Goal: Task Accomplishment & Management: Use online tool/utility

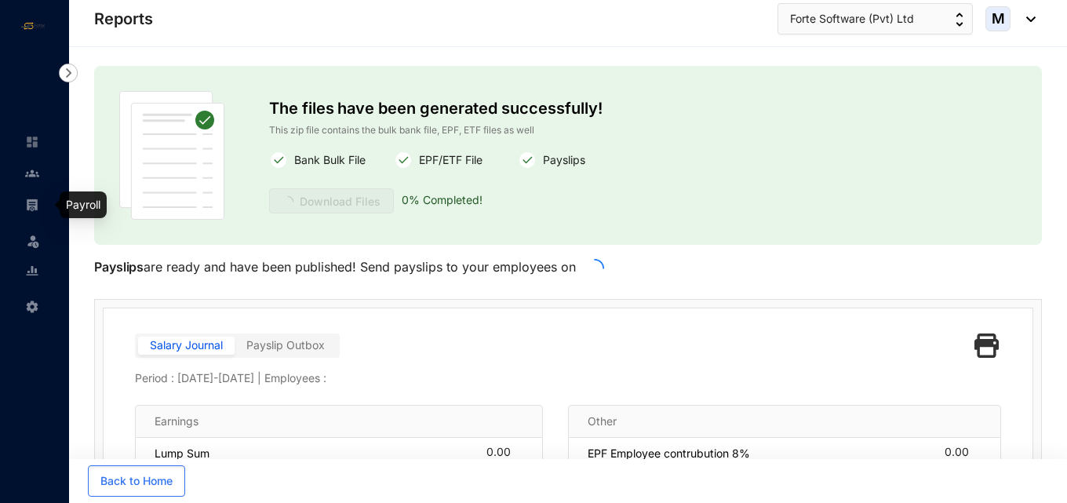
click at [38, 202] on img at bounding box center [32, 205] width 14 height 14
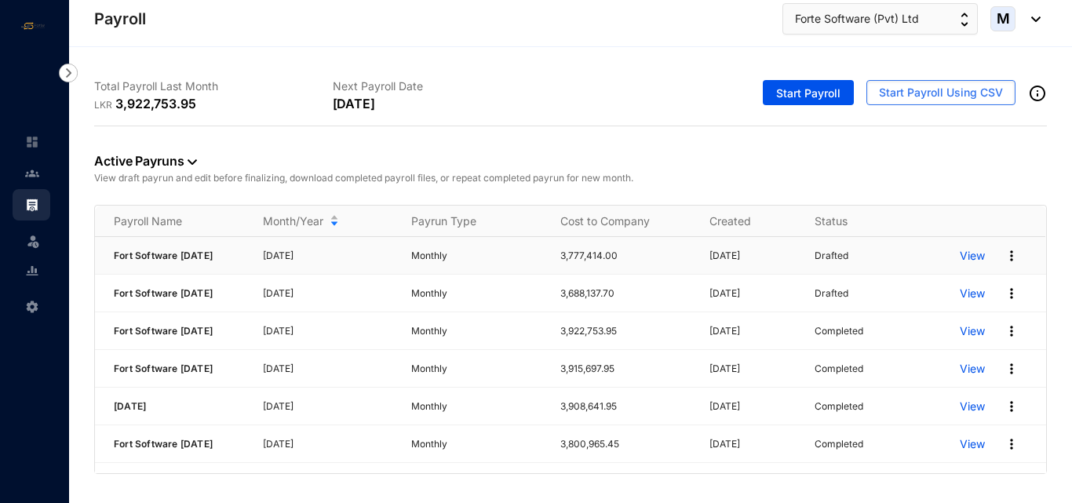
click at [963, 259] on p "View" at bounding box center [971, 256] width 25 height 16
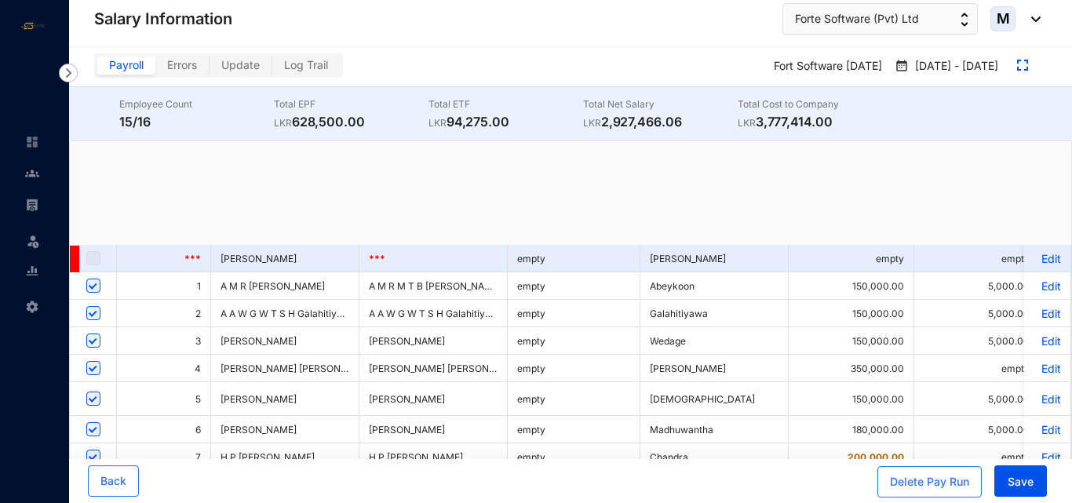
checkbox input "true"
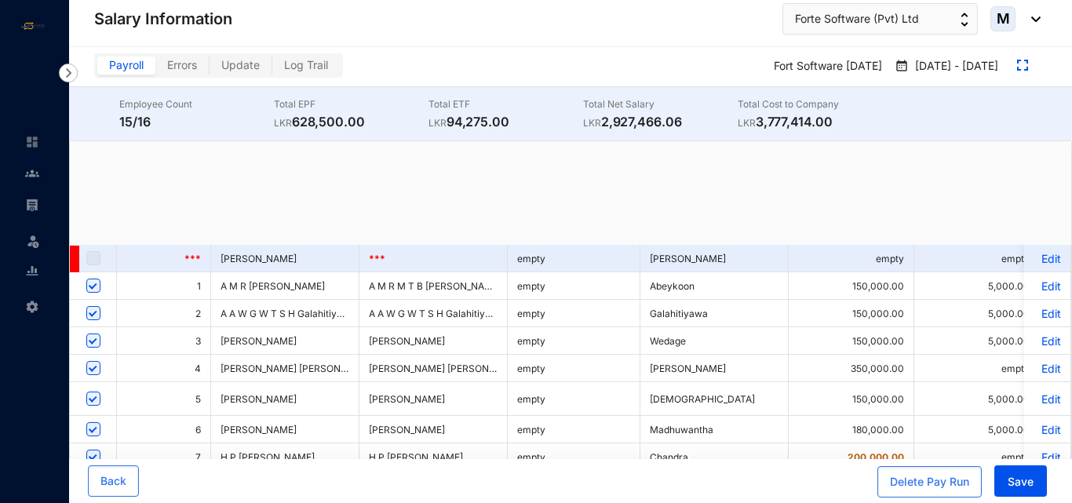
checkbox input "true"
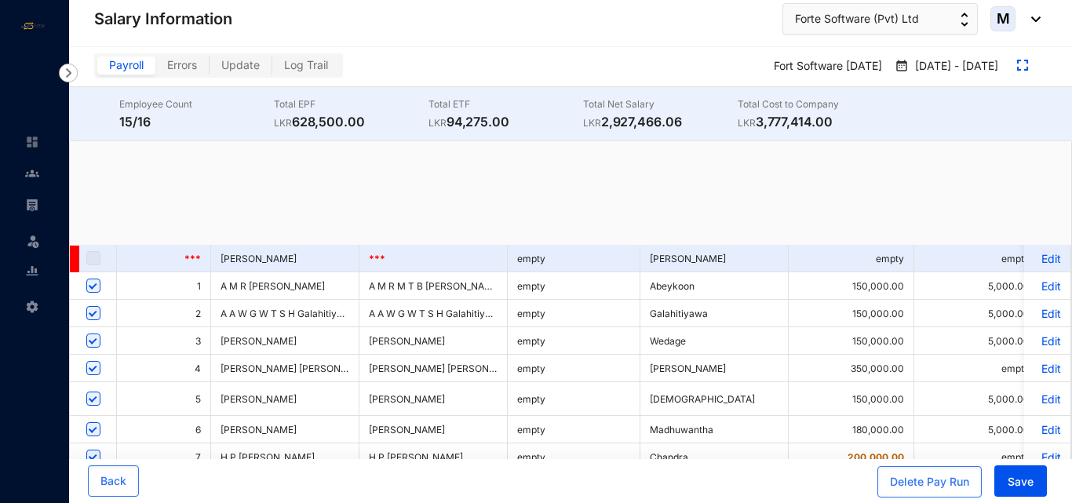
checkbox input "true"
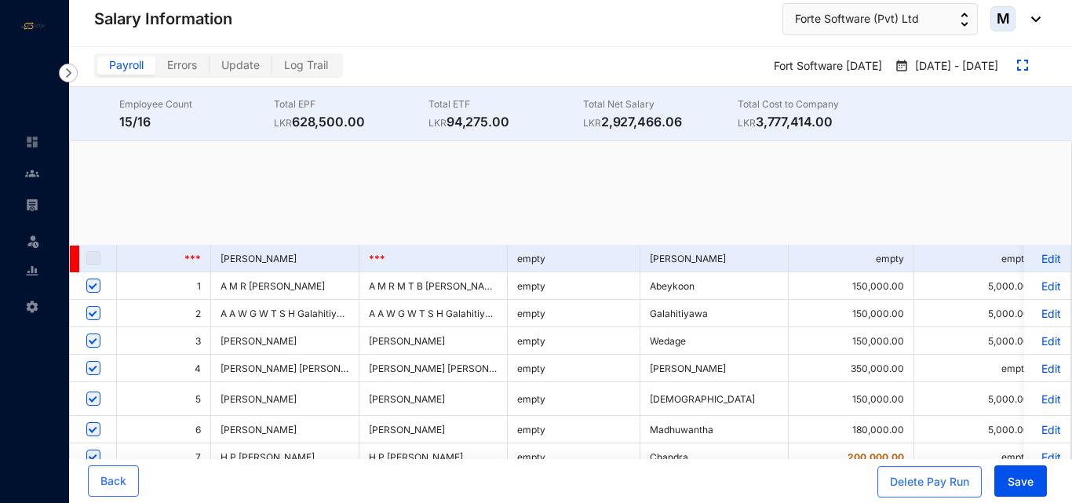
checkbox input "true"
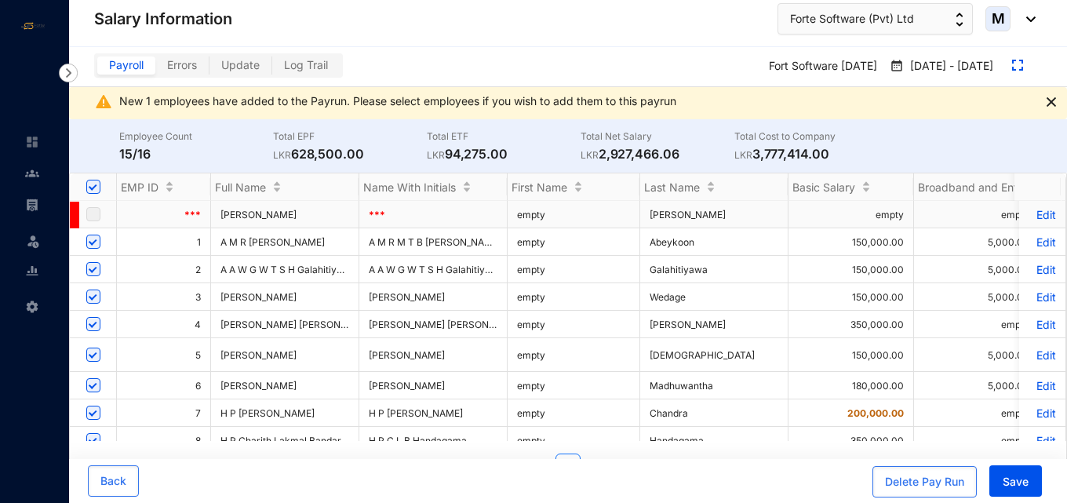
click at [96, 210] on label at bounding box center [93, 214] width 14 height 17
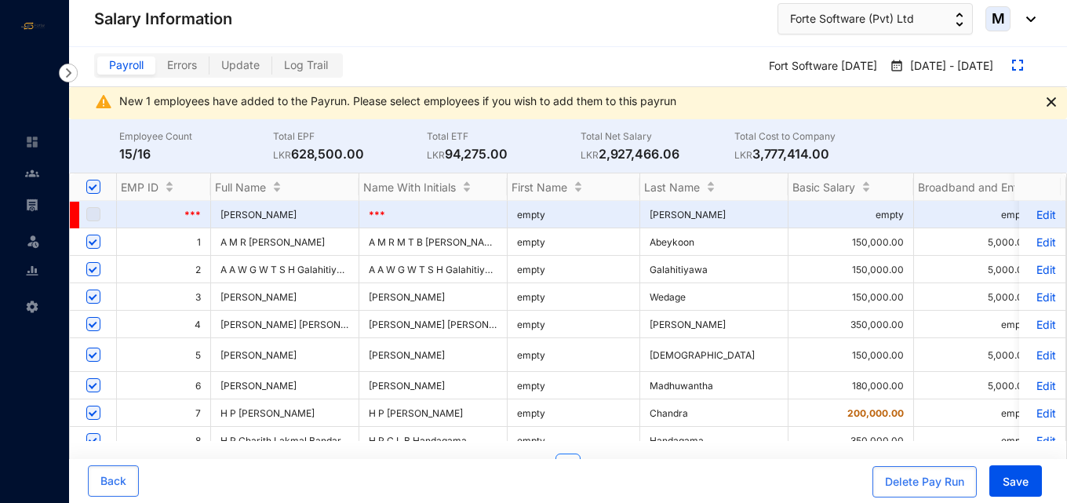
click at [71, 76] on img at bounding box center [68, 73] width 19 height 19
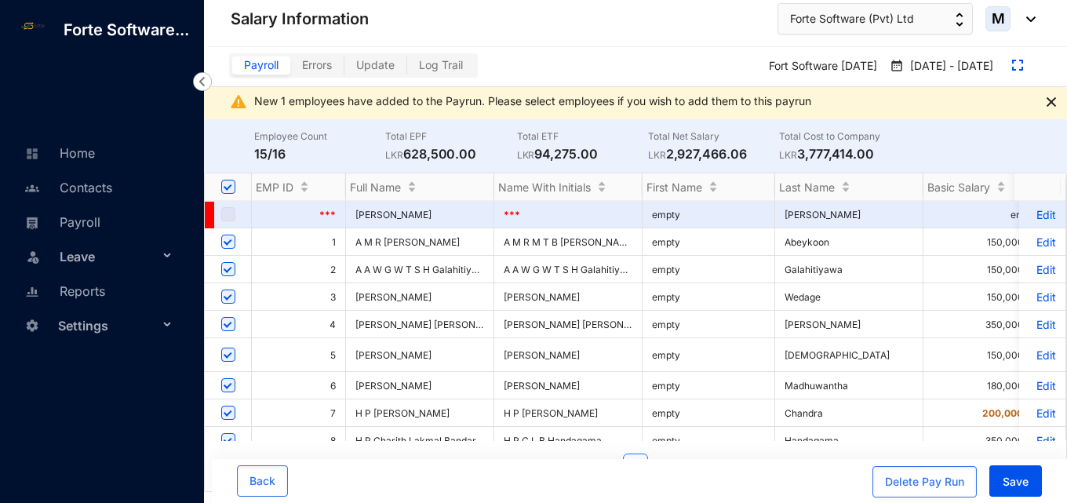
click at [85, 240] on div "Leave" at bounding box center [99, 255] width 173 height 35
click at [85, 230] on link "Payroll" at bounding box center [60, 222] width 80 height 16
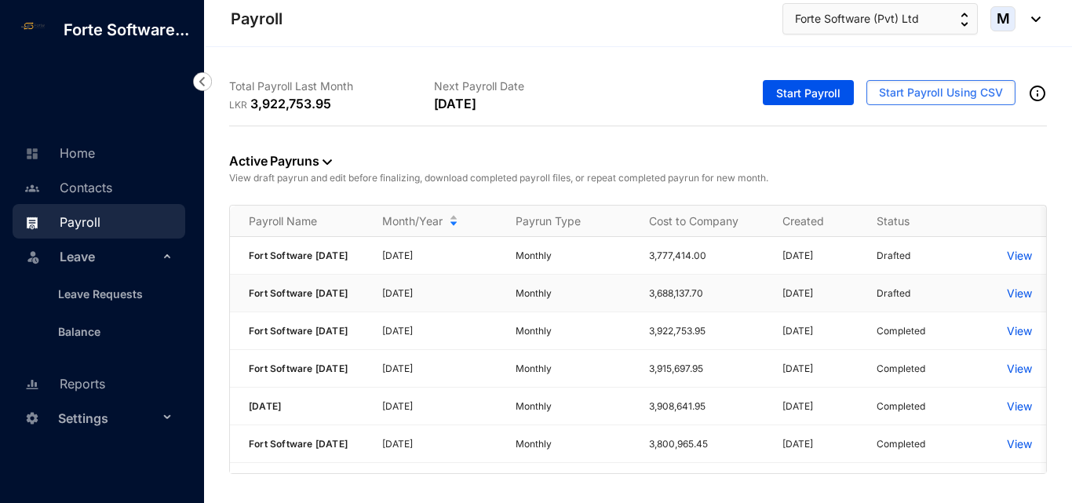
click at [1010, 301] on p "View" at bounding box center [1018, 294] width 25 height 16
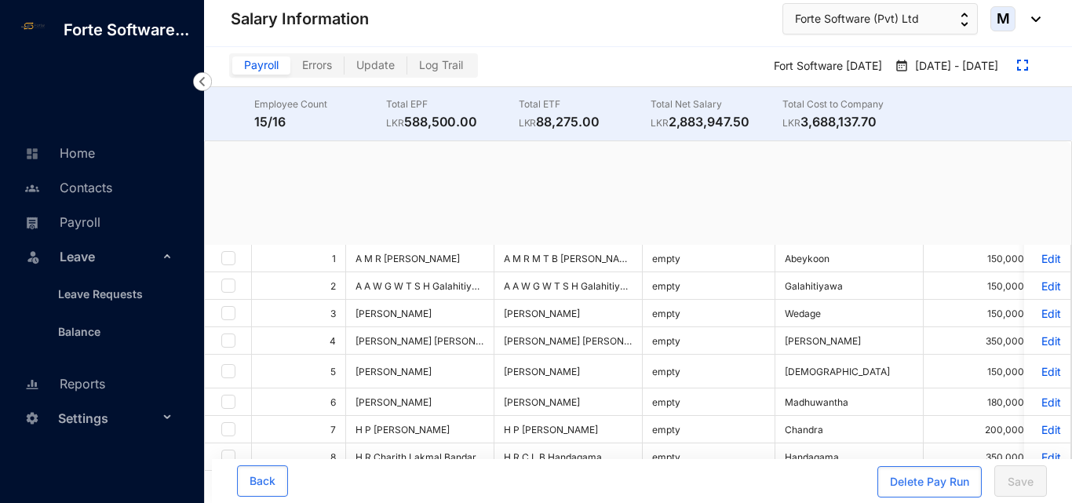
checkbox input "true"
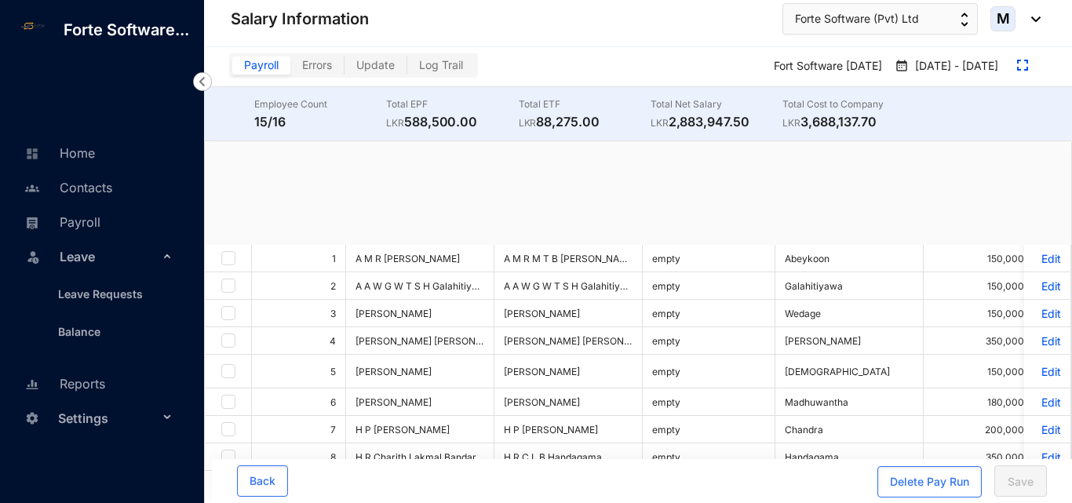
checkbox input "true"
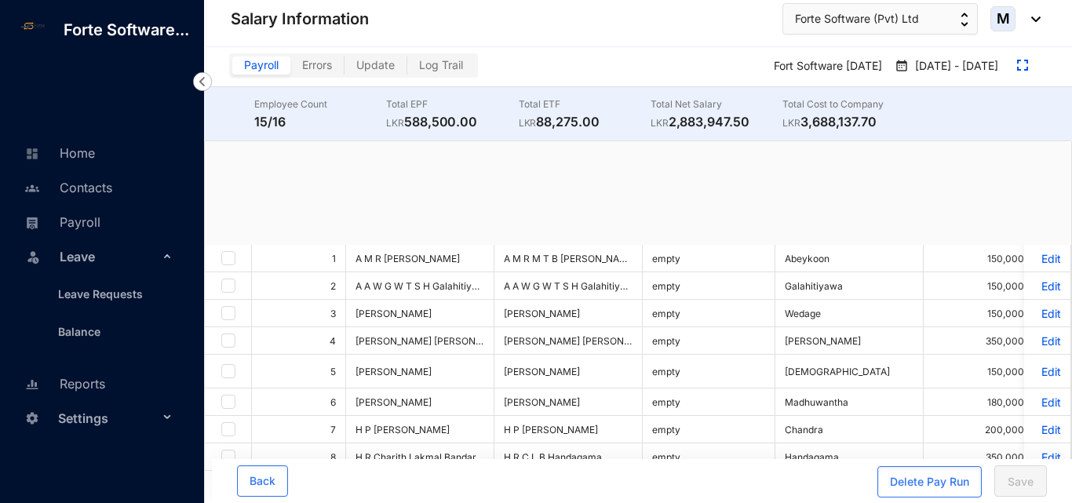
checkbox input "true"
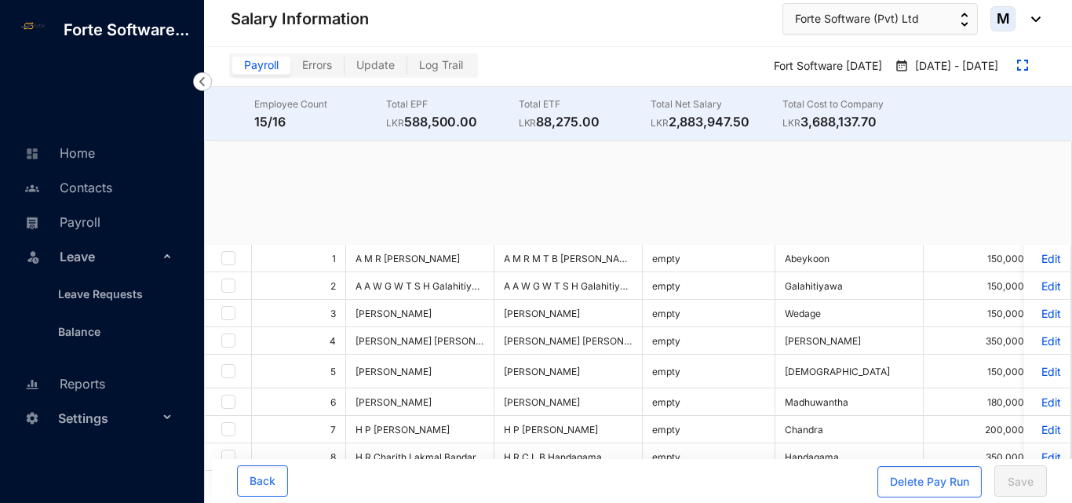
checkbox input "true"
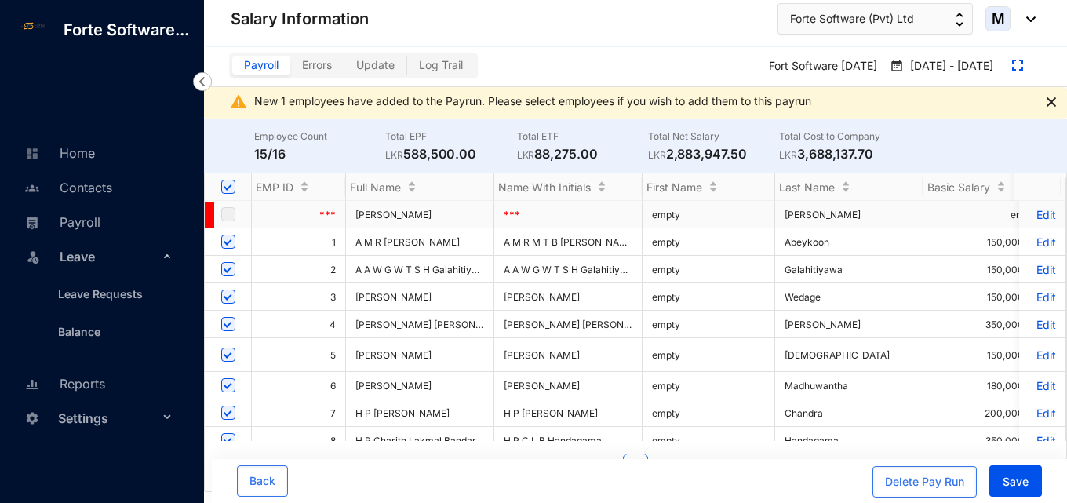
click at [1031, 213] on p "Edit" at bounding box center [1041, 214] width 27 height 13
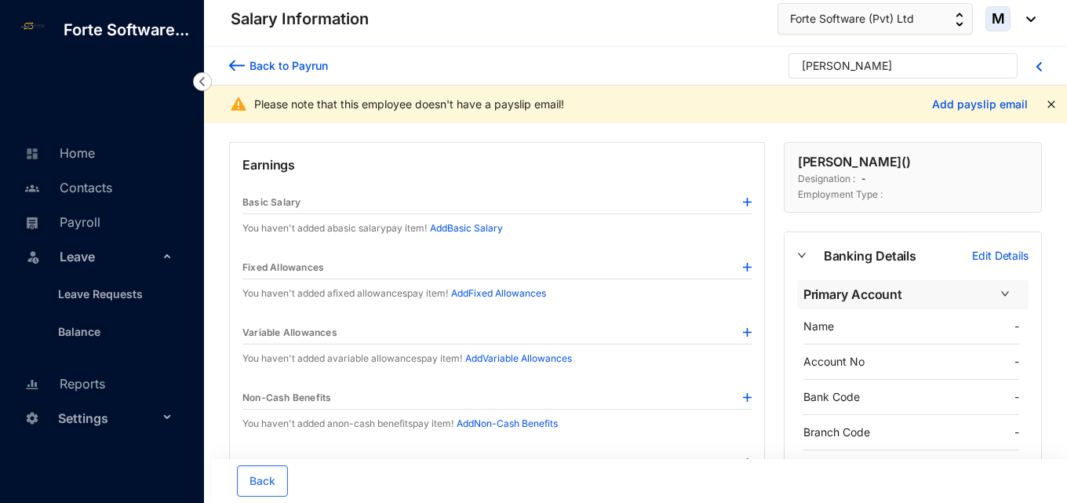
click at [235, 67] on img at bounding box center [237, 65] width 16 height 16
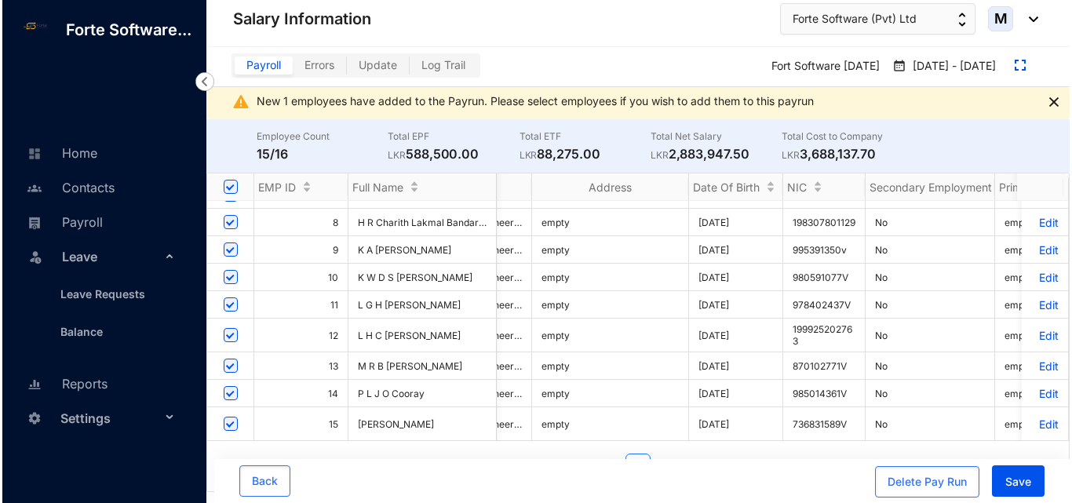
scroll to position [0, 4862]
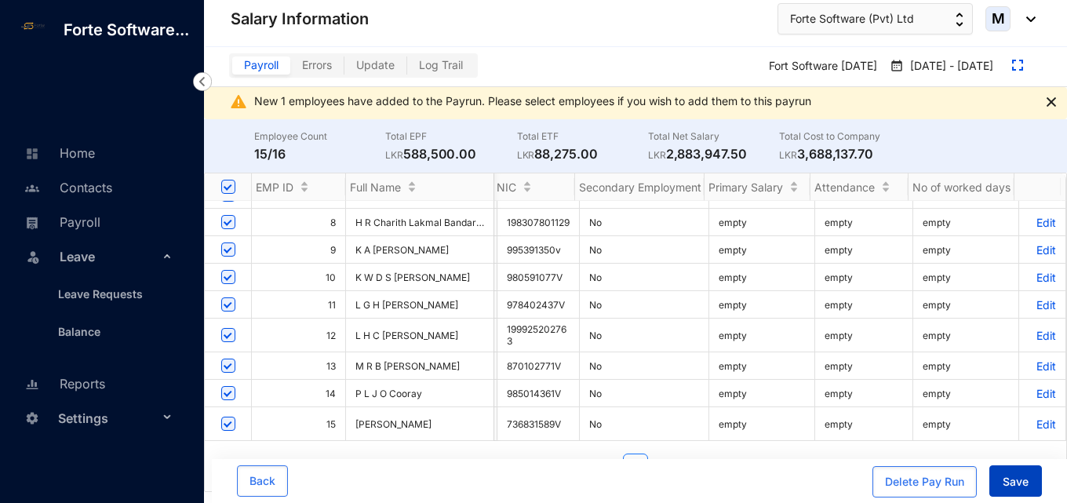
click at [1003, 476] on span "Save" at bounding box center [1016, 482] width 26 height 16
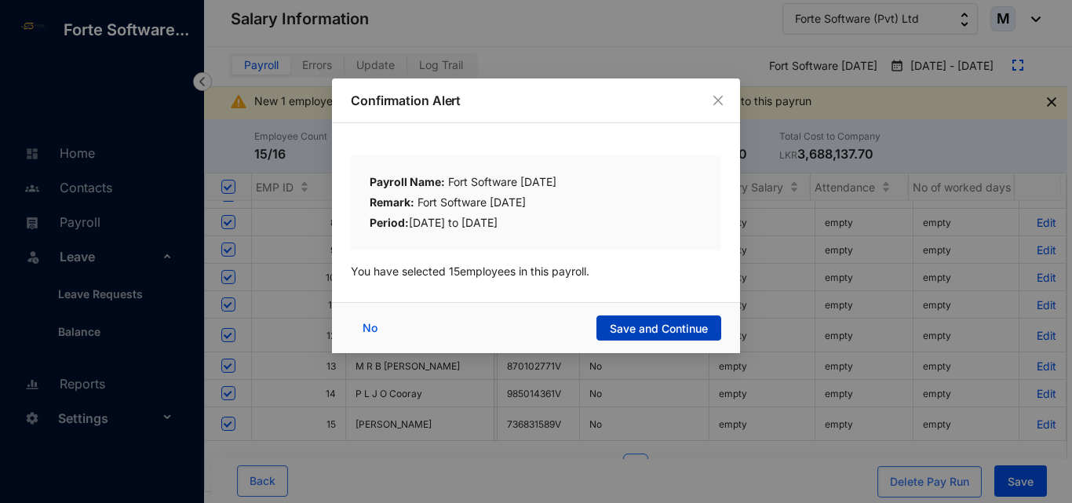
click at [643, 326] on span "Save and Continue" at bounding box center [659, 329] width 98 height 16
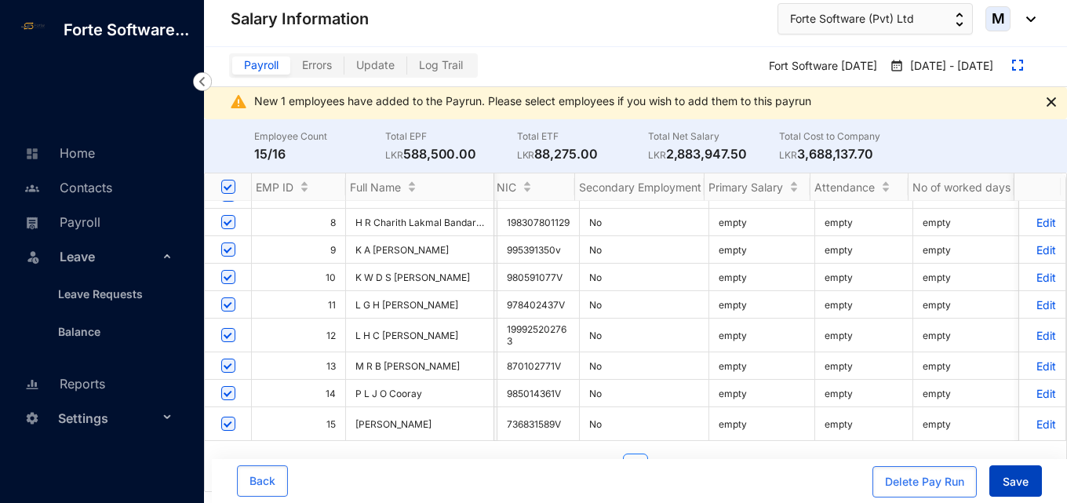
scroll to position [236, 4864]
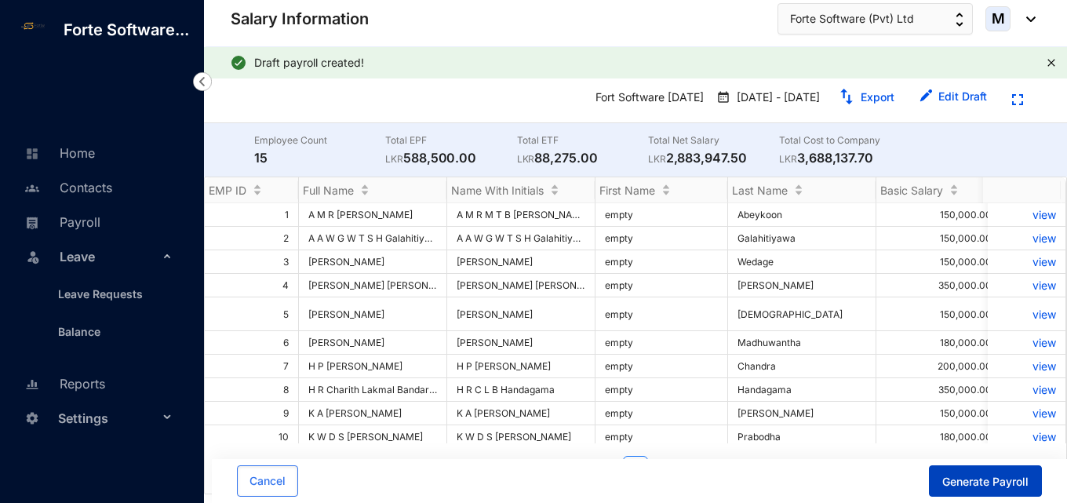
click at [985, 478] on span "Generate Payroll" at bounding box center [985, 482] width 86 height 16
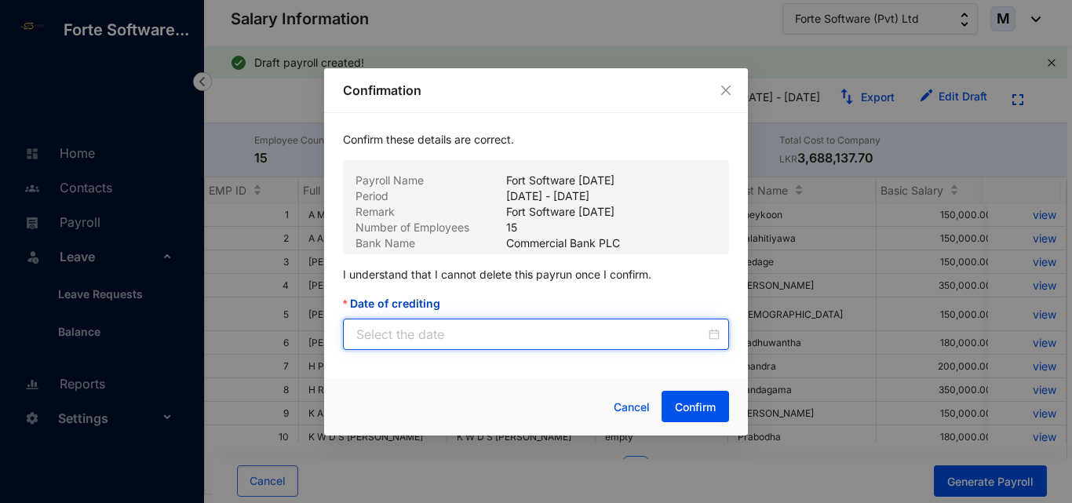
click at [591, 334] on input "Date of crediting" at bounding box center [530, 334] width 349 height 19
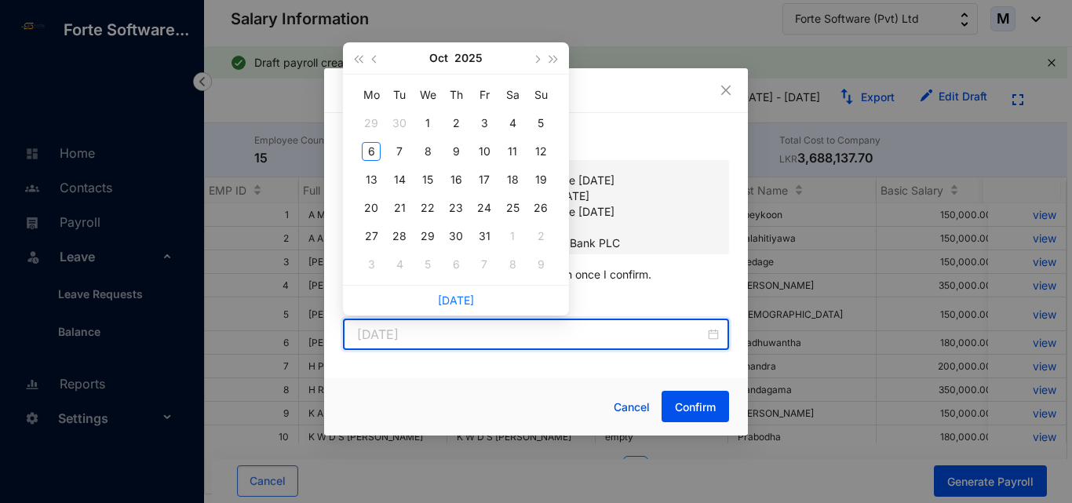
type input "[DATE]"
click at [376, 63] on button "button" at bounding box center [374, 57] width 17 height 31
type input "[DATE]"
click at [521, 238] on div "30" at bounding box center [512, 236] width 19 height 19
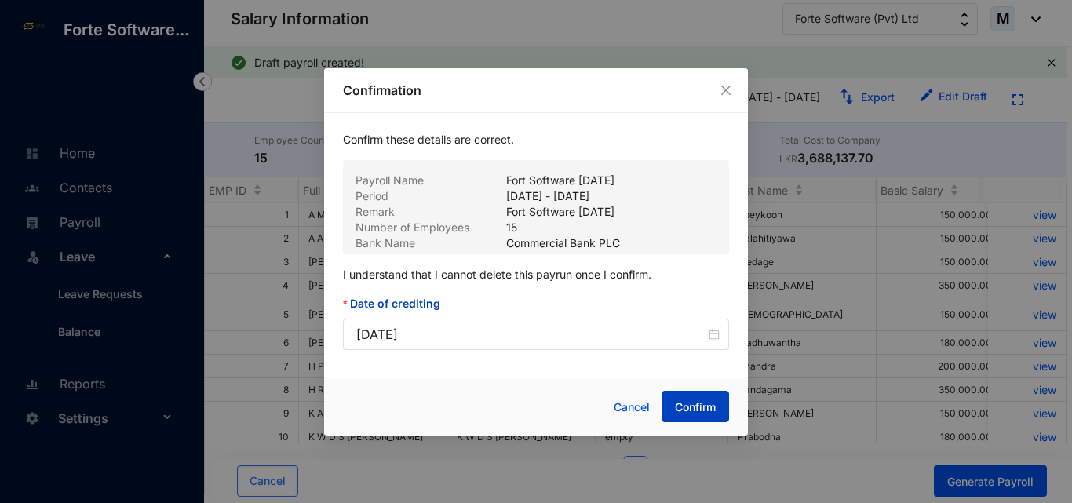
click at [680, 409] on span "Confirm" at bounding box center [695, 407] width 41 height 16
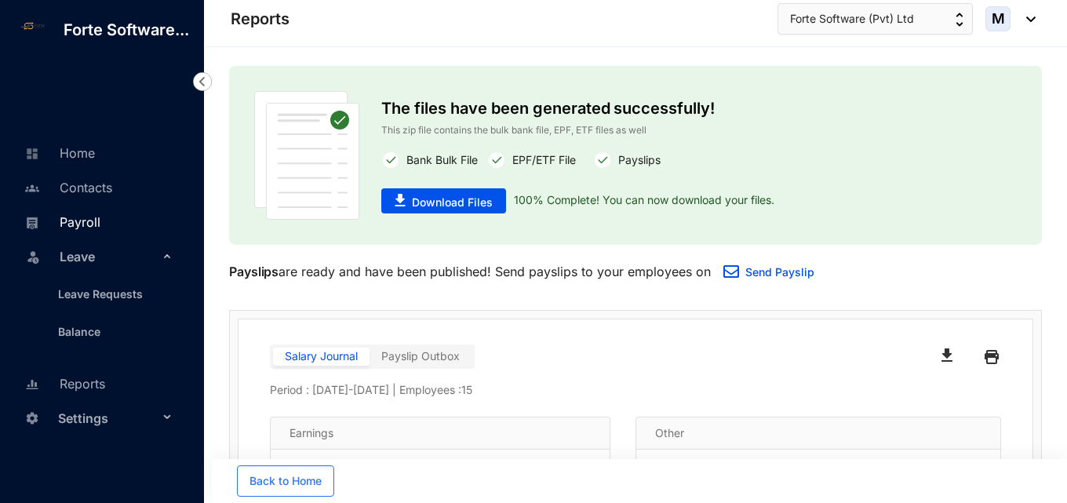
click at [84, 223] on link "Payroll" at bounding box center [60, 222] width 80 height 16
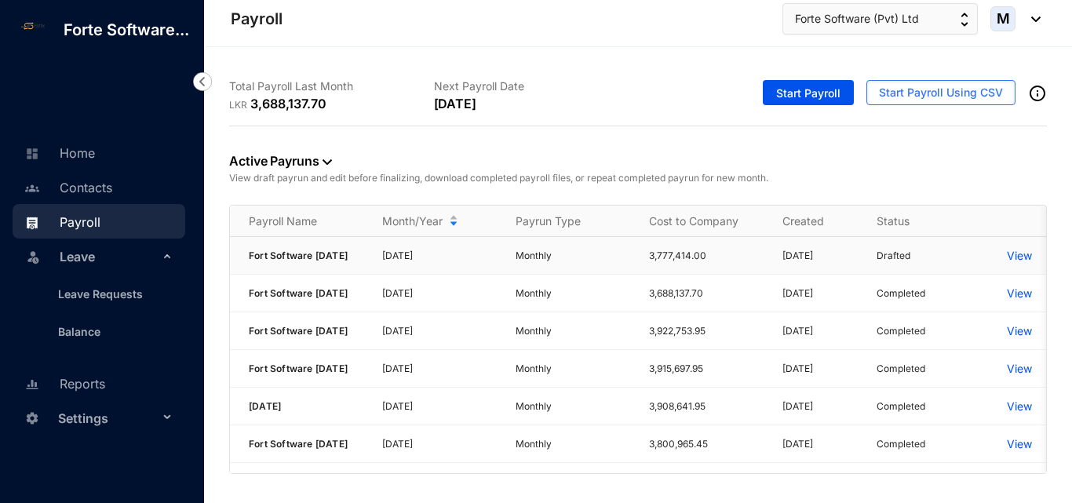
click at [1018, 253] on p "View" at bounding box center [1018, 256] width 25 height 16
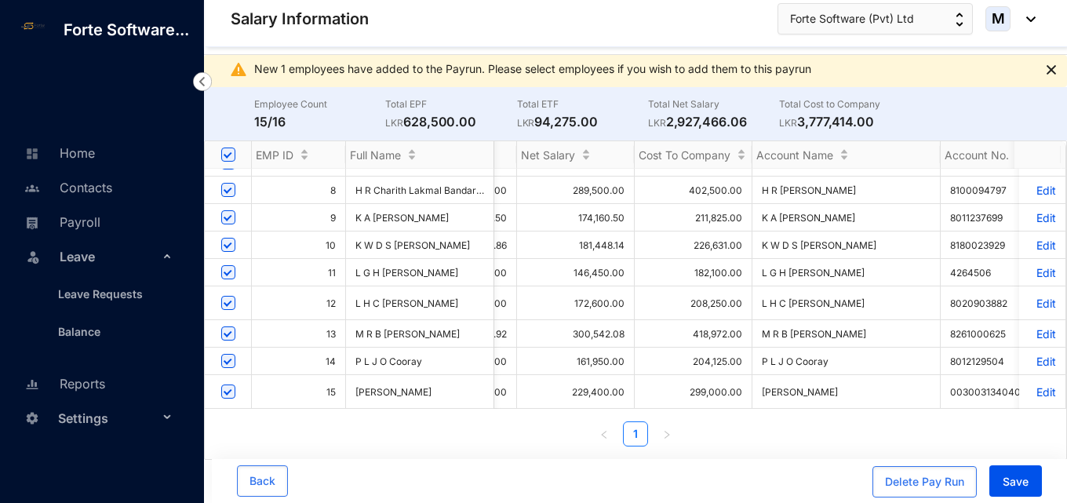
click at [1035, 266] on p "Edit" at bounding box center [1041, 272] width 27 height 13
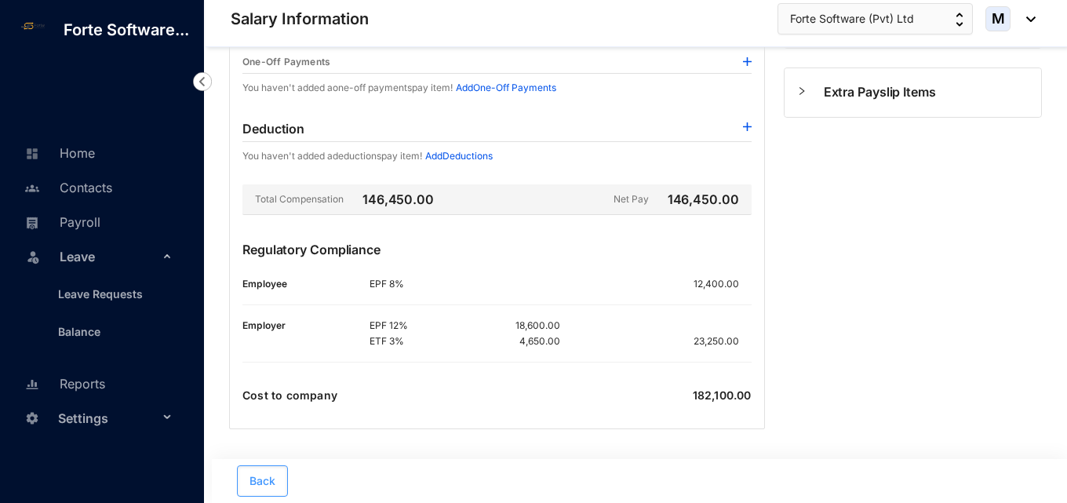
click at [261, 487] on span "Back" at bounding box center [262, 481] width 26 height 16
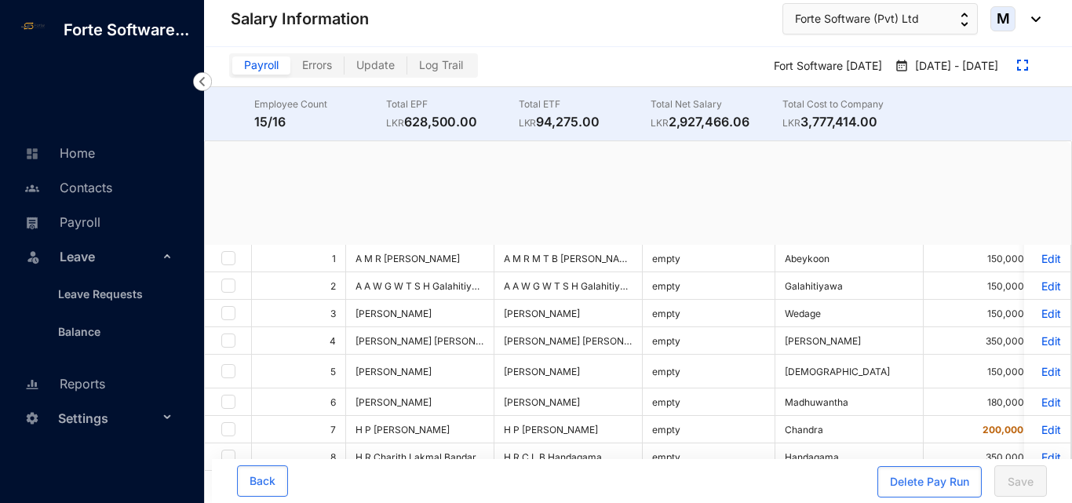
checkbox input "true"
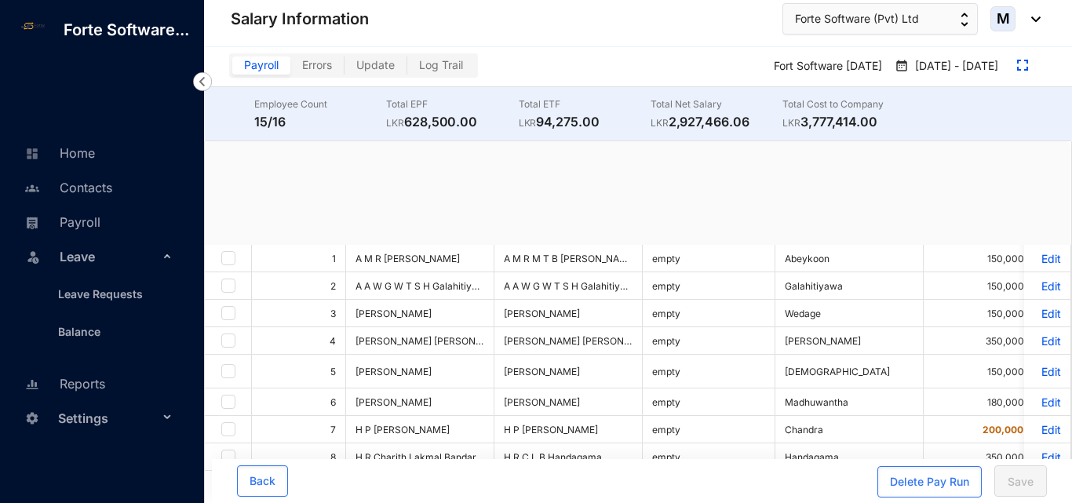
checkbox input "true"
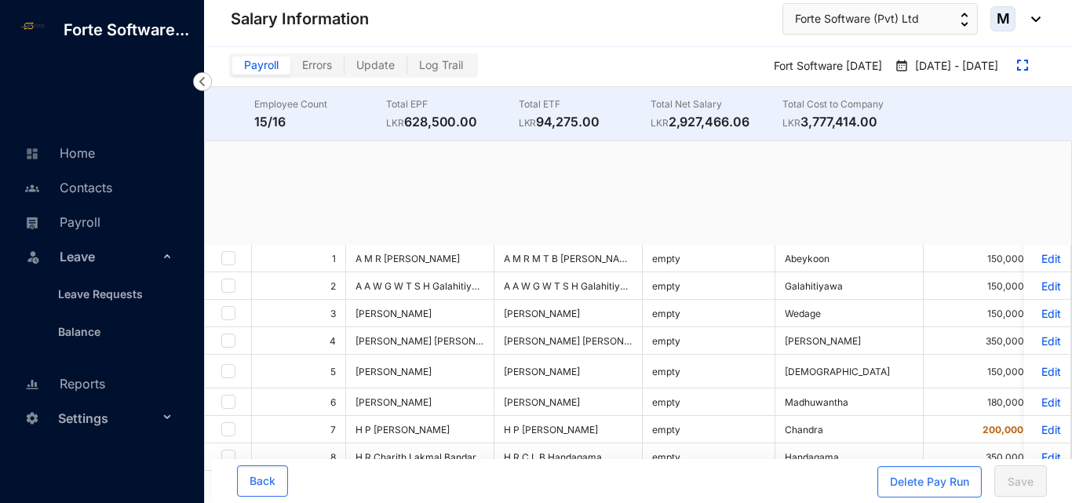
checkbox input "true"
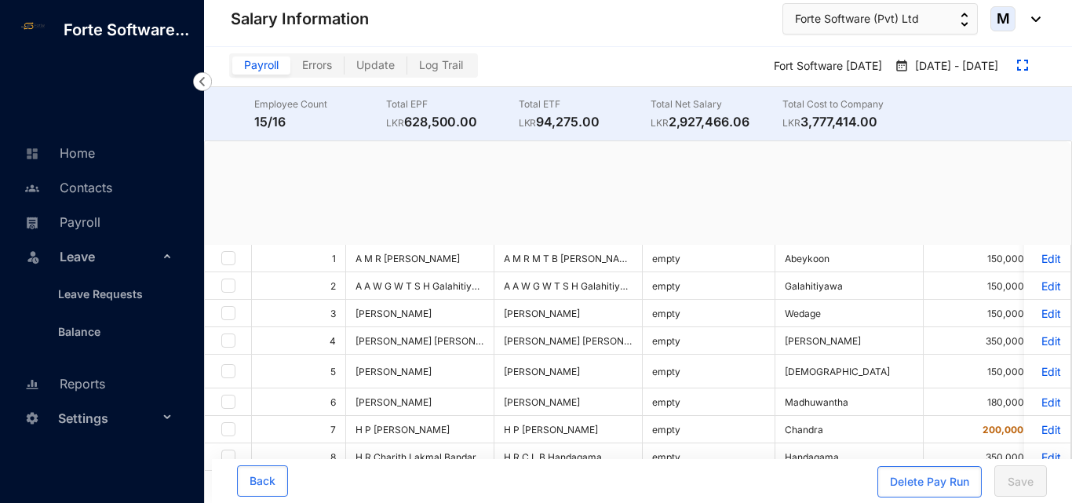
checkbox input "true"
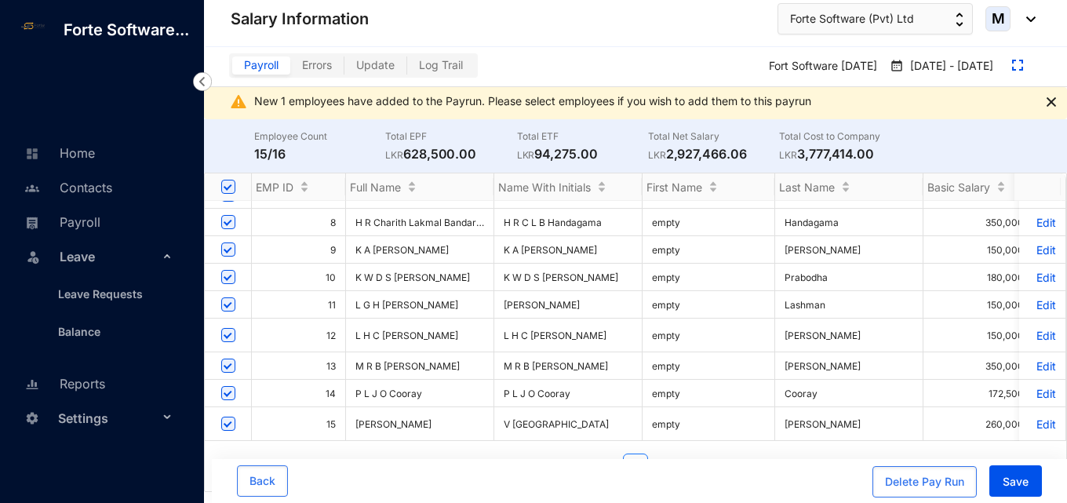
scroll to position [236, 0]
drag, startPoint x: 315, startPoint y: 426, endPoint x: 330, endPoint y: 424, distance: 15.0
click at [334, 424] on td "15" at bounding box center [299, 424] width 94 height 34
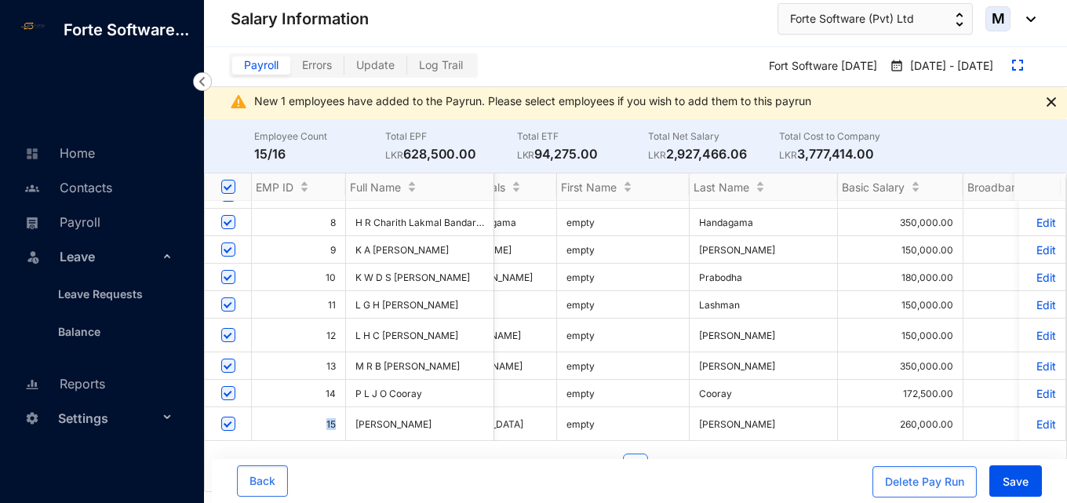
scroll to position [0, 377]
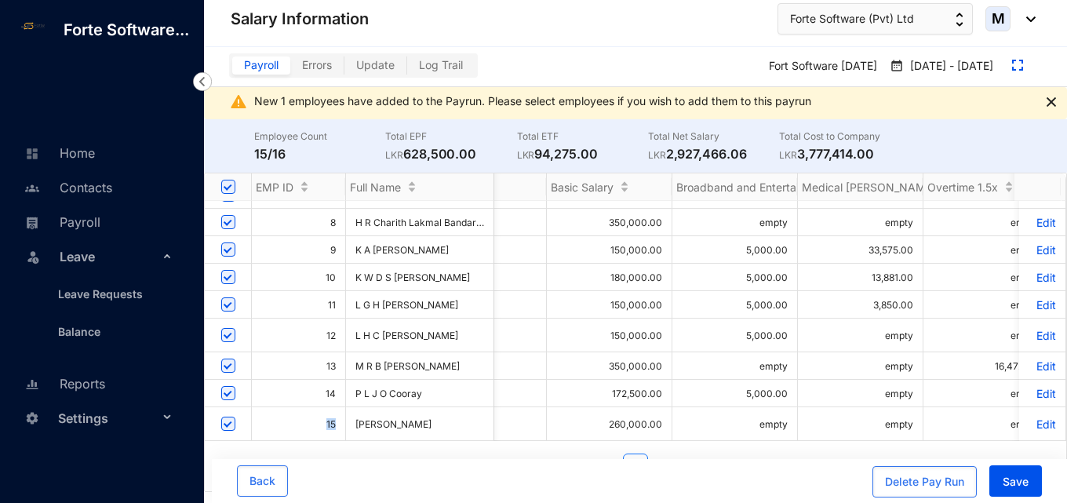
click at [1029, 334] on p "Edit" at bounding box center [1041, 335] width 27 height 13
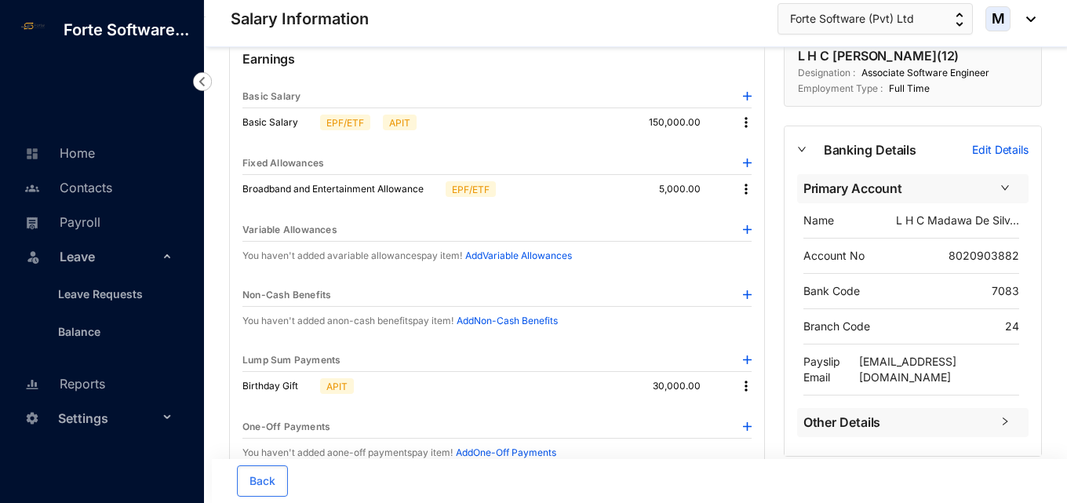
scroll to position [198, 0]
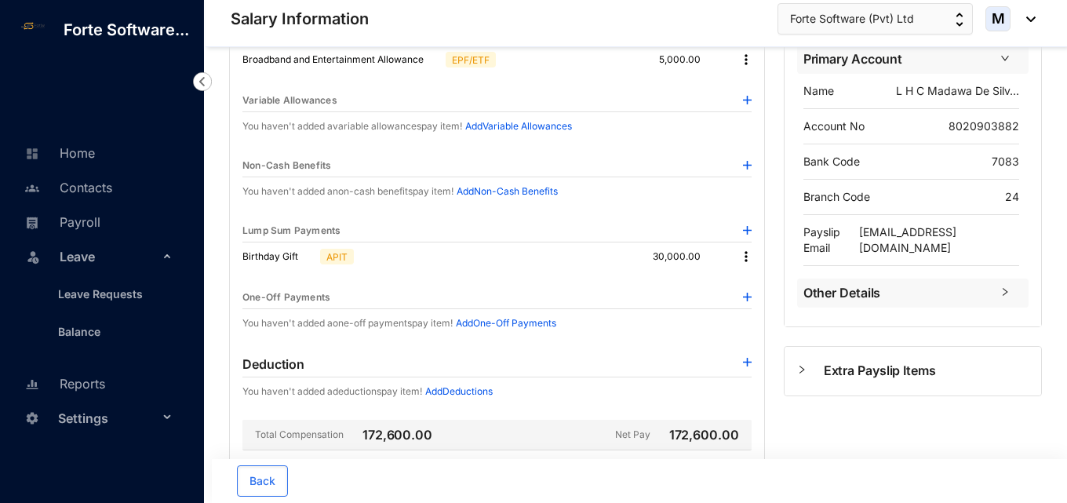
click at [743, 261] on img at bounding box center [746, 257] width 16 height 16
click at [748, 284] on li "Edit" at bounding box center [767, 283] width 52 height 25
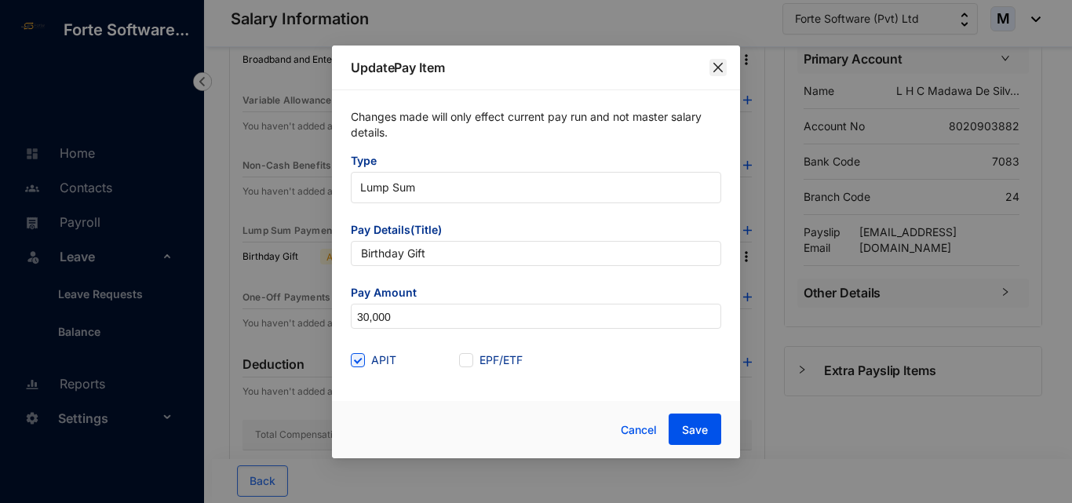
click at [718, 67] on icon "close" at bounding box center [717, 66] width 9 height 9
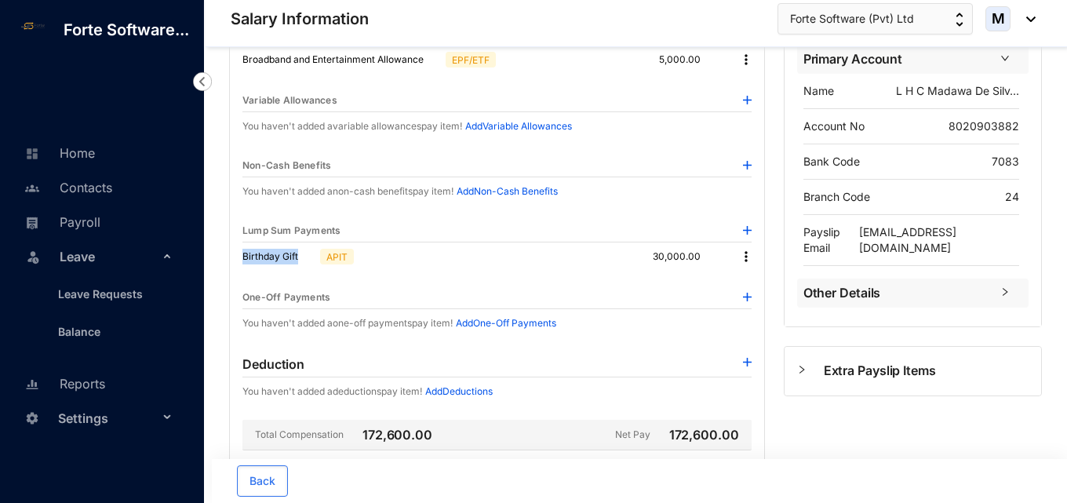
drag, startPoint x: 301, startPoint y: 253, endPoint x: 244, endPoint y: 260, distance: 57.6
click at [244, 260] on p "Birthday Gift" at bounding box center [277, 257] width 71 height 16
copy p "Birthday Gift"
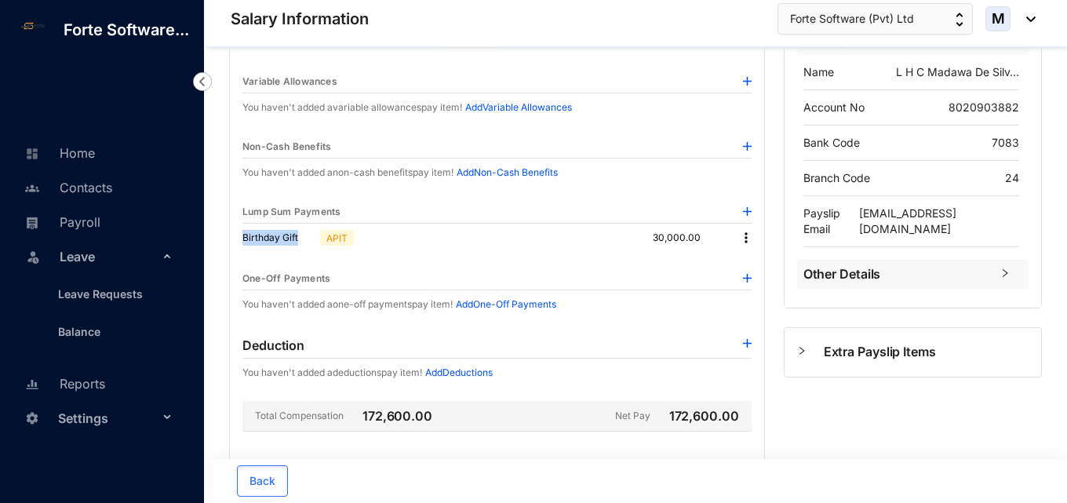
scroll to position [41, 0]
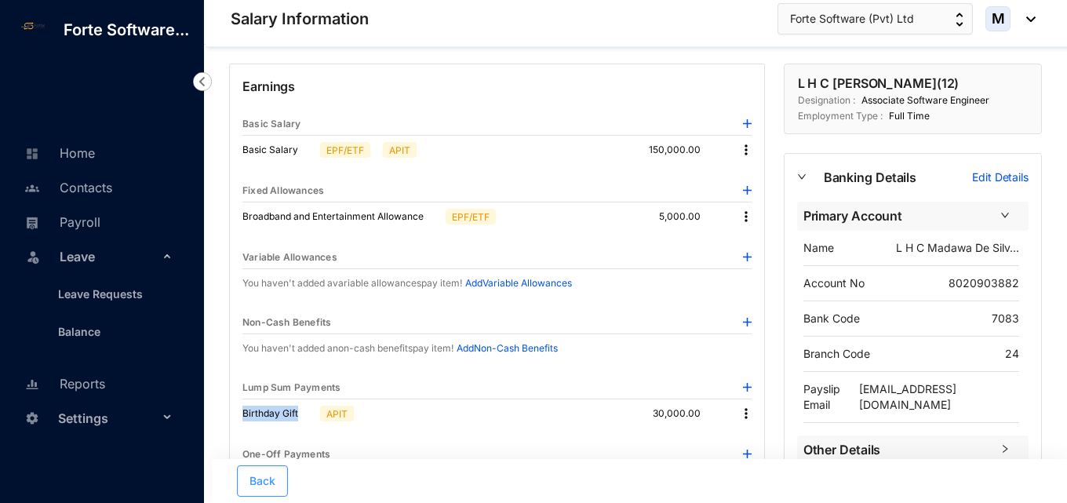
click at [271, 469] on button "Back" at bounding box center [262, 480] width 51 height 31
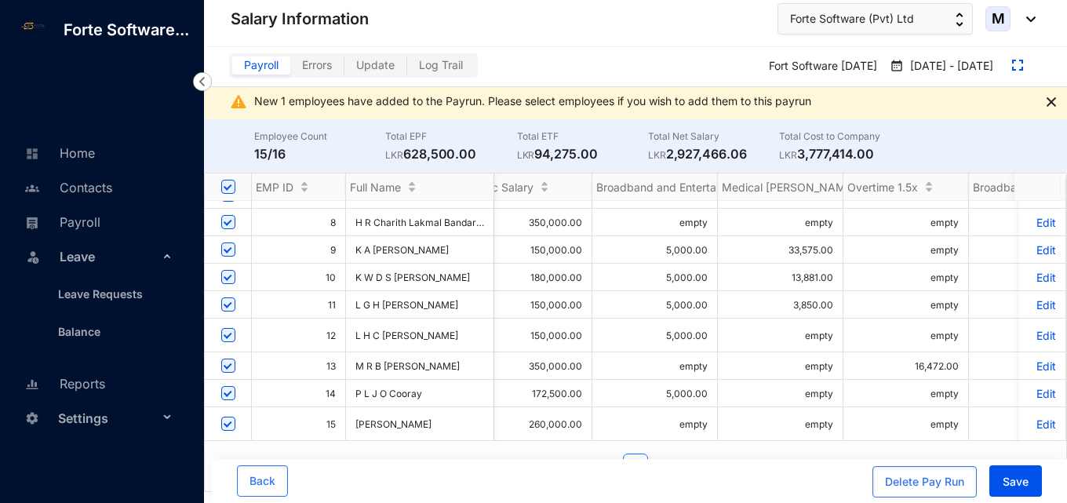
scroll to position [236, 530]
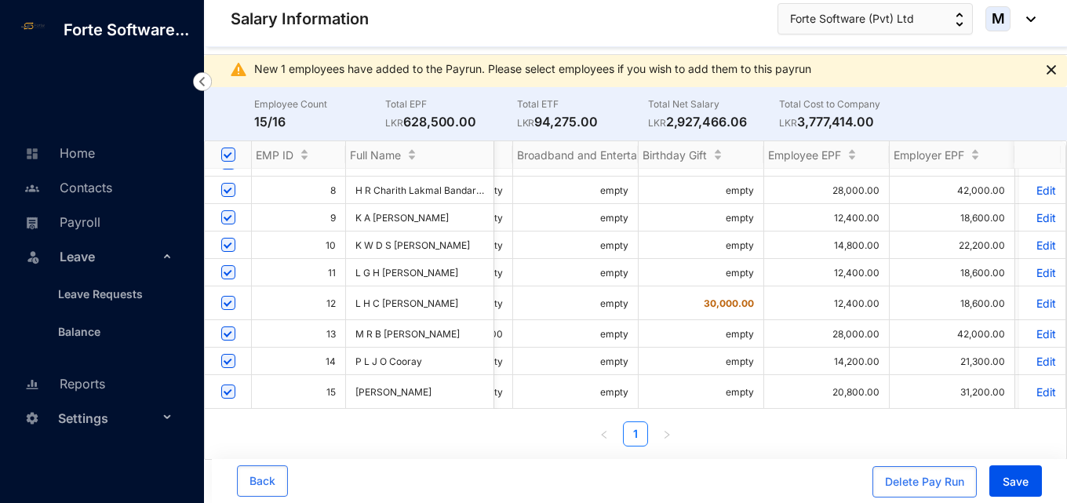
click at [1030, 299] on p "Edit" at bounding box center [1041, 303] width 27 height 13
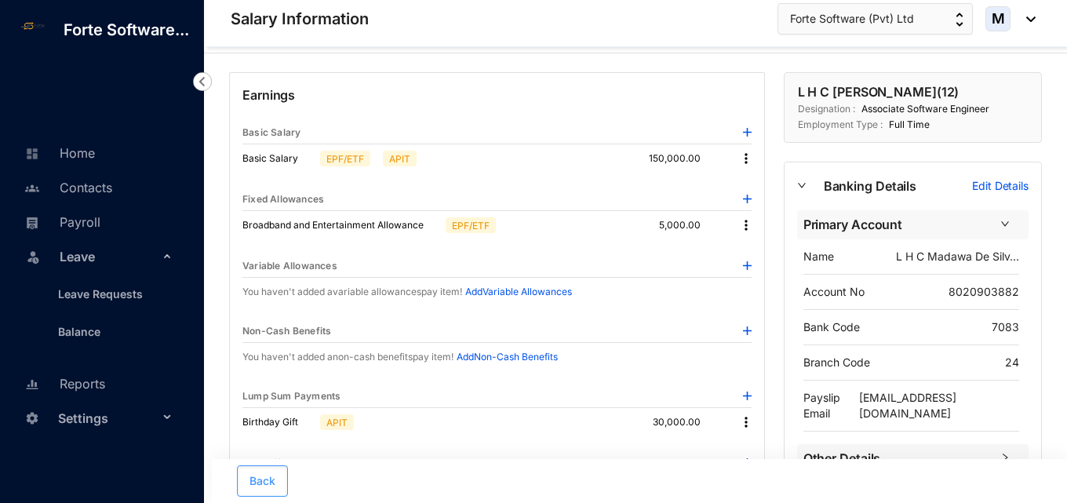
click at [264, 482] on span "Back" at bounding box center [262, 481] width 26 height 16
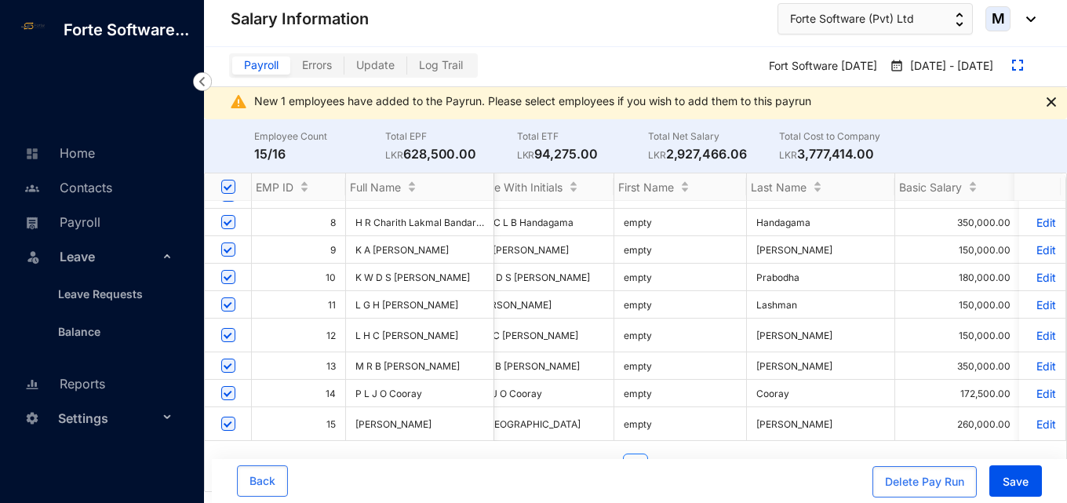
scroll to position [236, 52]
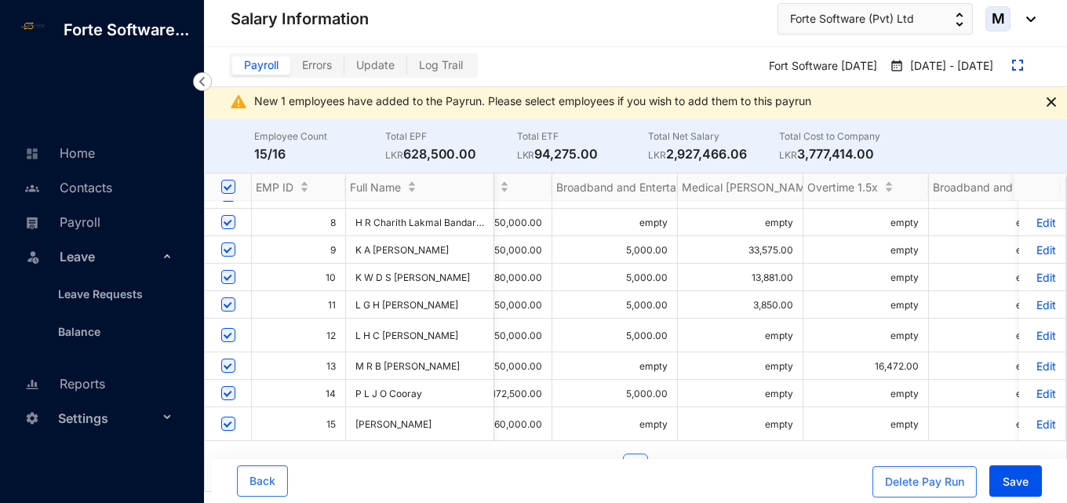
click at [1037, 298] on p "Edit" at bounding box center [1041, 304] width 27 height 13
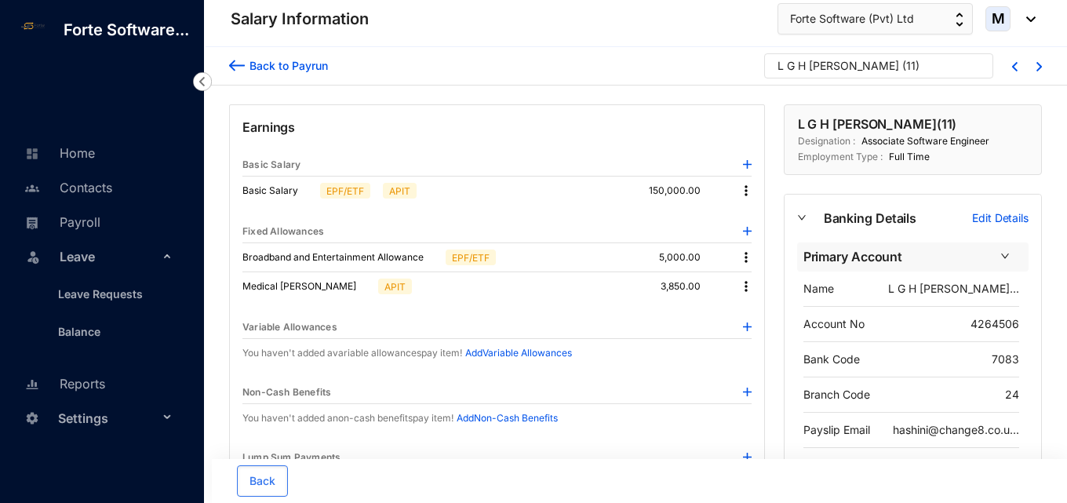
click at [746, 288] on img at bounding box center [746, 286] width 16 height 16
click at [755, 308] on span "Edit" at bounding box center [767, 312] width 33 height 17
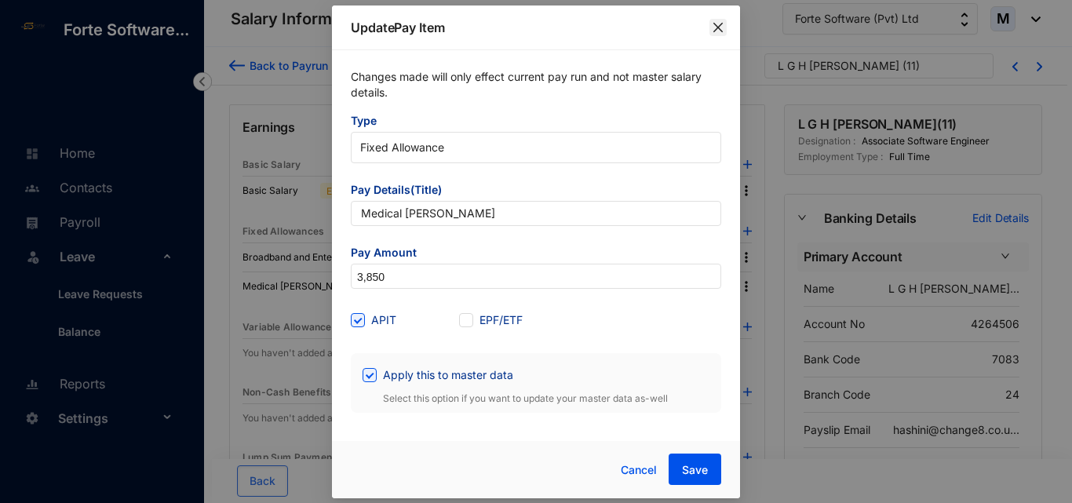
click at [720, 26] on icon "close" at bounding box center [717, 27] width 13 height 13
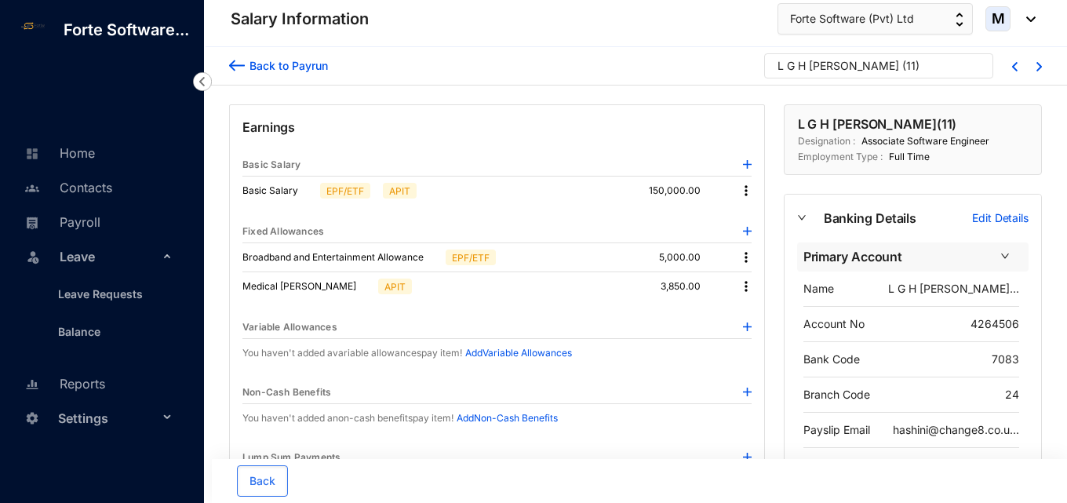
click at [750, 291] on img at bounding box center [746, 286] width 16 height 16
click at [755, 315] on span "Edit" at bounding box center [767, 312] width 33 height 17
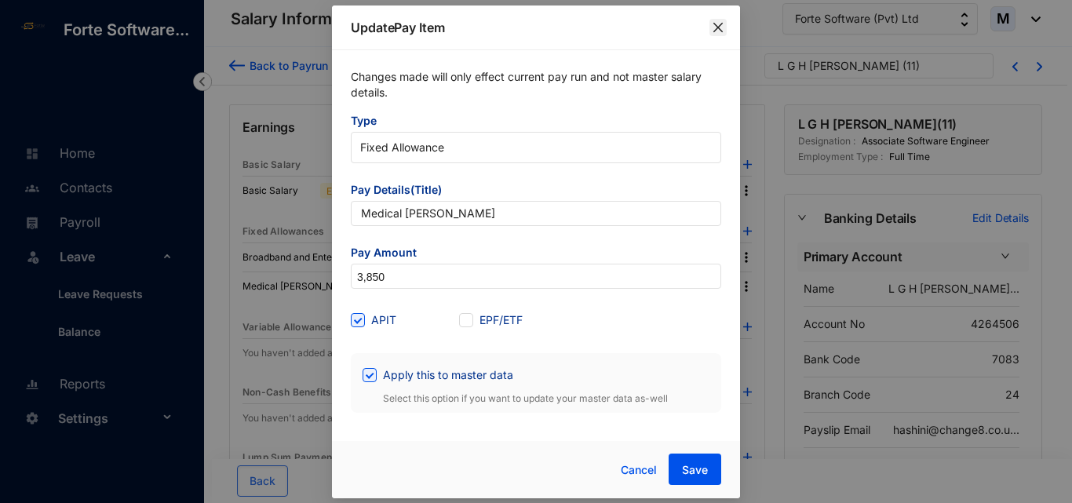
click at [715, 31] on icon "close" at bounding box center [717, 26] width 9 height 9
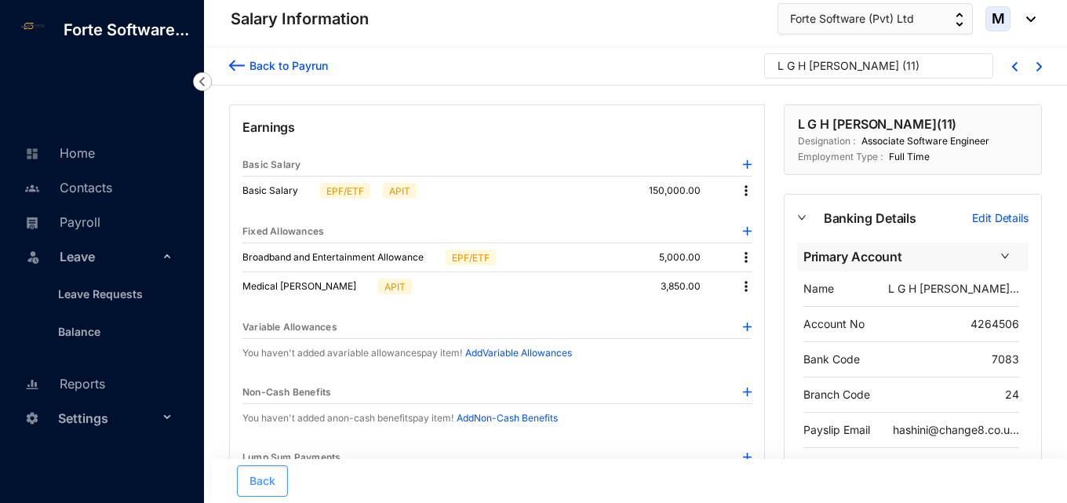
click at [271, 478] on span "Back" at bounding box center [262, 481] width 26 height 16
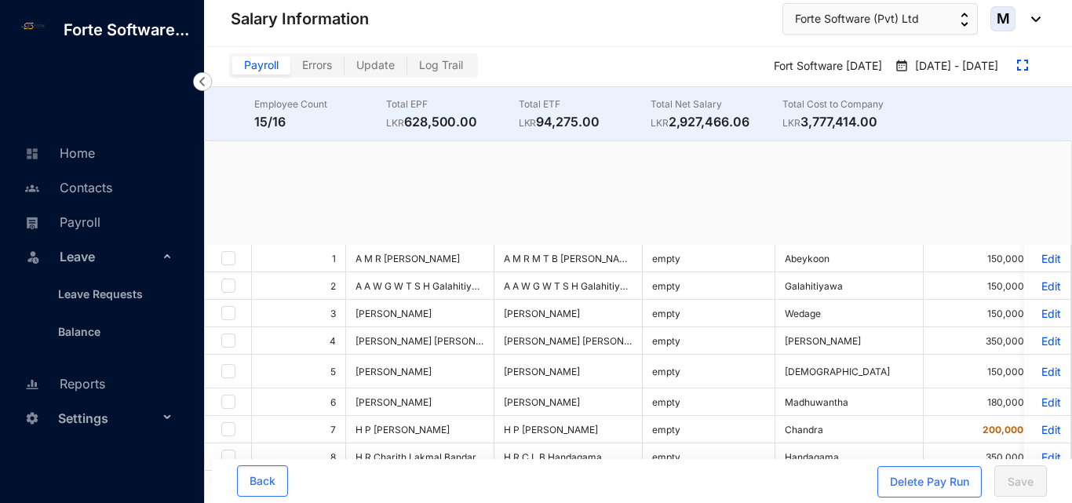
checkbox input "true"
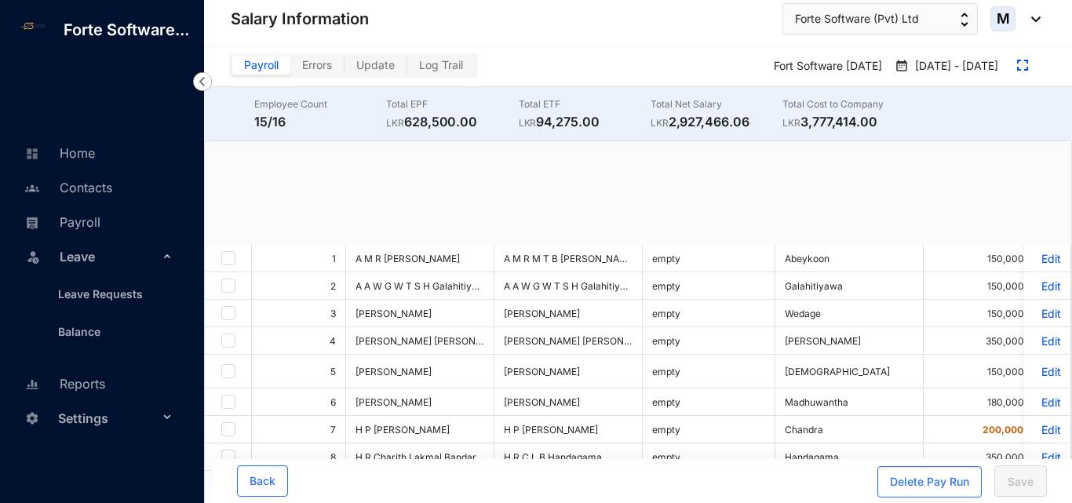
checkbox input "true"
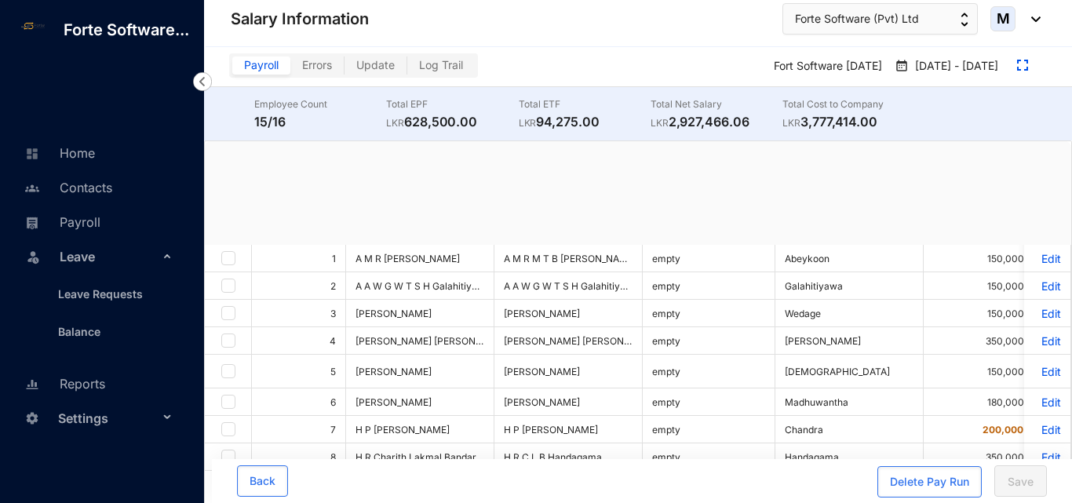
checkbox input "true"
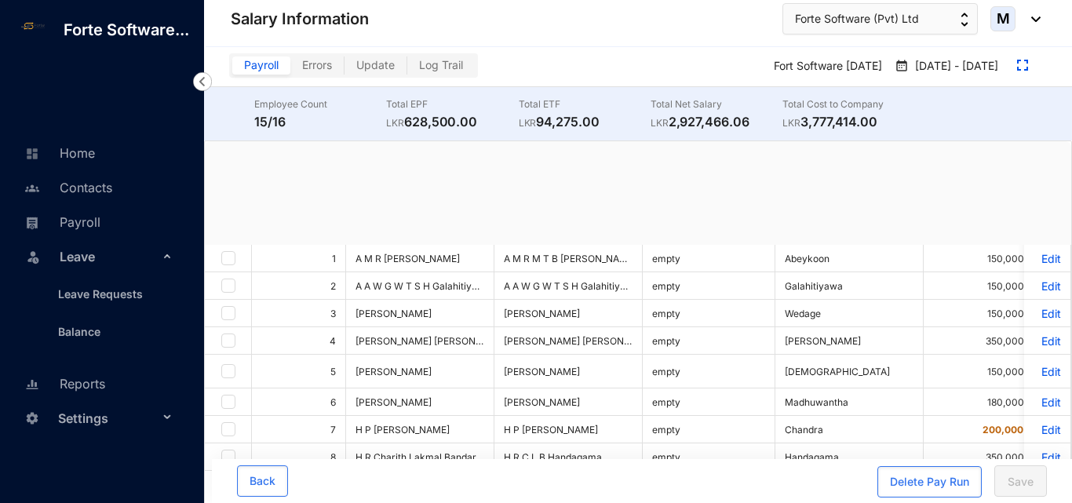
checkbox input "true"
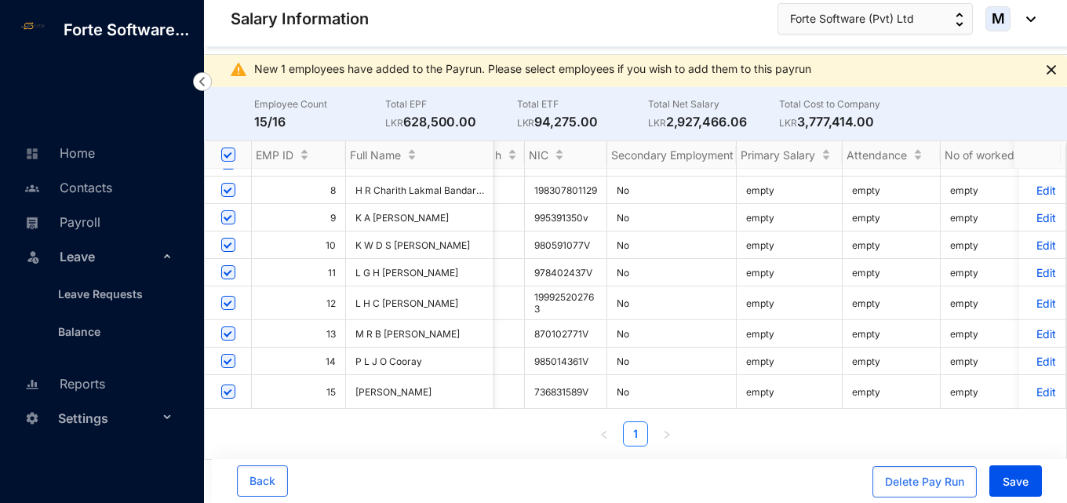
click at [1036, 270] on p "Edit" at bounding box center [1041, 272] width 27 height 13
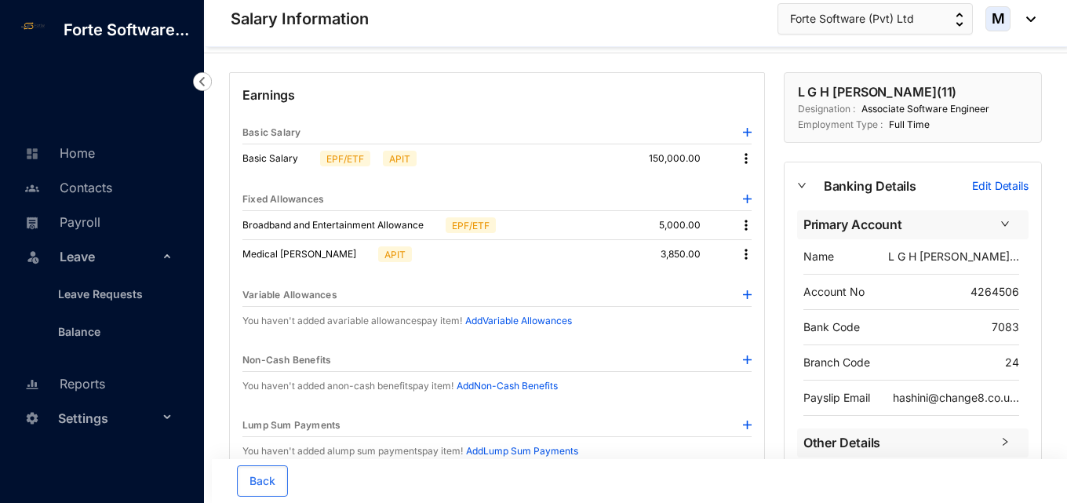
click at [741, 257] on img at bounding box center [746, 254] width 16 height 16
click at [753, 283] on span "Edit" at bounding box center [767, 280] width 33 height 17
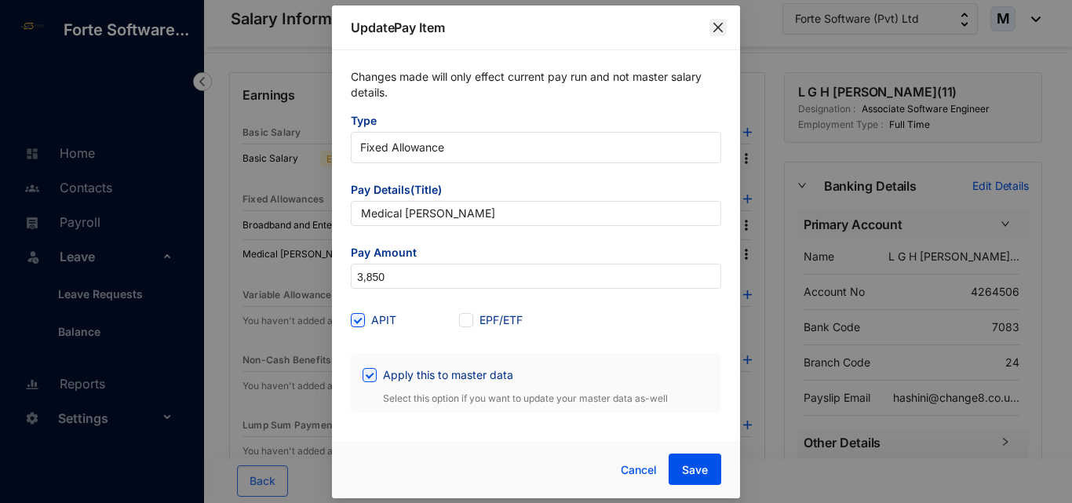
click at [724, 23] on span "Close" at bounding box center [717, 27] width 17 height 13
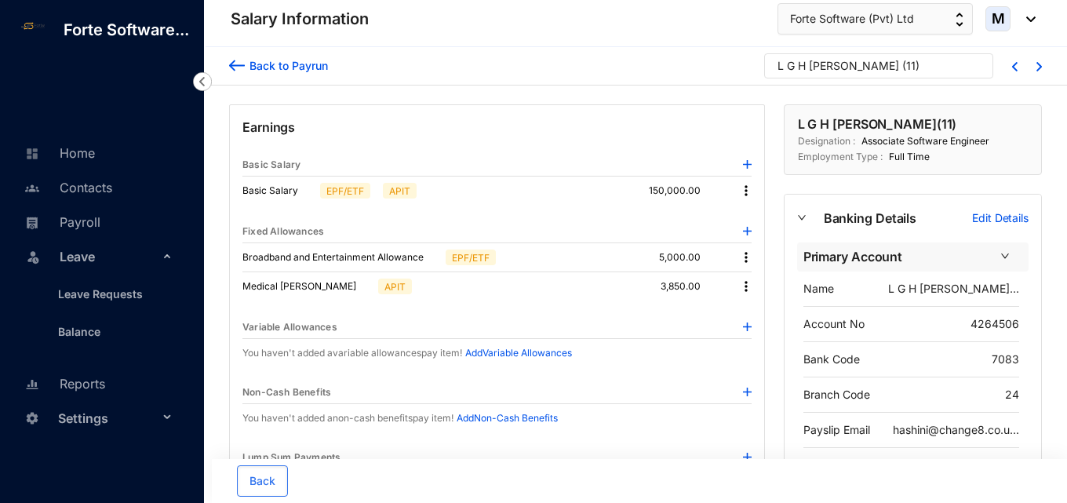
click at [202, 76] on img at bounding box center [202, 81] width 19 height 19
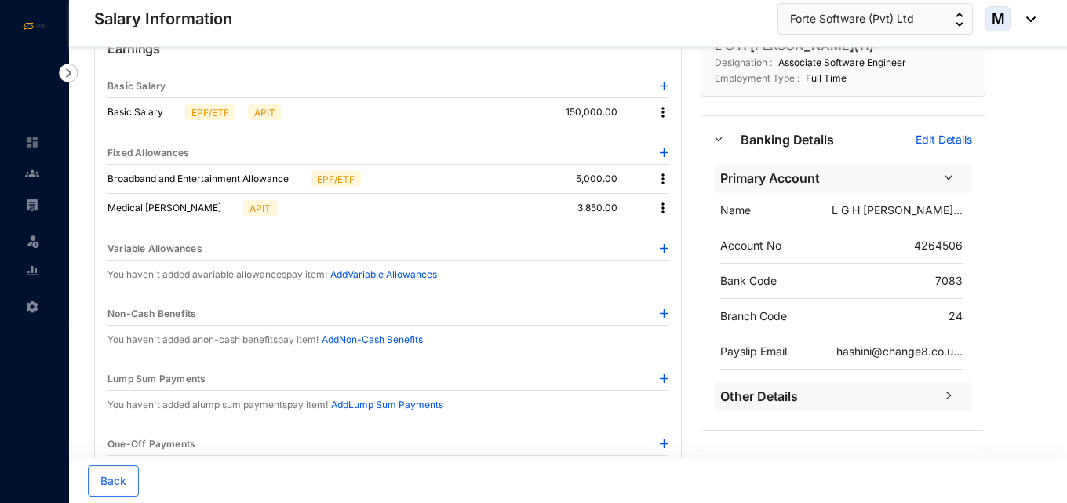
click at [661, 211] on img at bounding box center [663, 208] width 16 height 16
click at [675, 228] on span "Edit" at bounding box center [684, 234] width 33 height 17
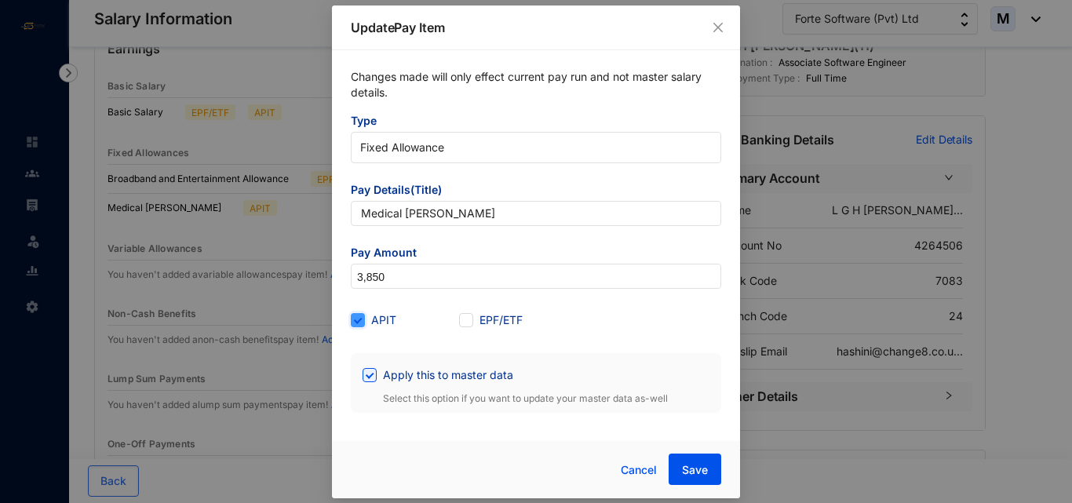
click at [357, 321] on input "APIT" at bounding box center [356, 318] width 11 height 11
click at [361, 321] on input "APIT" at bounding box center [356, 318] width 11 height 11
checkbox input "true"
click at [686, 464] on span "Save" at bounding box center [695, 470] width 26 height 16
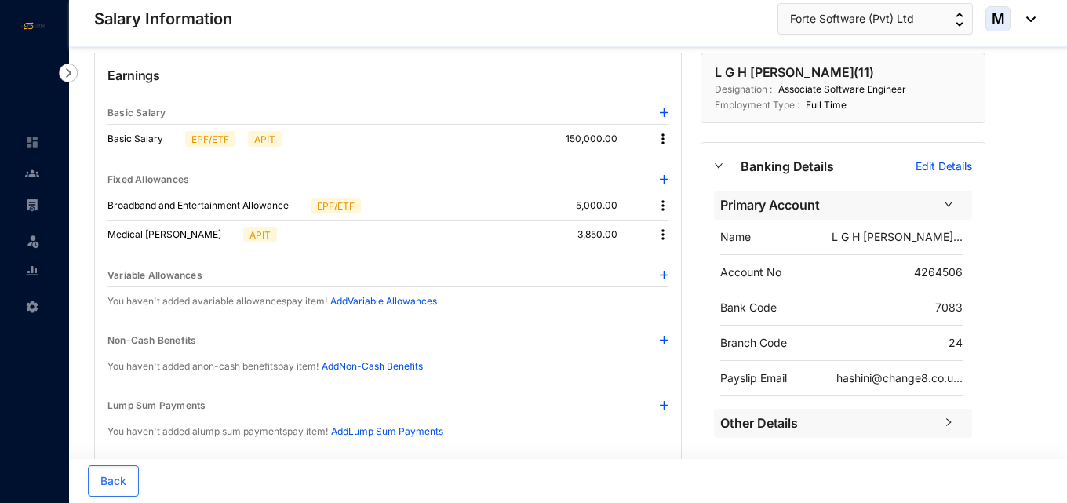
scroll to position [19, 0]
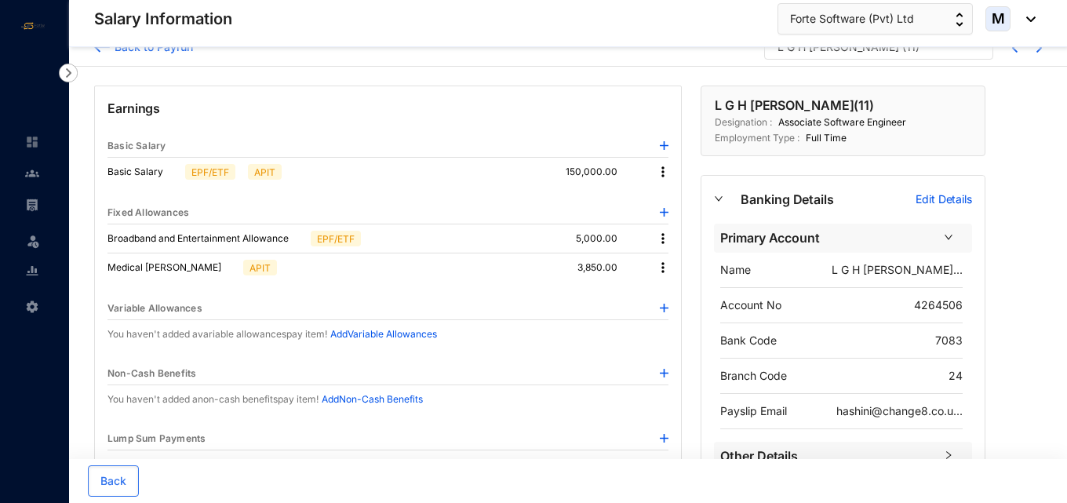
click at [660, 266] on img at bounding box center [663, 268] width 16 height 16
click at [667, 289] on li "Edit" at bounding box center [684, 294] width 52 height 25
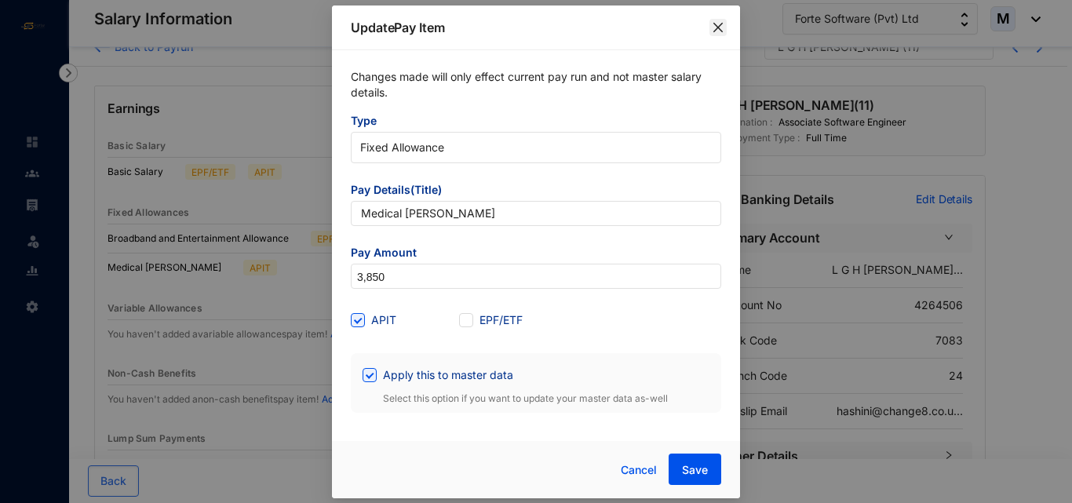
click at [722, 23] on icon "close" at bounding box center [717, 27] width 13 height 13
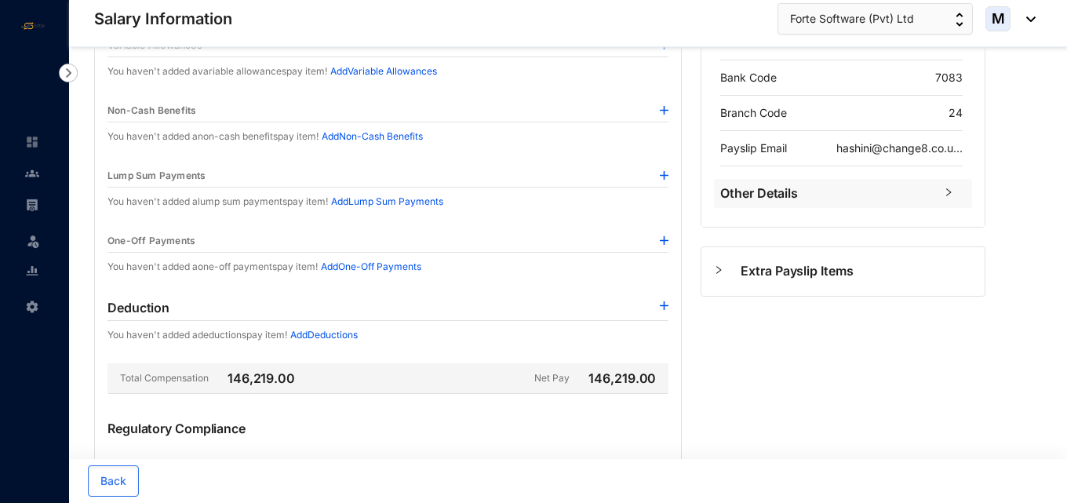
scroll to position [489, 0]
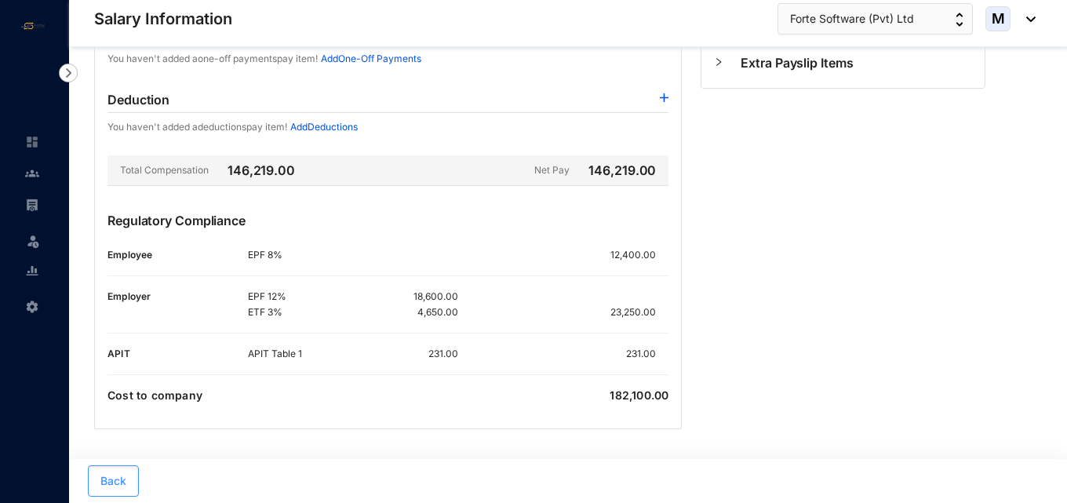
click at [127, 495] on button "Back" at bounding box center [113, 480] width 51 height 31
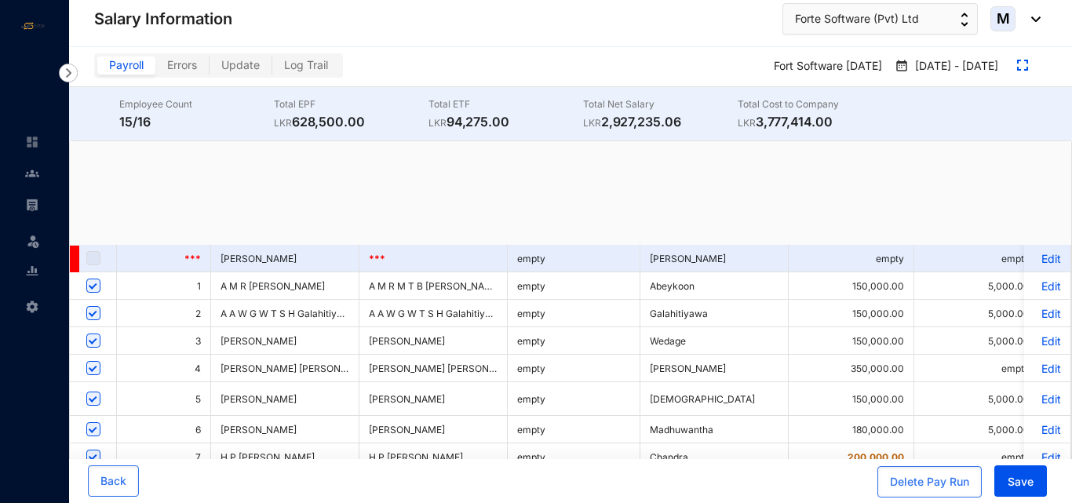
checkbox input "true"
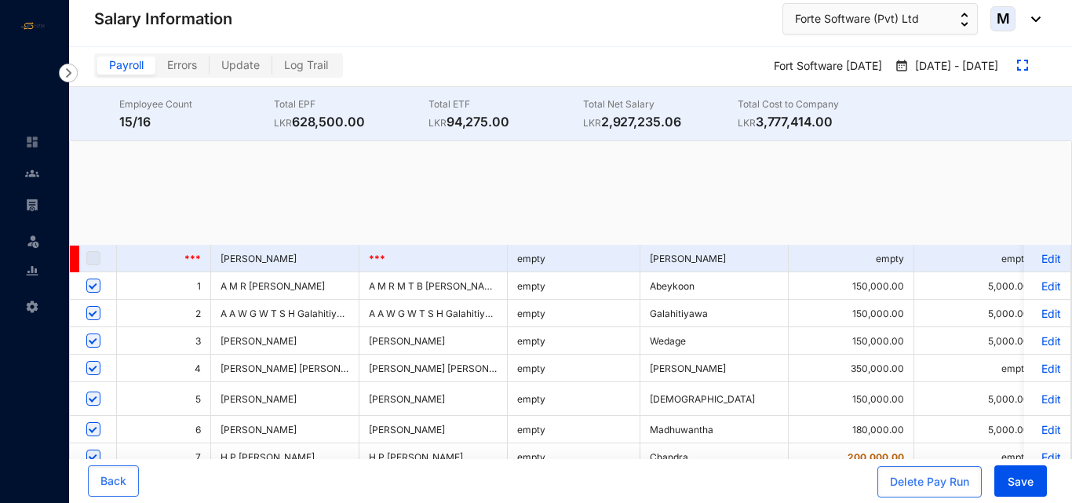
checkbox input "true"
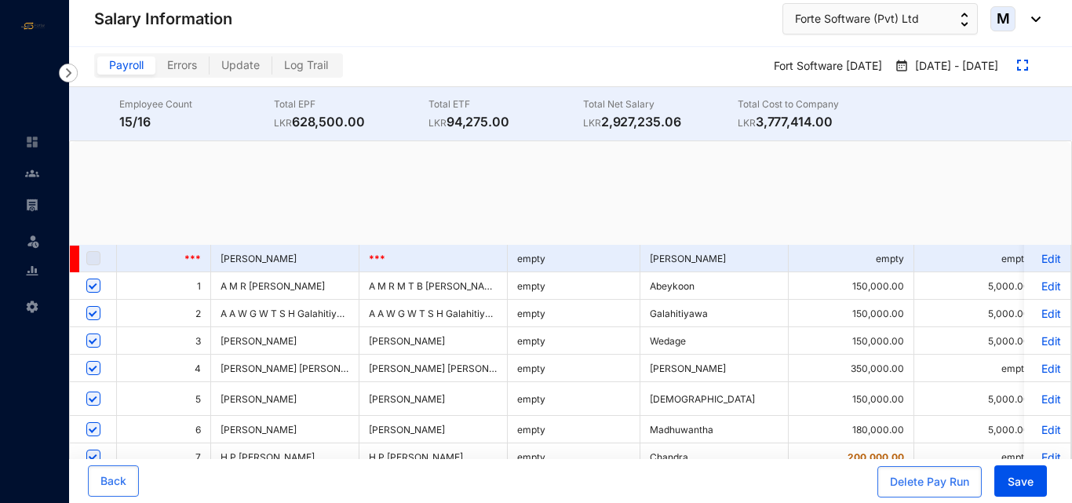
checkbox input "true"
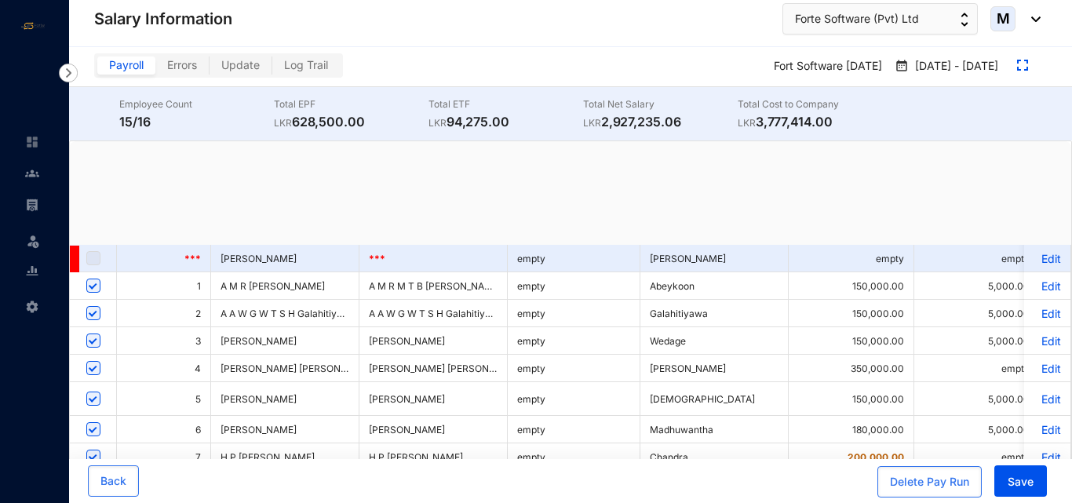
checkbox input "true"
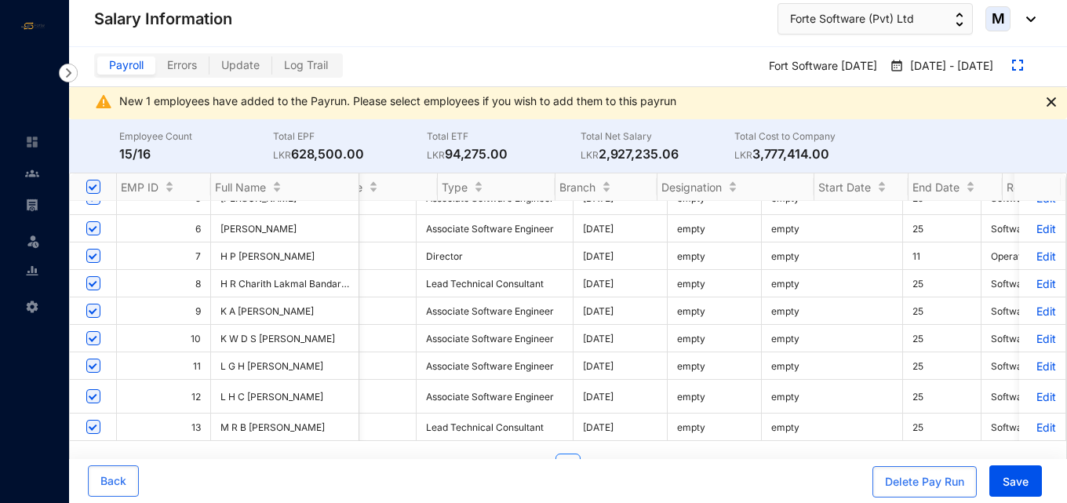
scroll to position [0, 4129]
click at [1038, 260] on p "Edit" at bounding box center [1041, 255] width 27 height 13
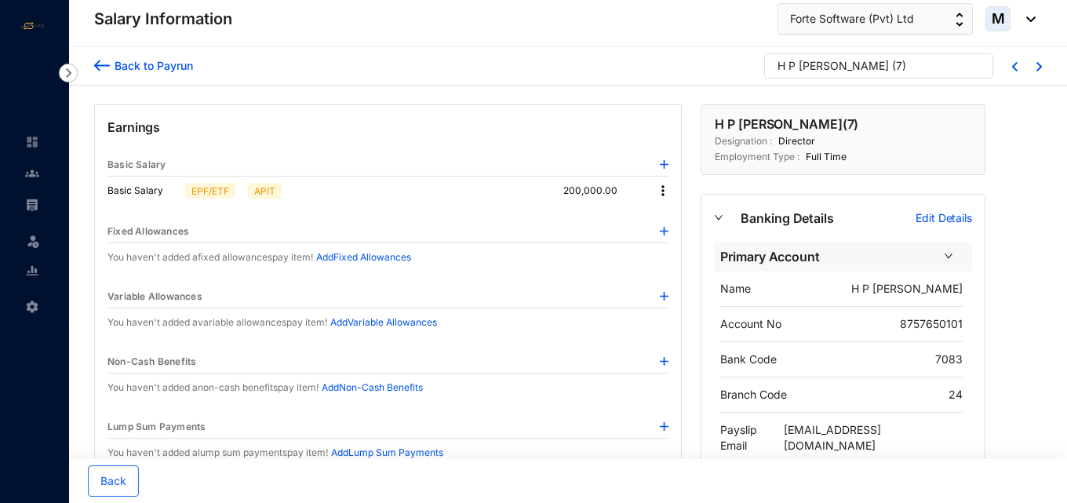
click at [666, 190] on img at bounding box center [663, 191] width 16 height 16
click at [674, 215] on span "Edit" at bounding box center [678, 217] width 20 height 17
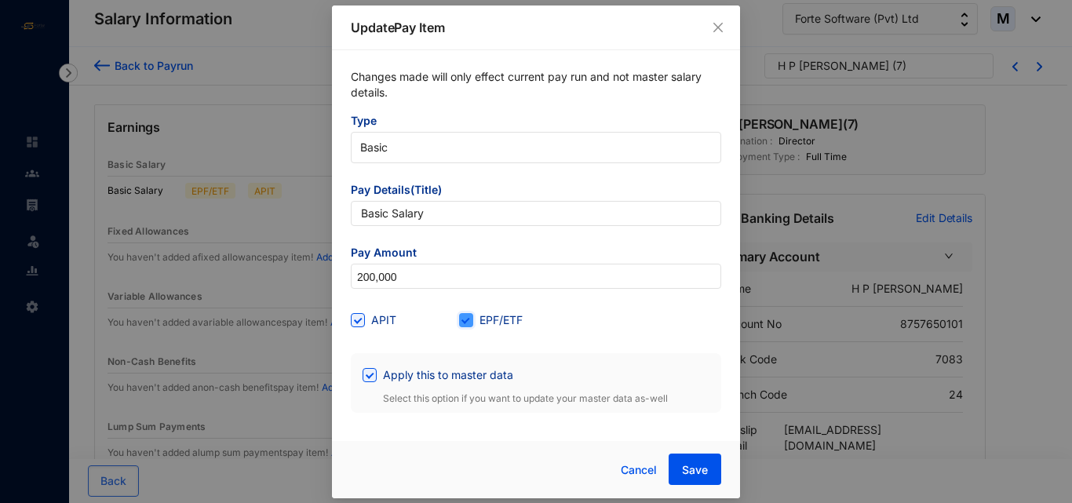
click at [463, 315] on input "EPF/ETF" at bounding box center [464, 318] width 11 height 11
checkbox input "false"
click at [698, 466] on span "Save" at bounding box center [695, 470] width 26 height 16
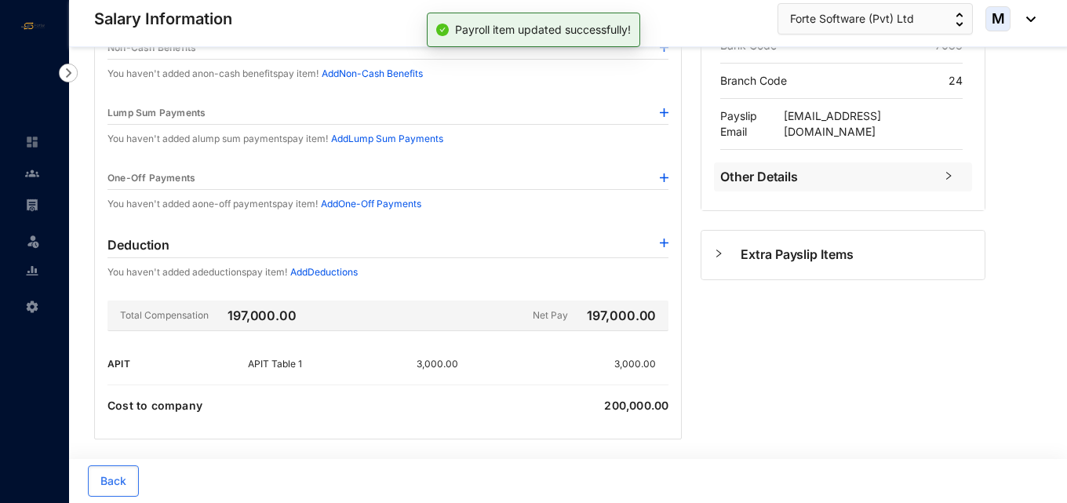
scroll to position [324, 0]
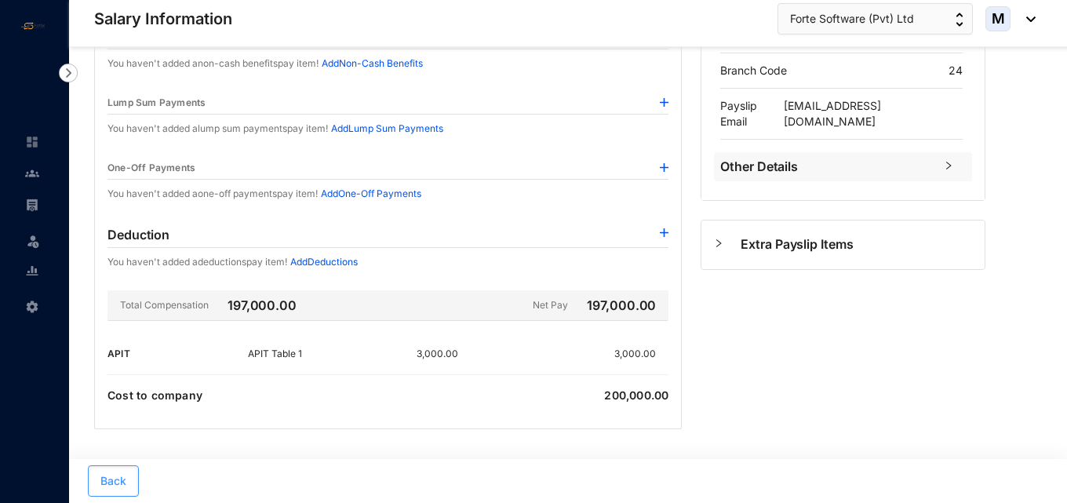
click at [131, 480] on button "Back" at bounding box center [113, 480] width 51 height 31
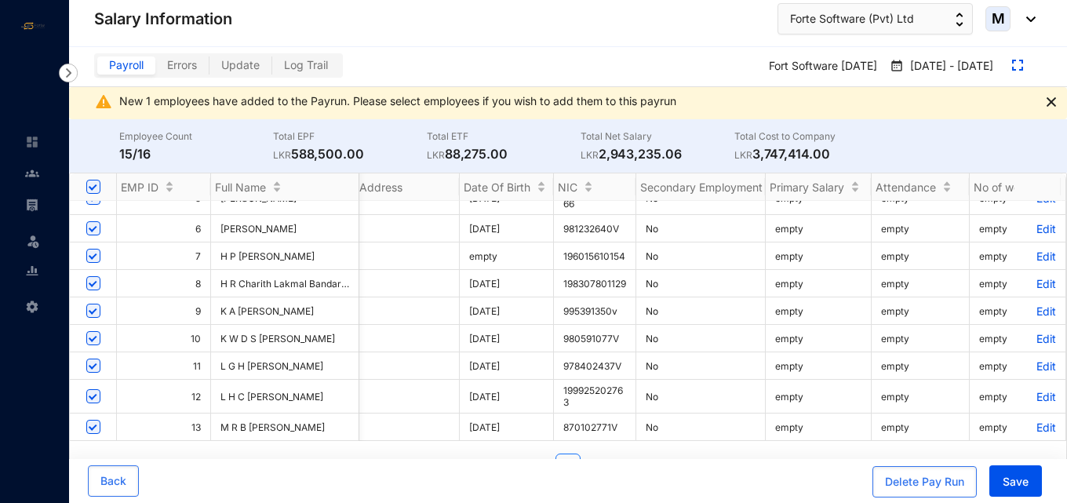
scroll to position [0, 4978]
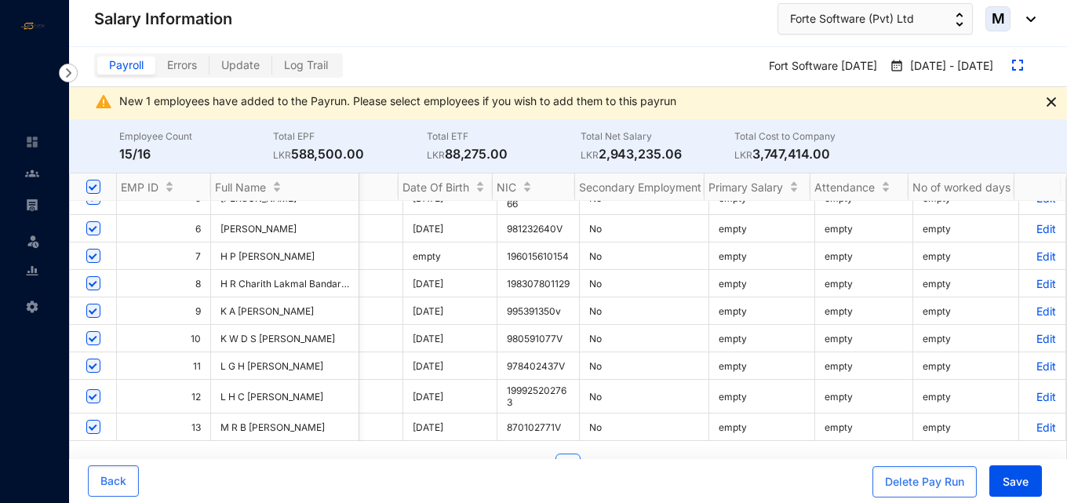
click at [1037, 259] on p "Edit" at bounding box center [1041, 255] width 27 height 13
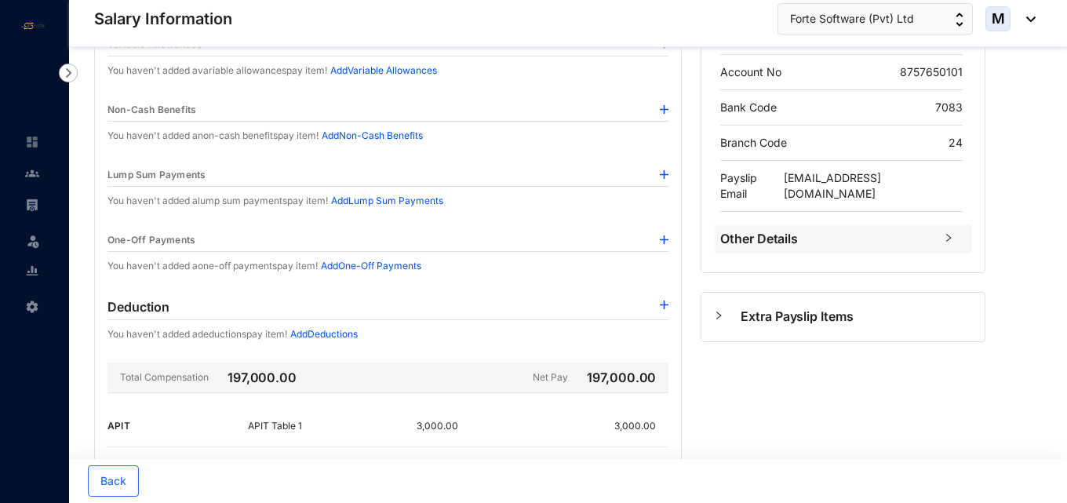
scroll to position [246, 0]
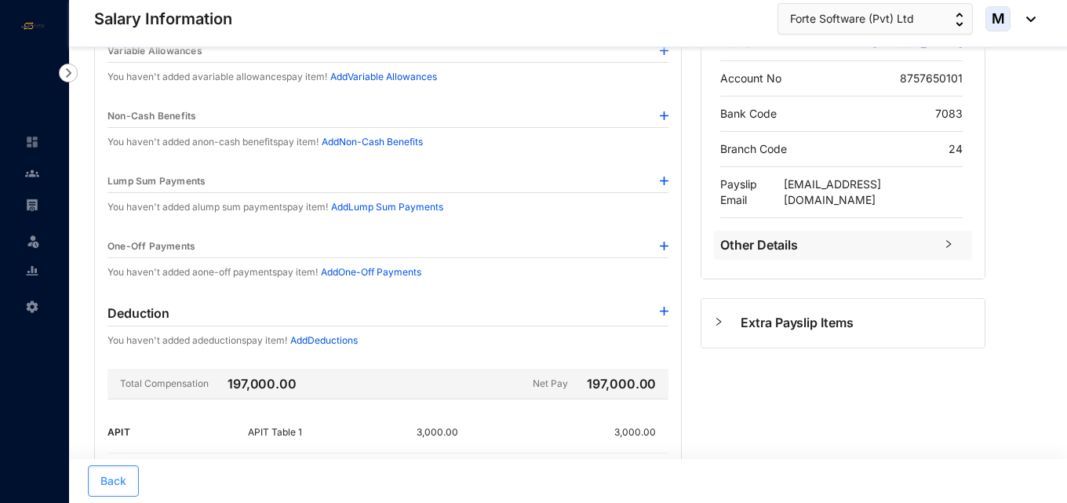
click at [133, 468] on button "Back" at bounding box center [113, 480] width 51 height 31
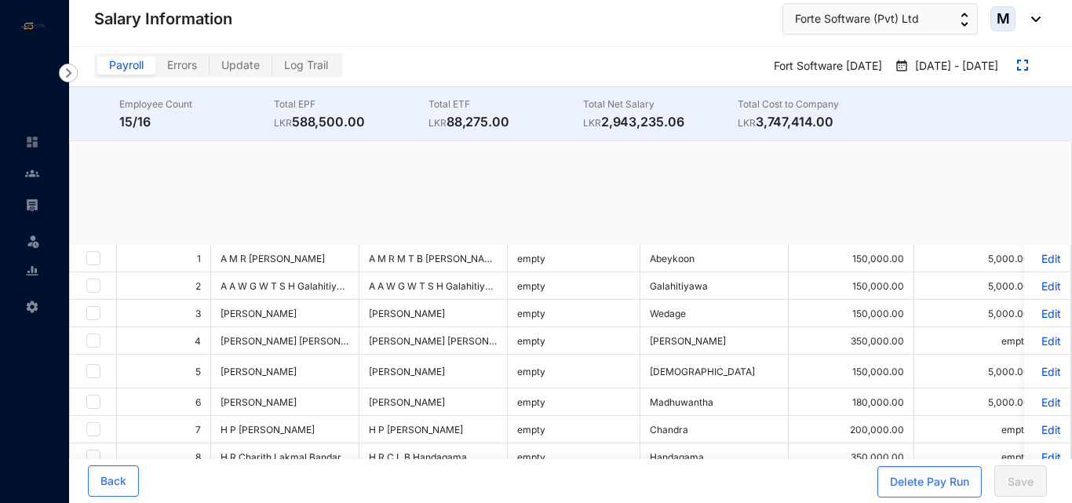
checkbox input "true"
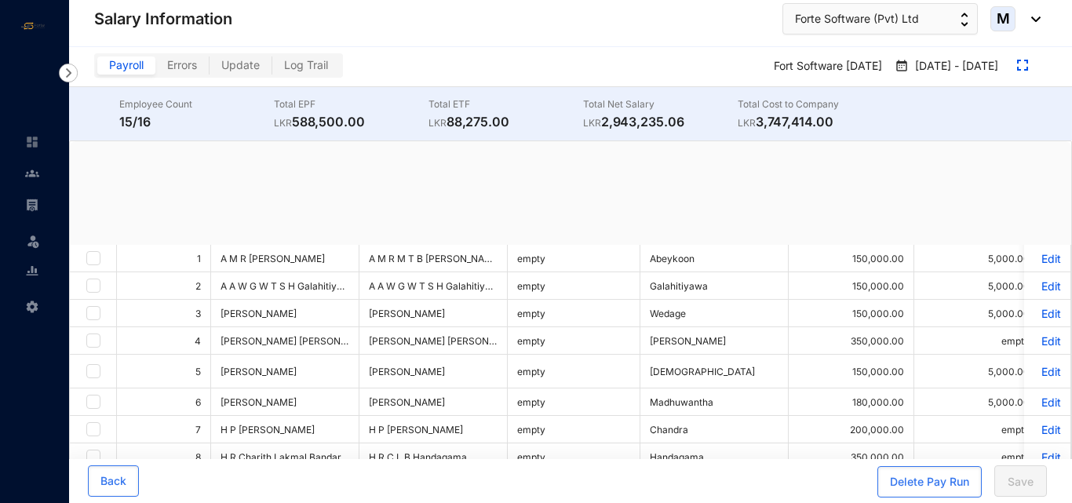
checkbox input "true"
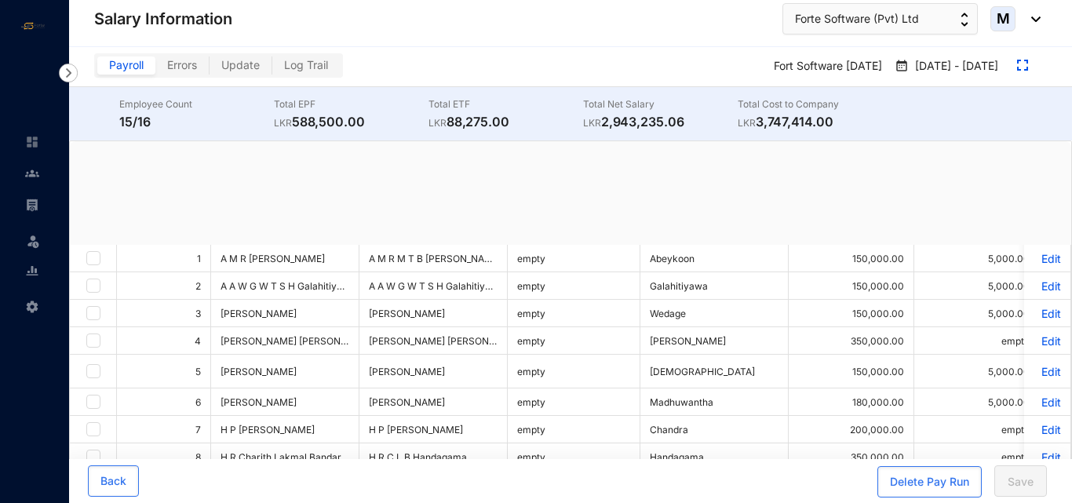
checkbox input "true"
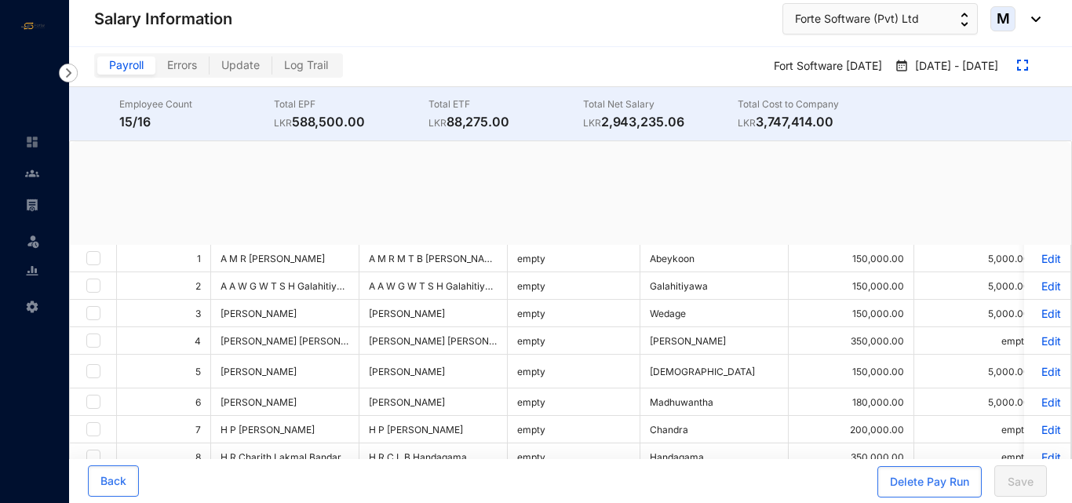
checkbox input "true"
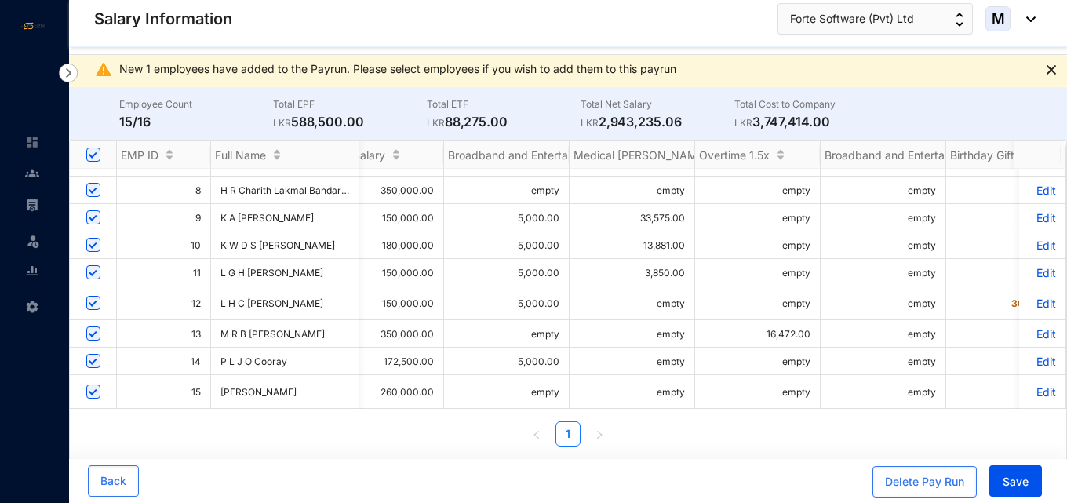
click at [1028, 300] on p "Edit" at bounding box center [1041, 303] width 27 height 13
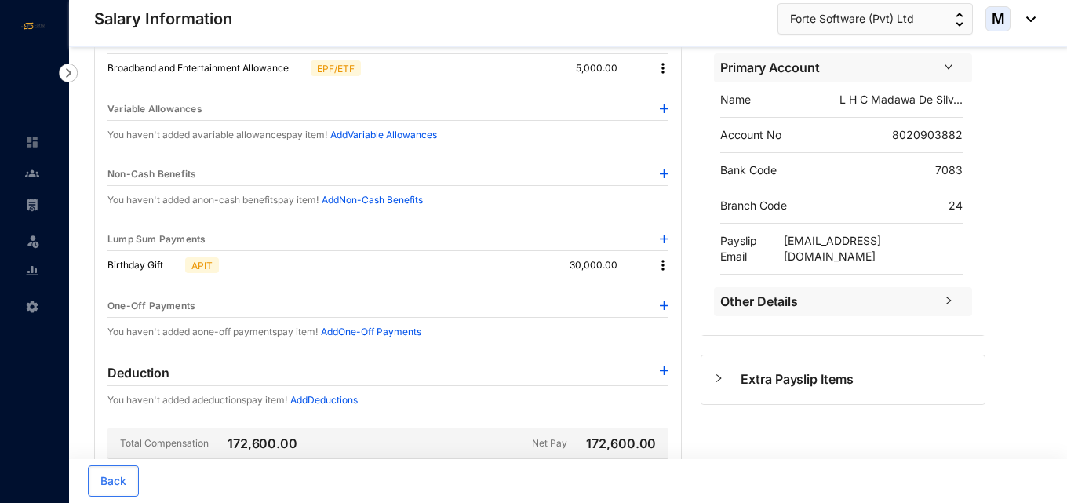
click at [658, 266] on img at bounding box center [663, 265] width 16 height 16
click at [671, 288] on span "Edit" at bounding box center [684, 291] width 33 height 17
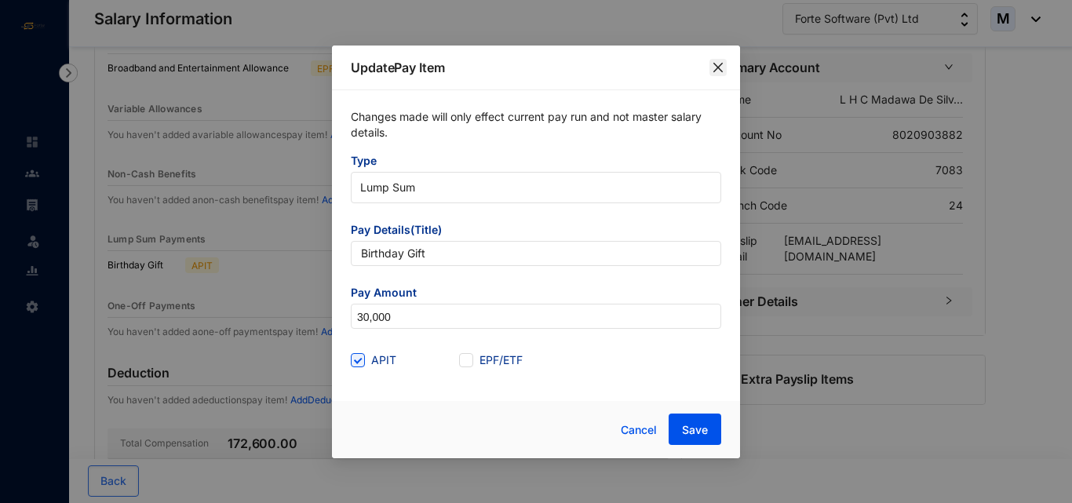
click at [722, 64] on icon "close" at bounding box center [717, 67] width 13 height 13
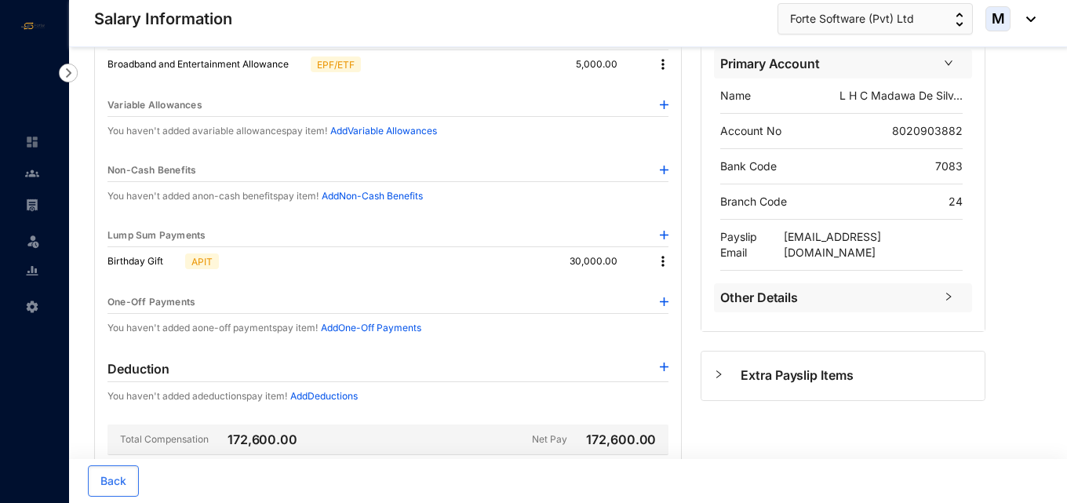
scroll to position [157, 0]
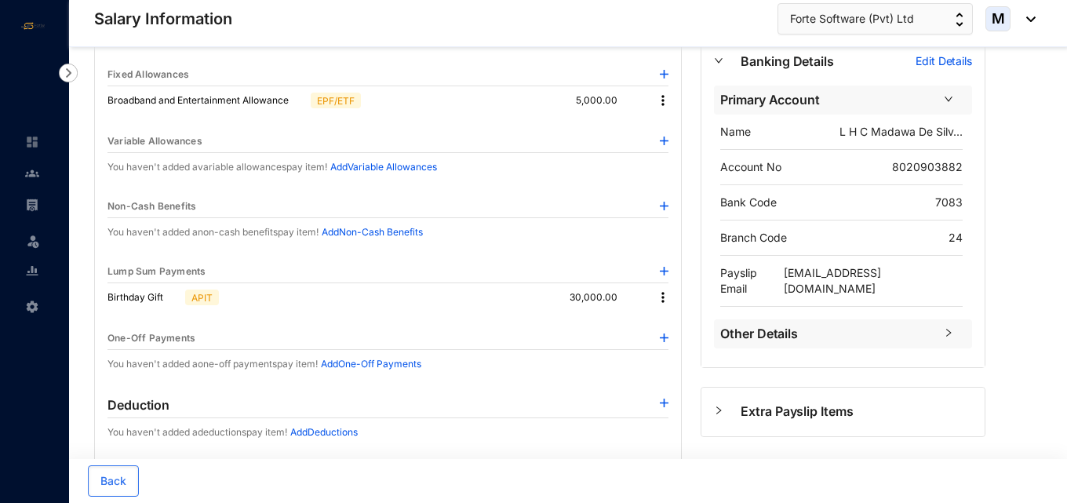
click at [661, 291] on img at bounding box center [663, 297] width 16 height 16
click at [675, 326] on span "Edit" at bounding box center [684, 323] width 33 height 17
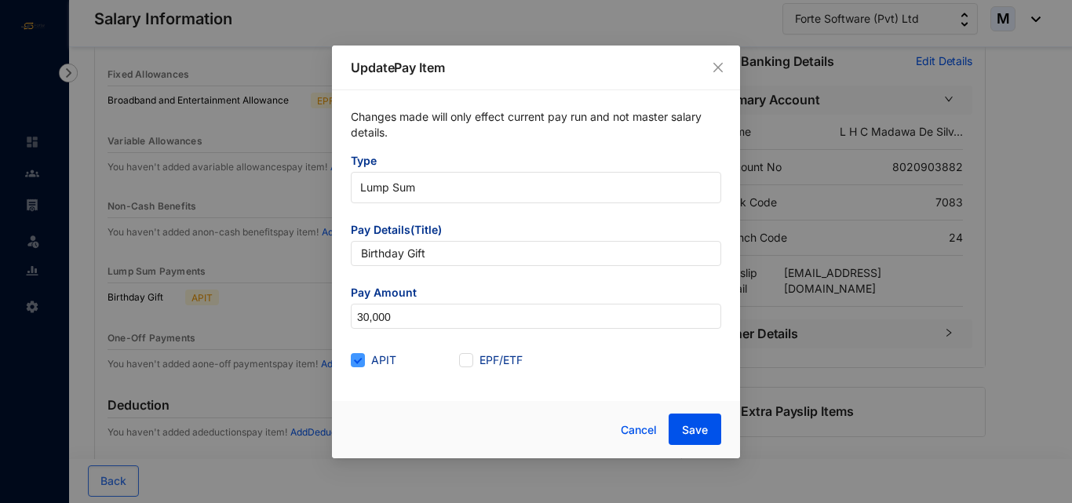
click at [358, 364] on span at bounding box center [358, 360] width 14 height 14
click at [358, 364] on input "APIT" at bounding box center [356, 358] width 11 height 11
click at [358, 365] on span at bounding box center [358, 360] width 14 height 14
click at [358, 364] on input "APIT" at bounding box center [356, 358] width 11 height 11
checkbox input "true"
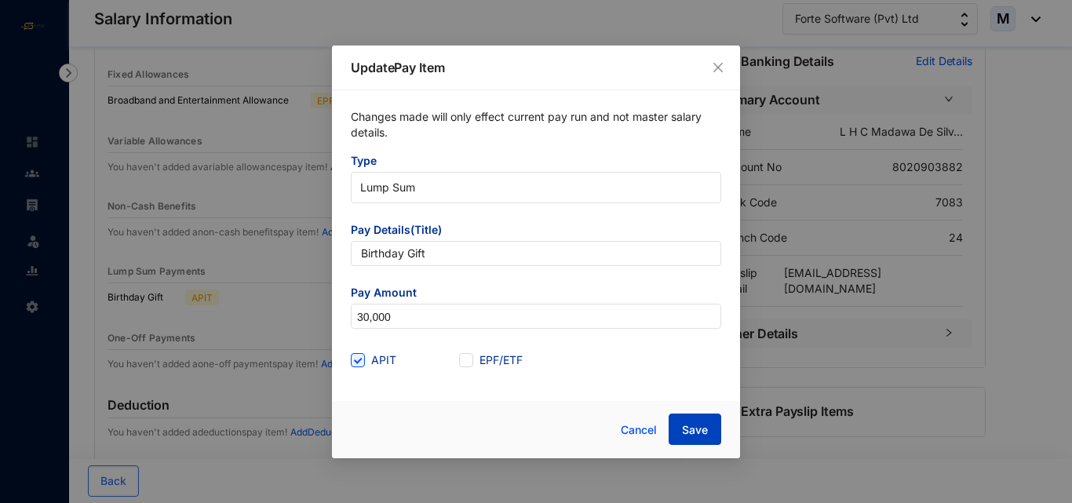
click at [680, 439] on button "Save" at bounding box center [694, 428] width 53 height 31
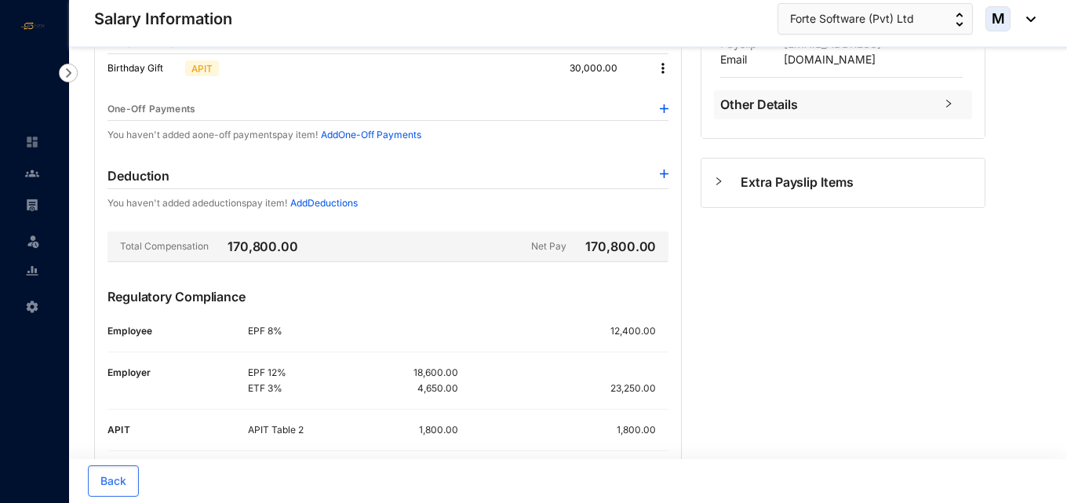
scroll to position [462, 0]
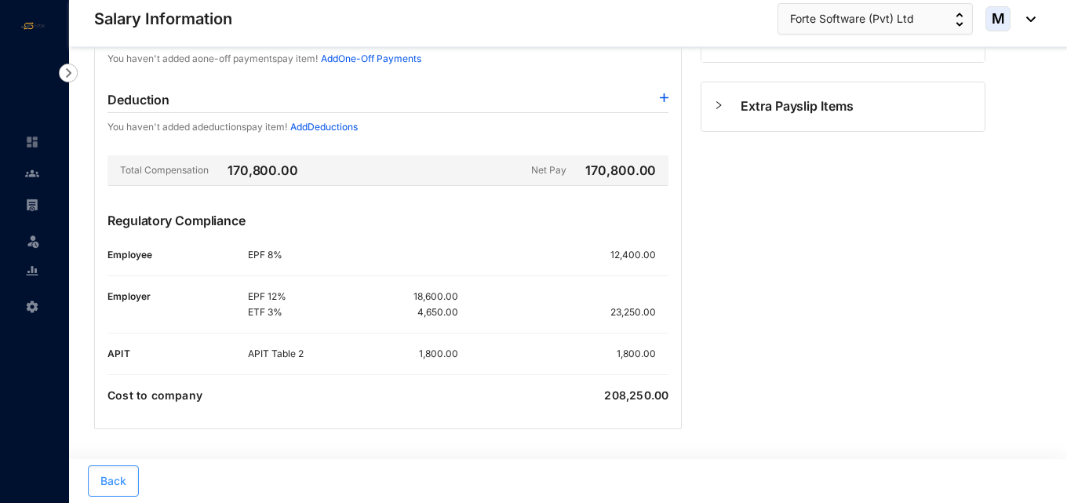
click at [132, 483] on button "Back" at bounding box center [113, 480] width 51 height 31
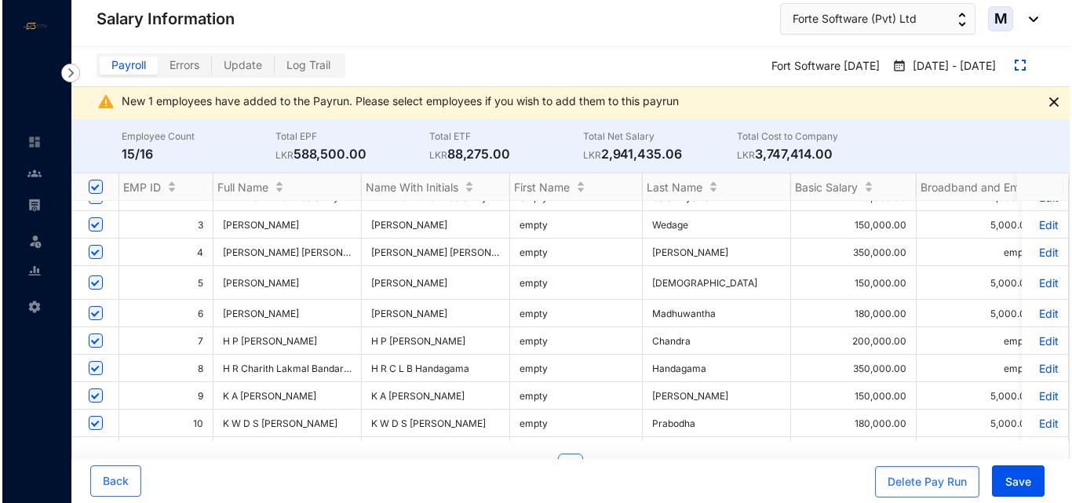
scroll to position [78, 0]
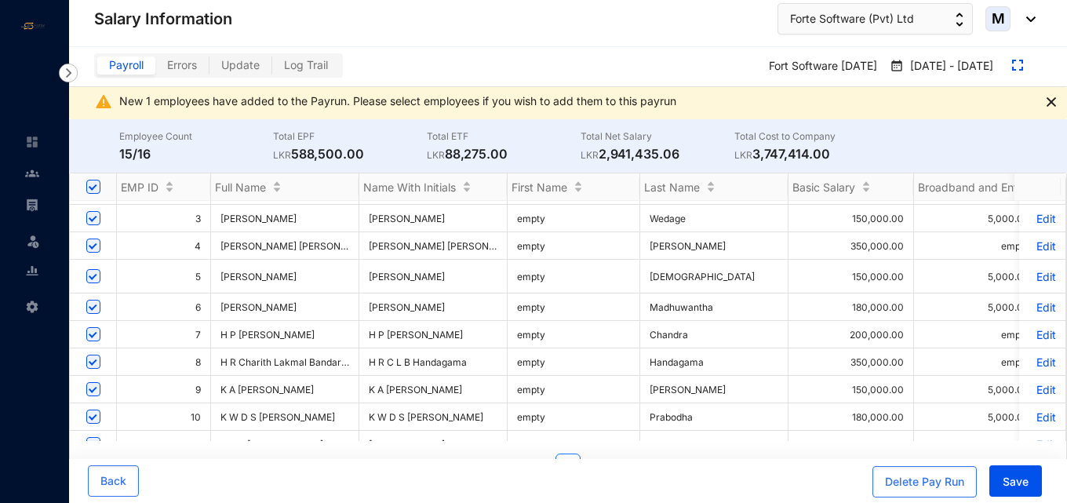
click at [168, 63] on span "Errors" at bounding box center [182, 64] width 30 height 13
click at [155, 69] on input "Errors" at bounding box center [155, 69] width 0 height 0
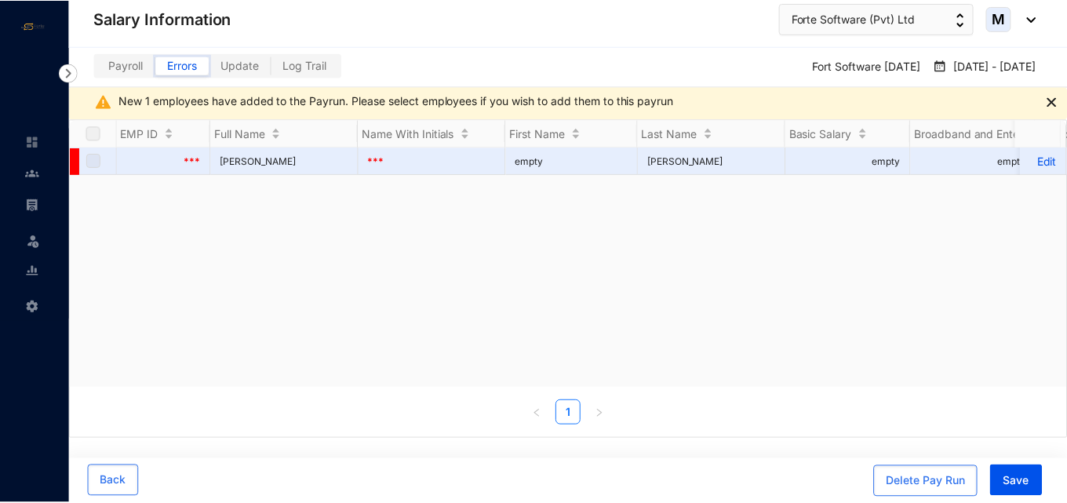
scroll to position [0, 0]
click at [116, 72] on label "Payroll" at bounding box center [126, 65] width 59 height 18
click at [97, 69] on input "Payroll" at bounding box center [97, 69] width 0 height 0
checkbox input "true"
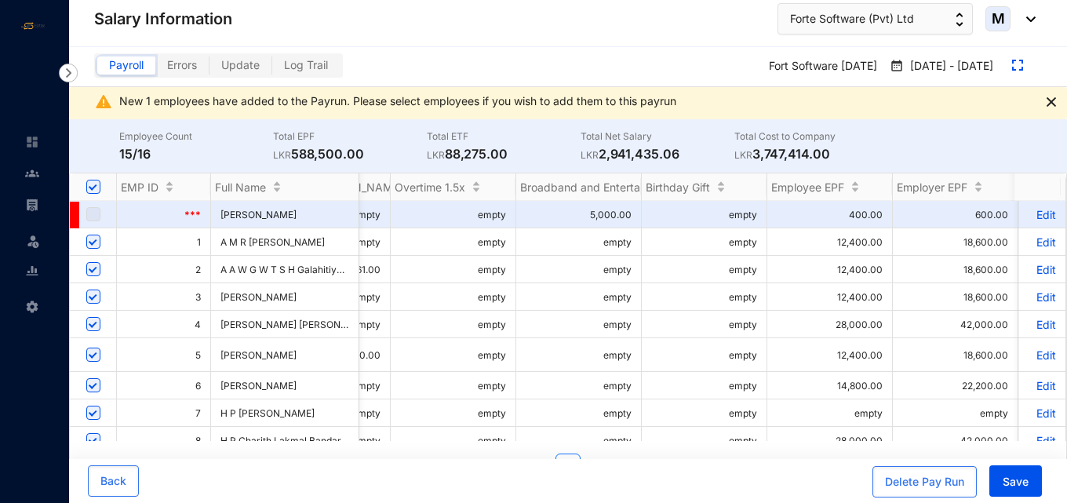
scroll to position [0, 1352]
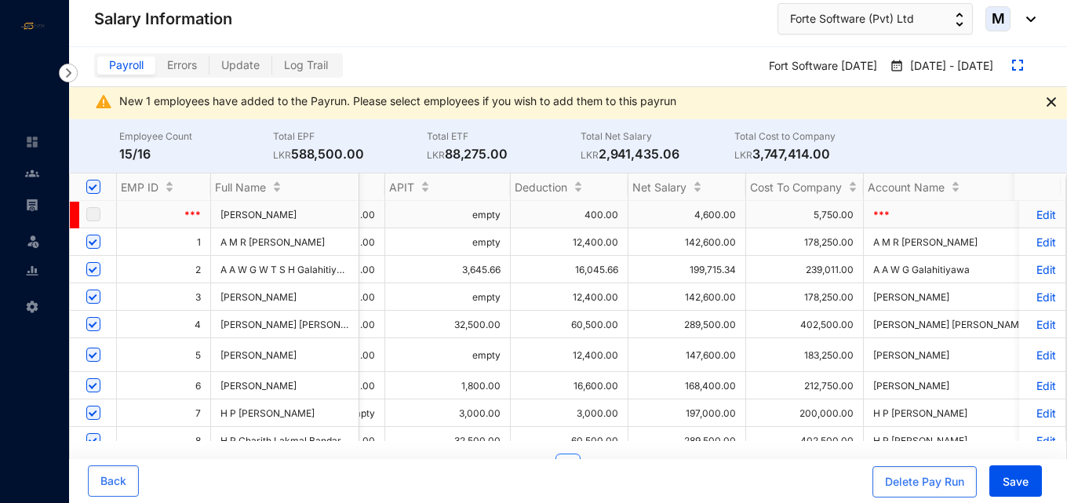
click at [1041, 214] on p "Edit" at bounding box center [1041, 214] width 27 height 13
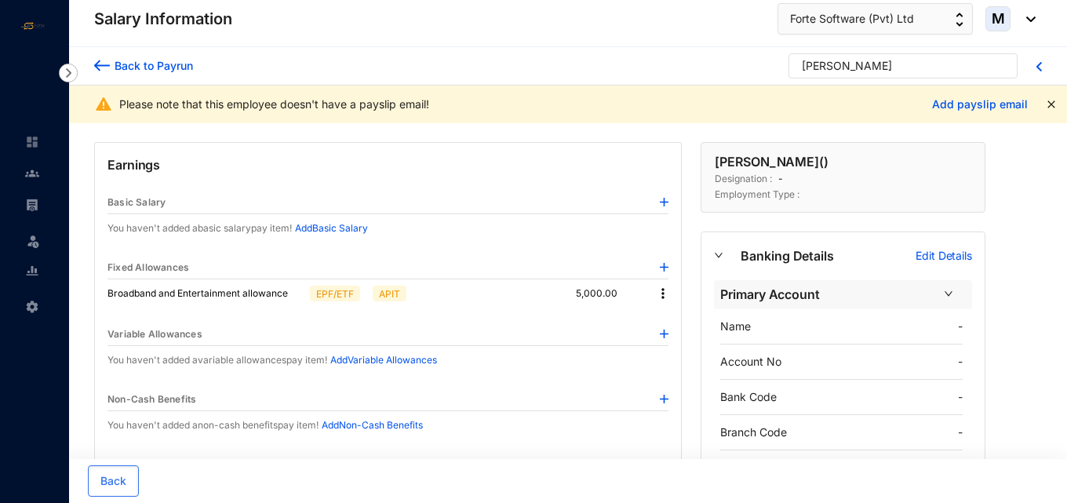
click at [661, 289] on img at bounding box center [663, 294] width 16 height 16
click at [669, 335] on li "Delete" at bounding box center [684, 345] width 52 height 24
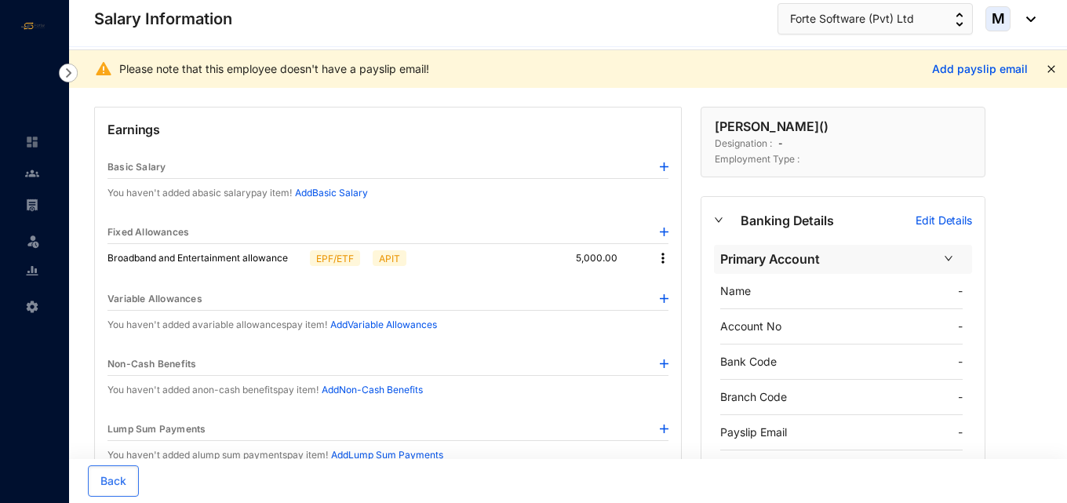
scroll to position [78, 0]
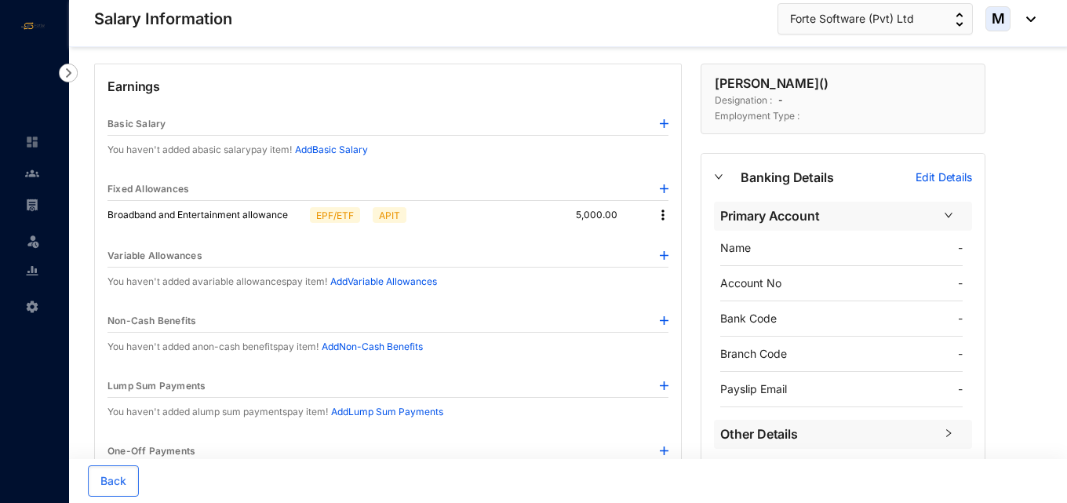
click at [663, 220] on img at bounding box center [663, 215] width 16 height 16
click at [669, 264] on p "Delete" at bounding box center [684, 266] width 33 height 16
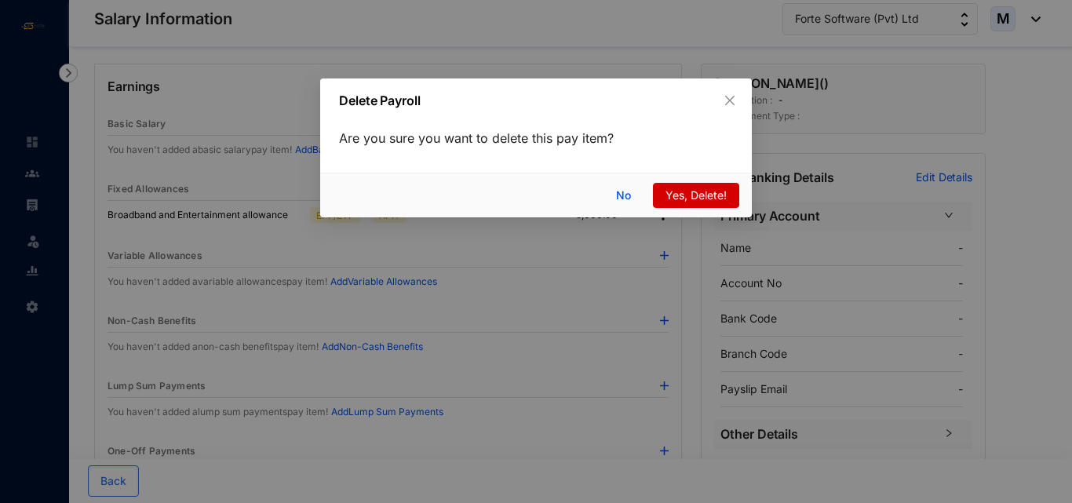
click at [679, 195] on span "Yes, Delete!" at bounding box center [695, 195] width 61 height 17
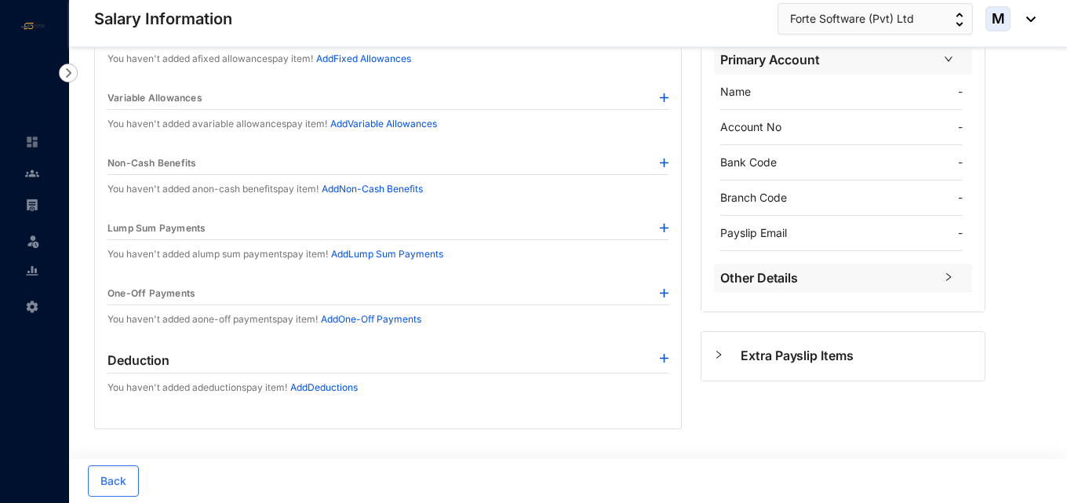
scroll to position [0, 0]
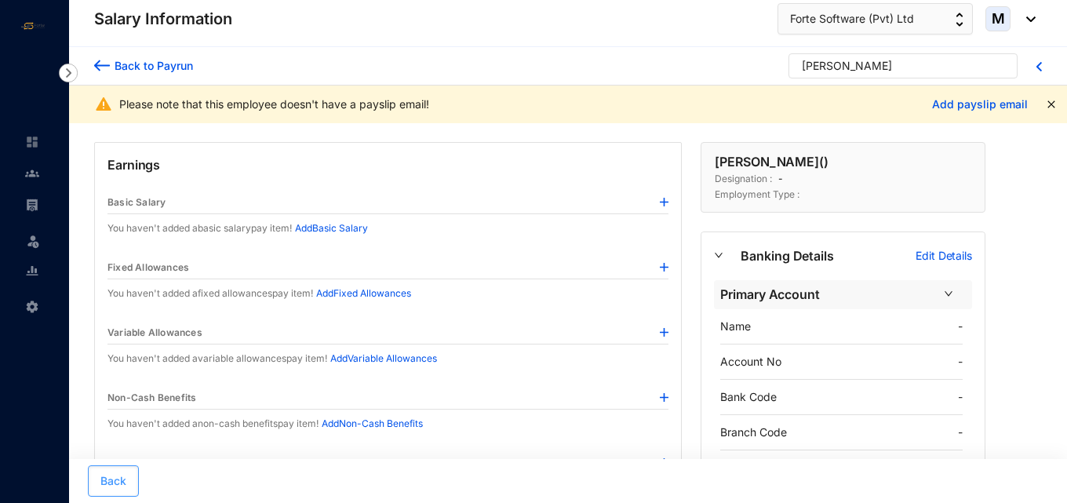
click at [125, 478] on span "Back" at bounding box center [113, 481] width 26 height 16
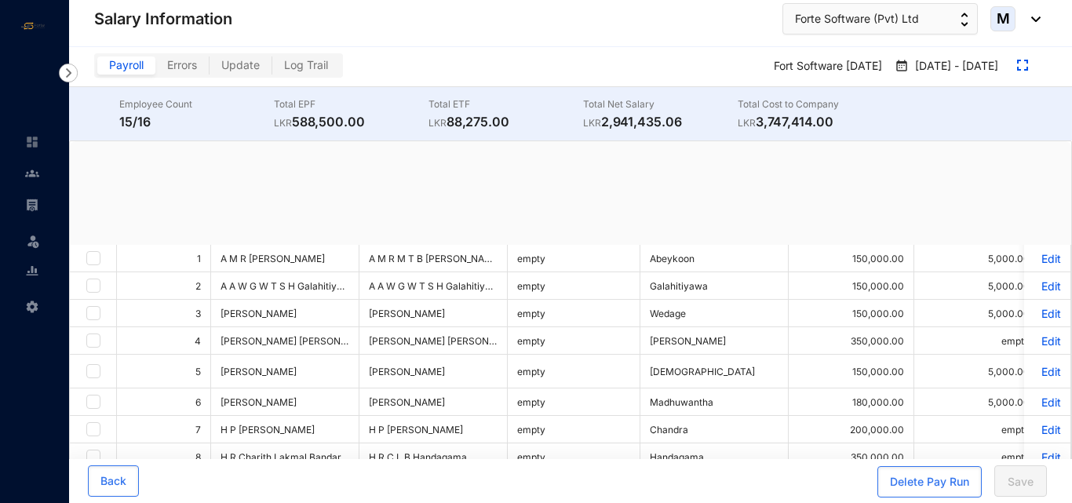
checkbox input "true"
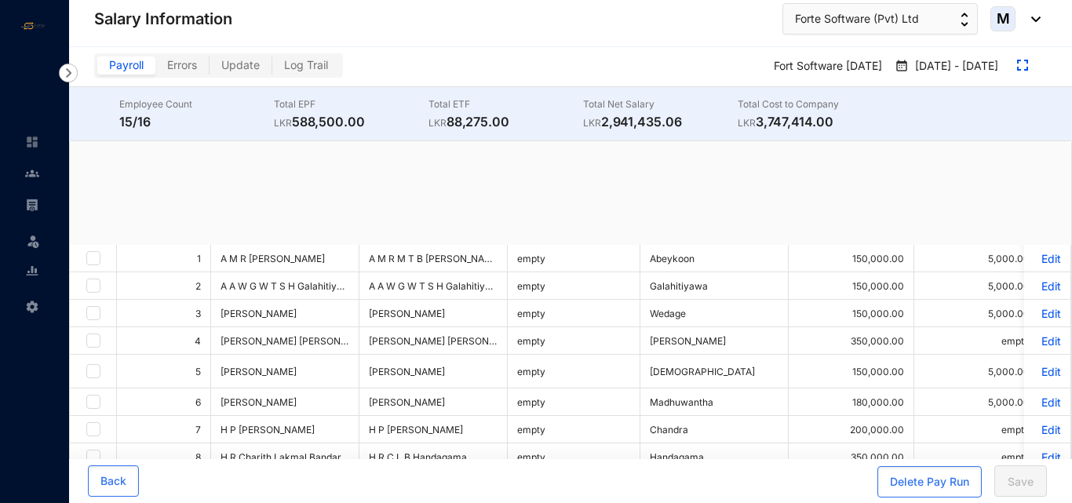
checkbox input "true"
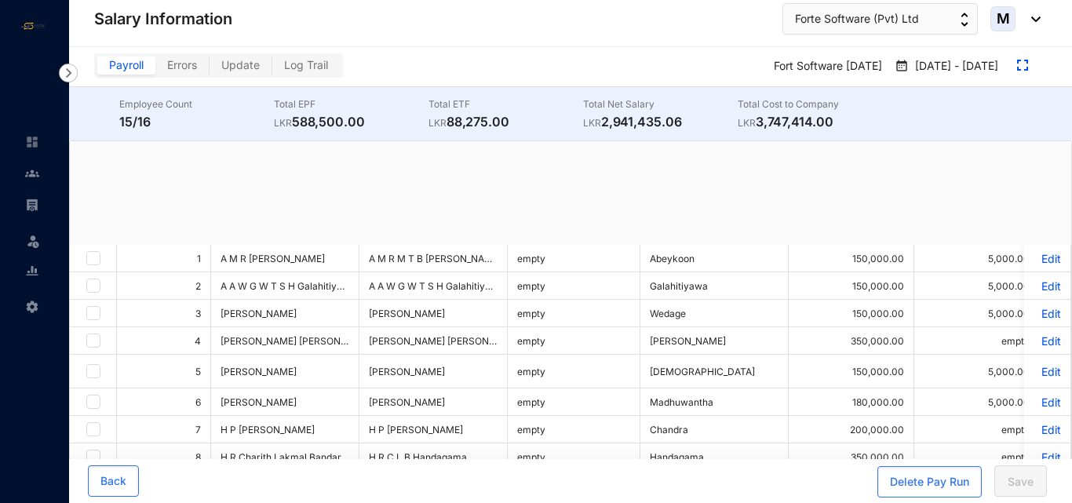
checkbox input "true"
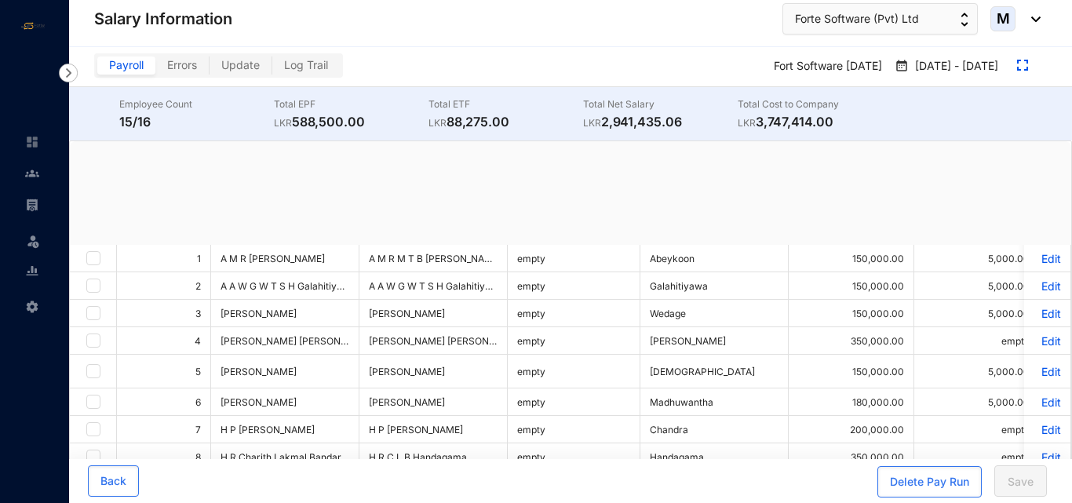
checkbox input "true"
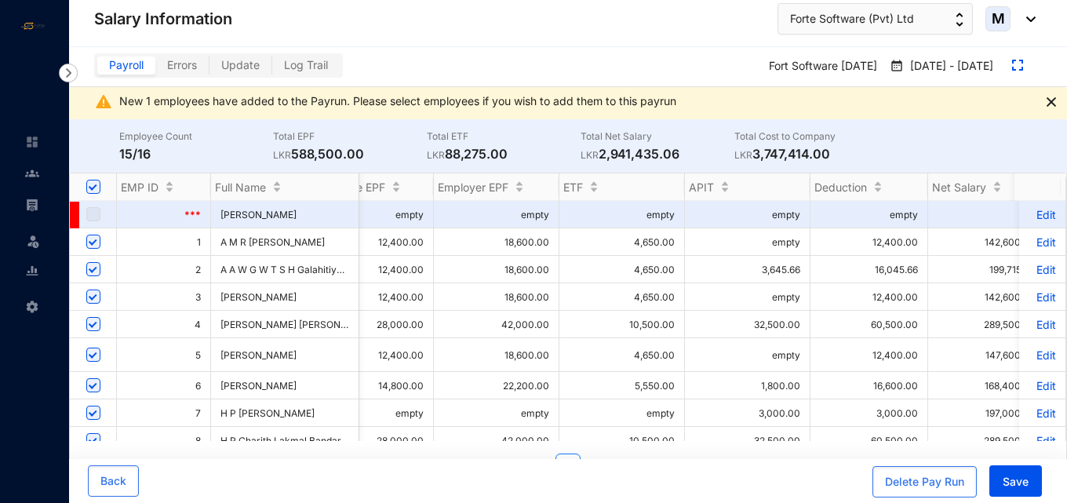
scroll to position [0, 2497]
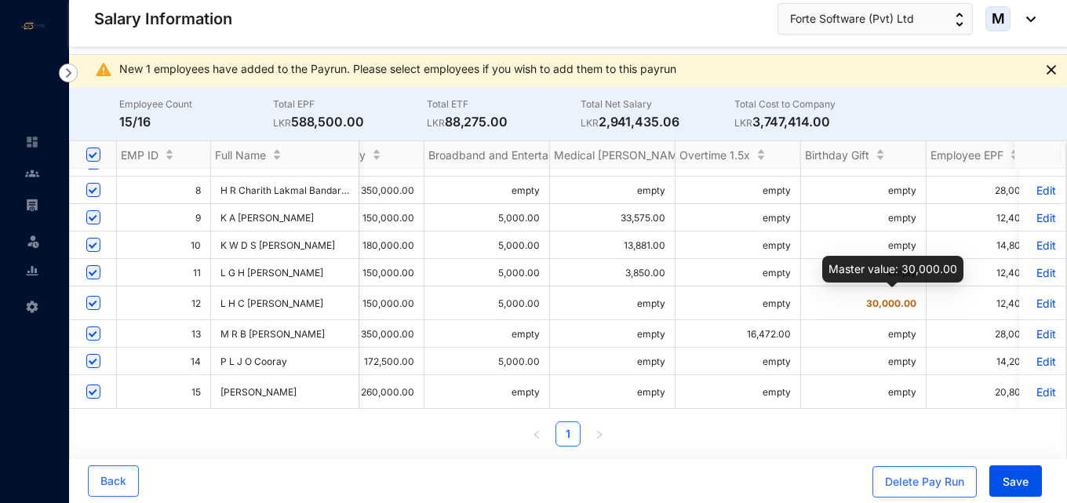
click at [912, 300] on span "30,000.00" at bounding box center [891, 303] width 50 height 12
click at [1029, 298] on p "Edit" at bounding box center [1041, 303] width 27 height 13
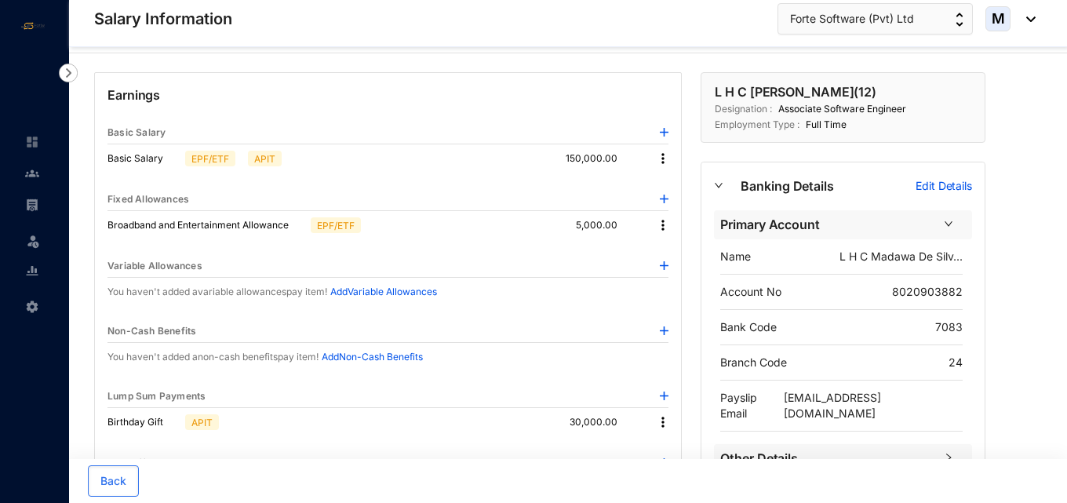
click at [663, 264] on img at bounding box center [664, 265] width 9 height 9
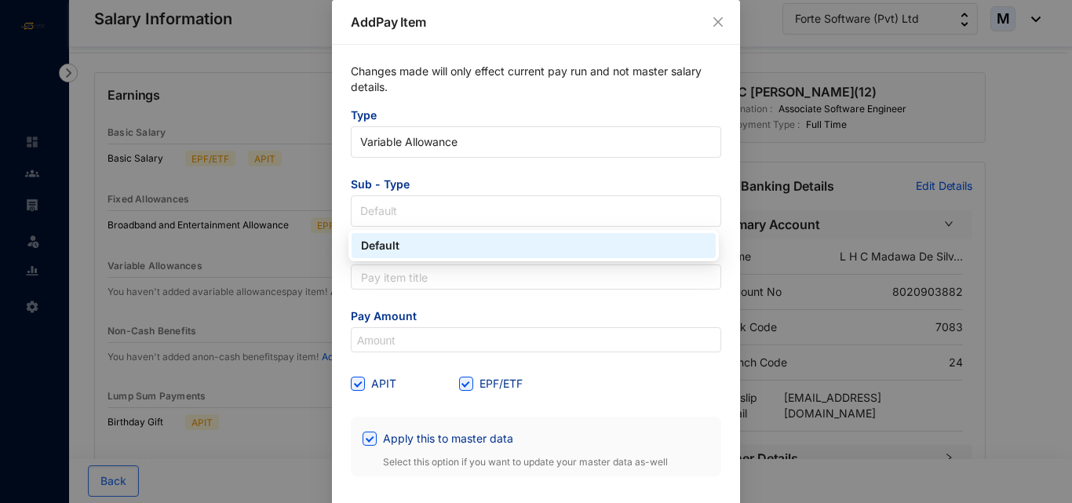
drag, startPoint x: 414, startPoint y: 206, endPoint x: 342, endPoint y: 216, distance: 72.8
click at [342, 216] on div "Changes made will only effect current pay run and not master salary details. Ty…" at bounding box center [536, 270] width 408 height 450
click at [386, 255] on div "Default" at bounding box center [533, 245] width 364 height 25
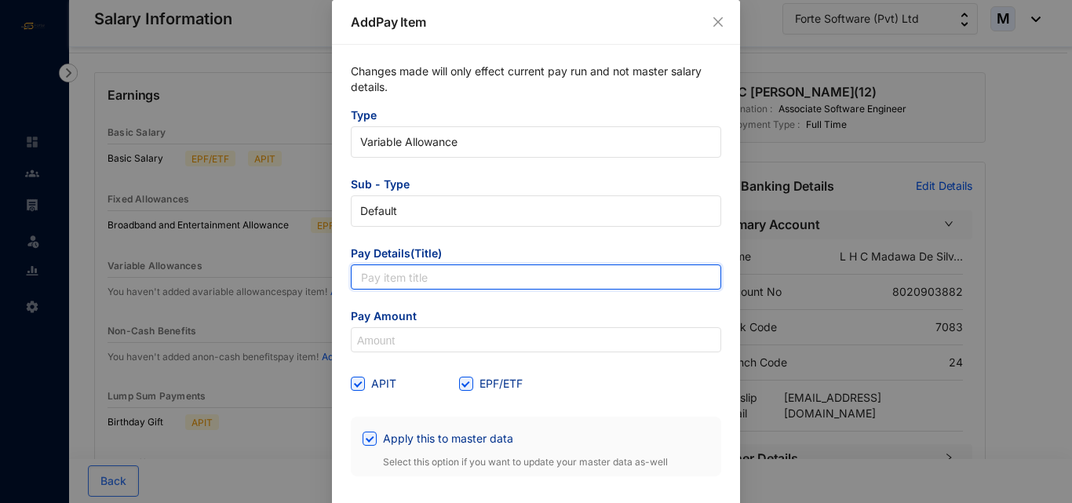
click at [390, 278] on input "text" at bounding box center [536, 276] width 370 height 25
type input "Birthdau Gift"
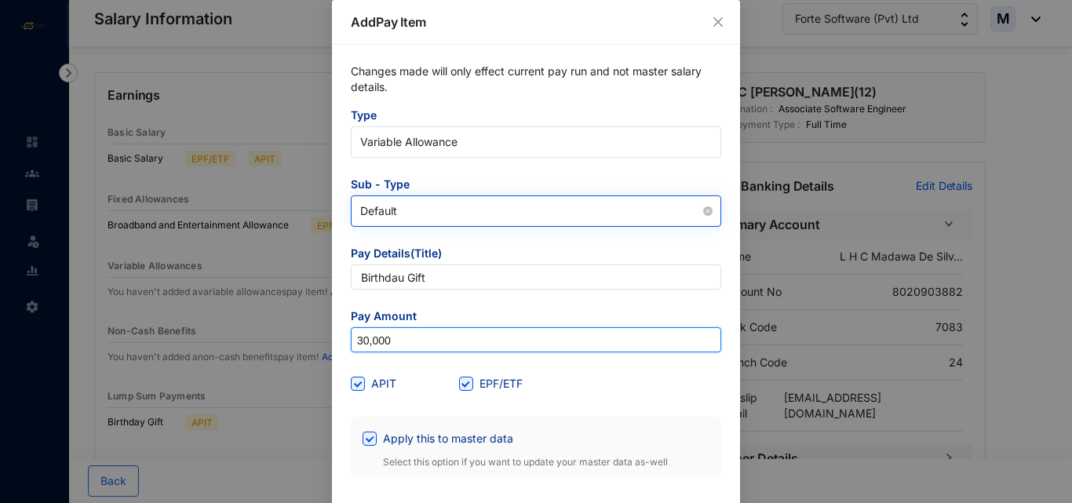
type input "30,000"
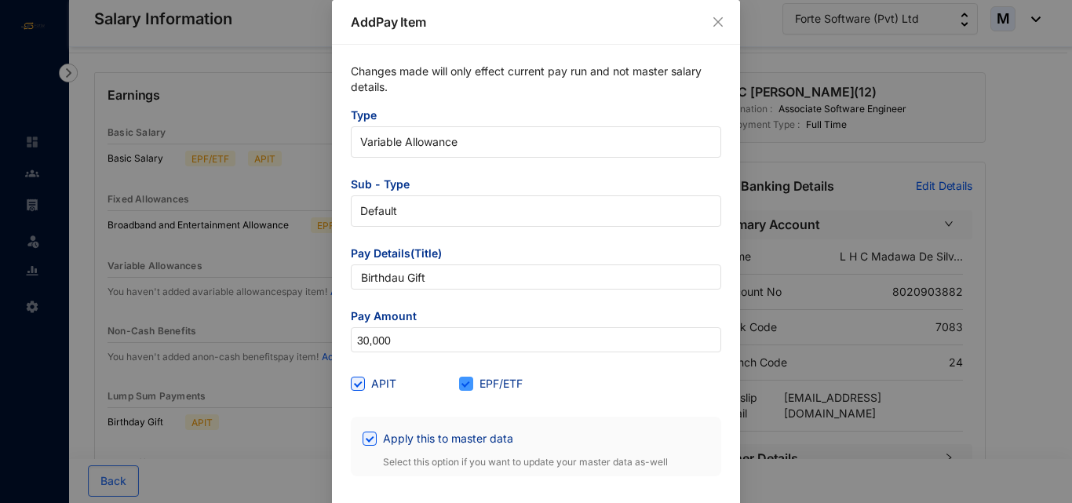
click at [459, 391] on label "EPF/ETF" at bounding box center [494, 383] width 70 height 17
click at [459, 388] on input "EPF/ETF" at bounding box center [464, 382] width 11 height 11
checkbox input "false"
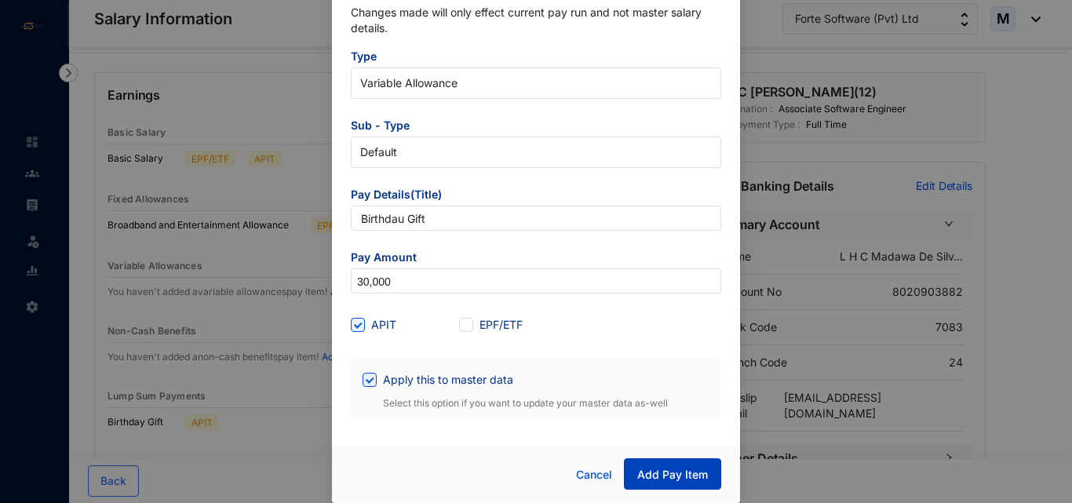
click at [658, 471] on span "Add Pay Item" at bounding box center [672, 475] width 71 height 16
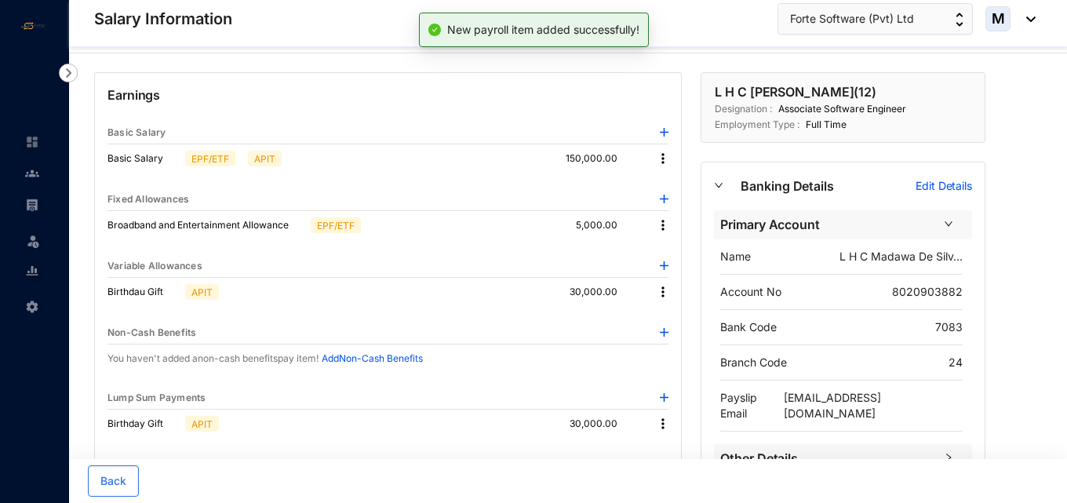
click at [656, 429] on img at bounding box center [663, 424] width 16 height 16
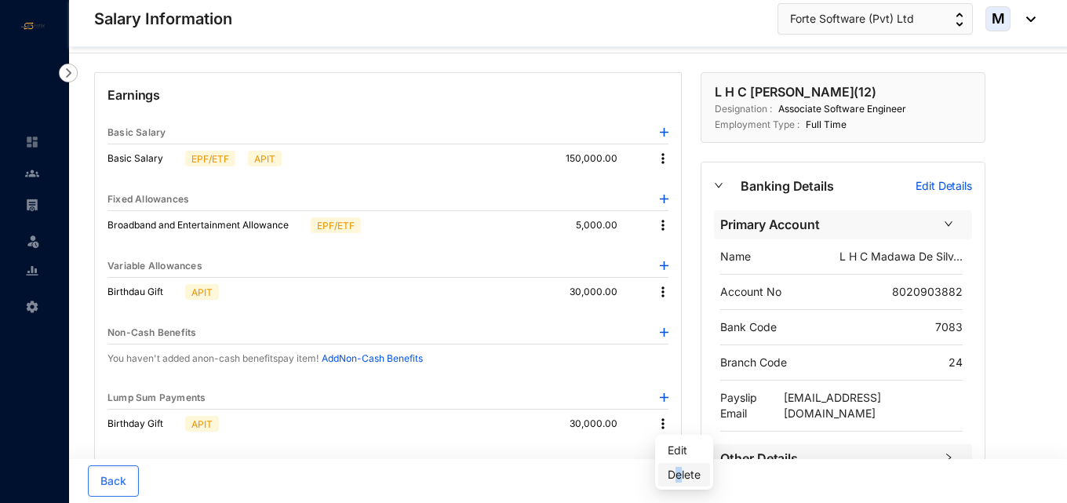
click at [680, 475] on p "Delete" at bounding box center [684, 475] width 33 height 16
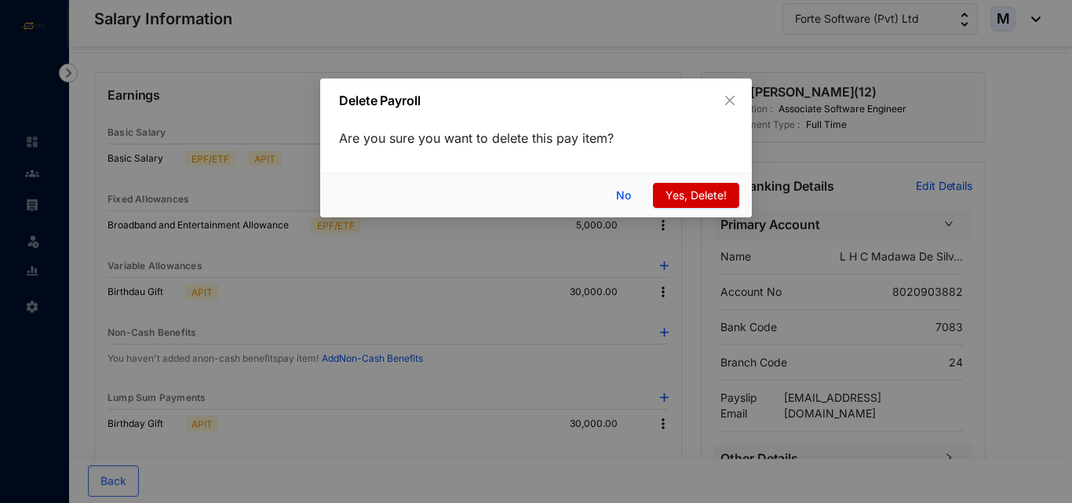
click at [699, 198] on span "Yes, Delete!" at bounding box center [695, 195] width 61 height 17
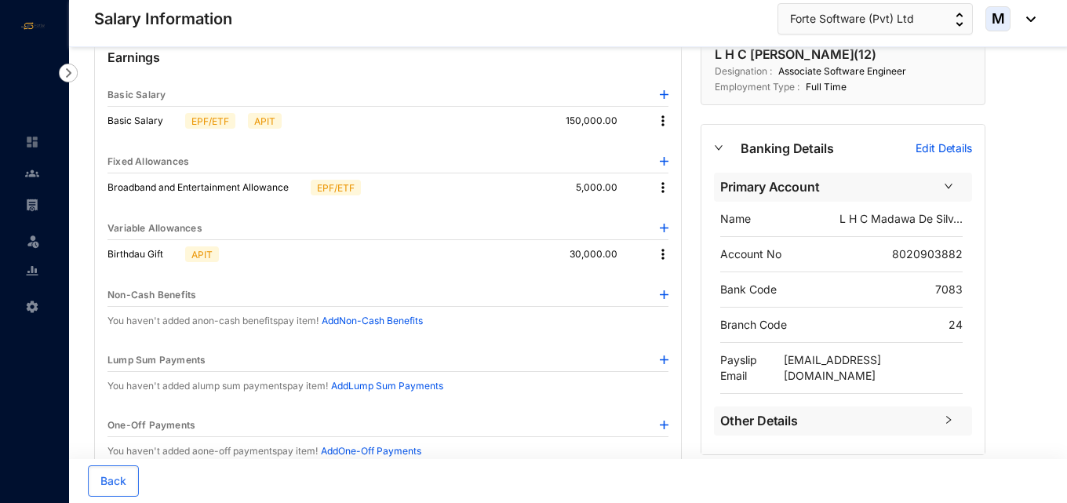
click at [662, 257] on img at bounding box center [663, 254] width 16 height 16
click at [680, 275] on span "Edit" at bounding box center [684, 280] width 33 height 17
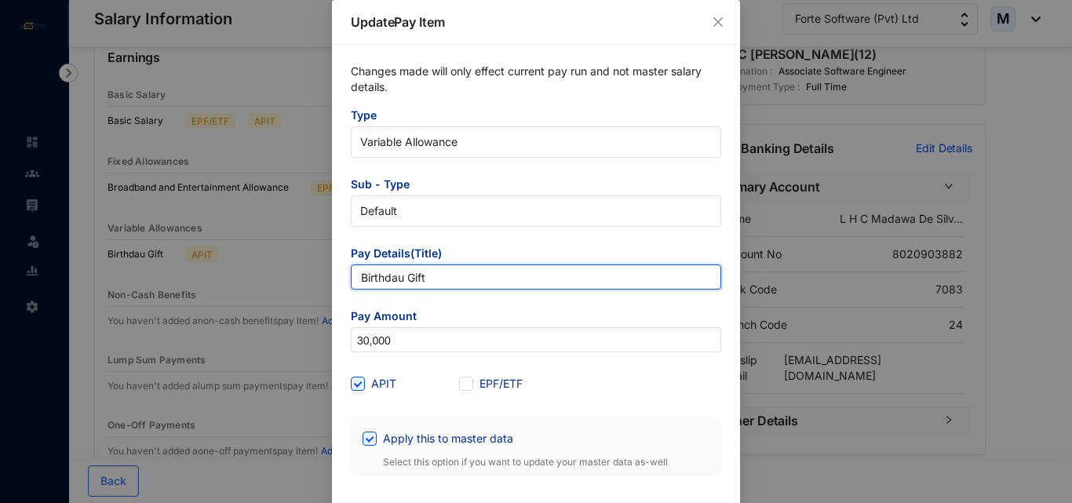
click at [401, 282] on input "Birthdau Gift" at bounding box center [536, 276] width 370 height 25
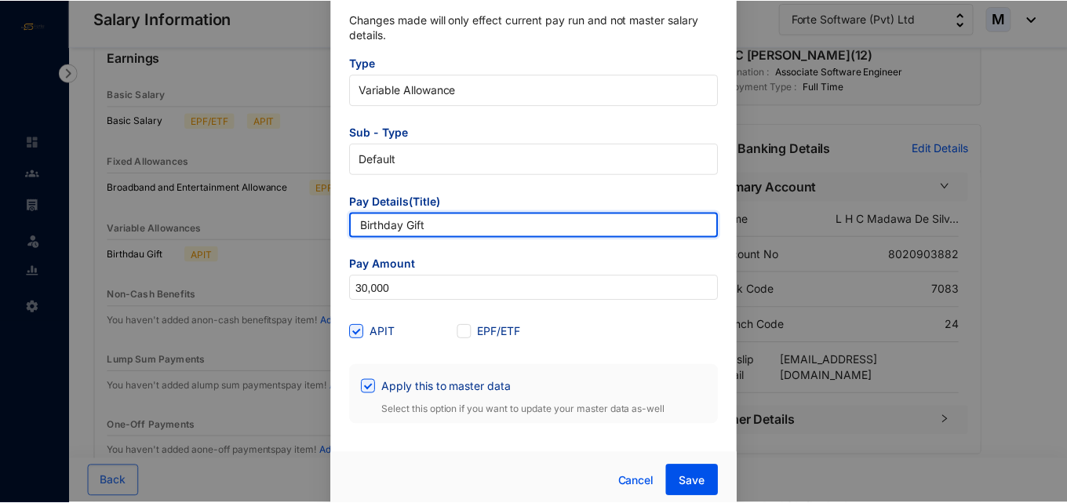
scroll to position [59, 0]
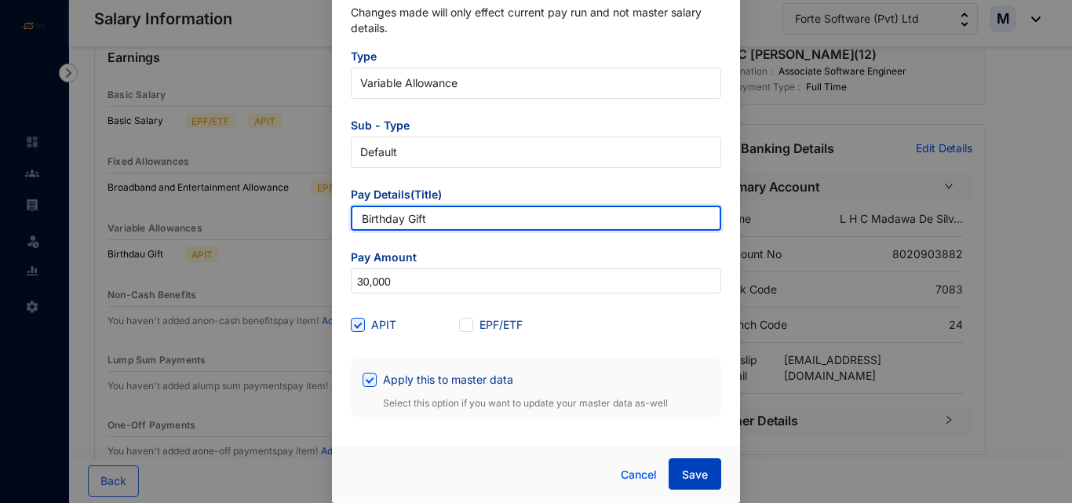
type input "Birthday Gift"
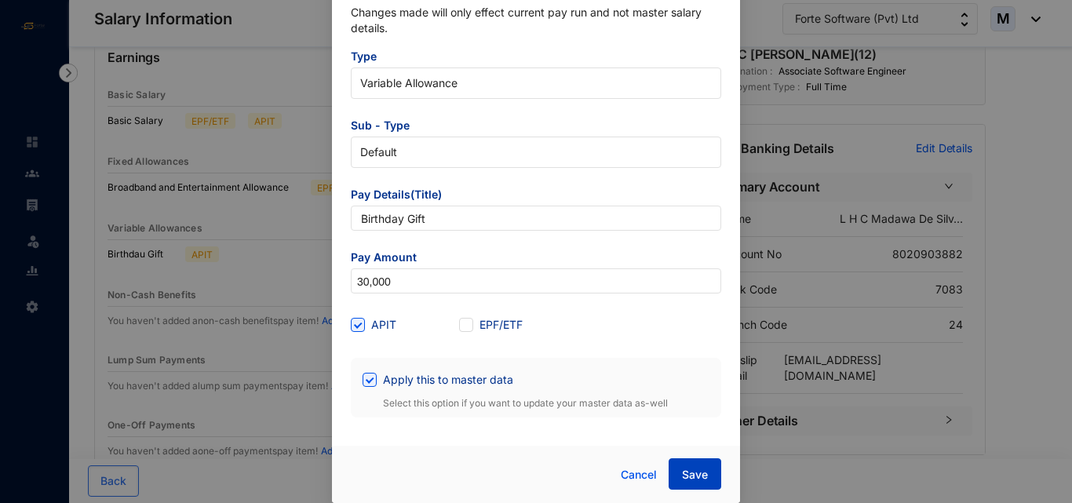
click at [673, 482] on button "Save" at bounding box center [694, 473] width 53 height 31
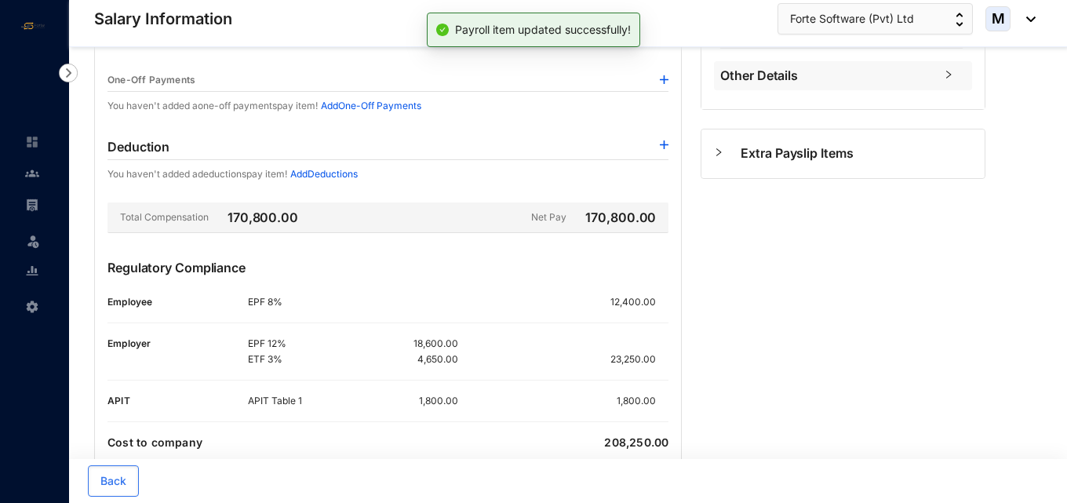
scroll to position [462, 0]
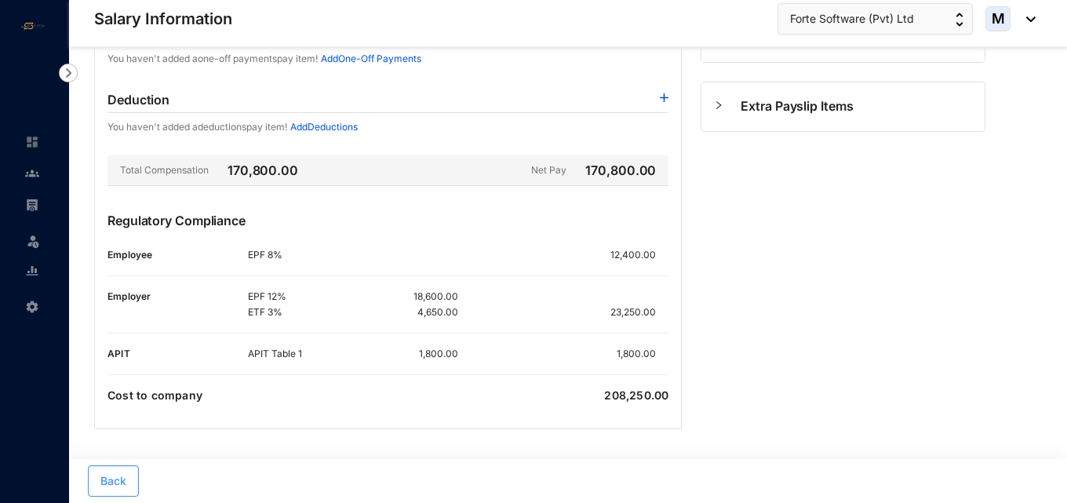
click at [122, 475] on span "Back" at bounding box center [113, 481] width 26 height 16
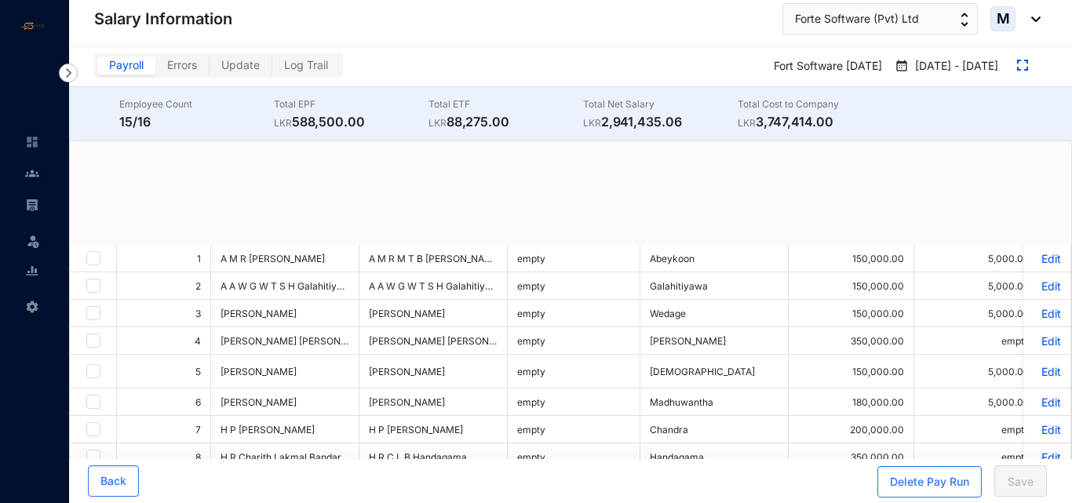
checkbox input "true"
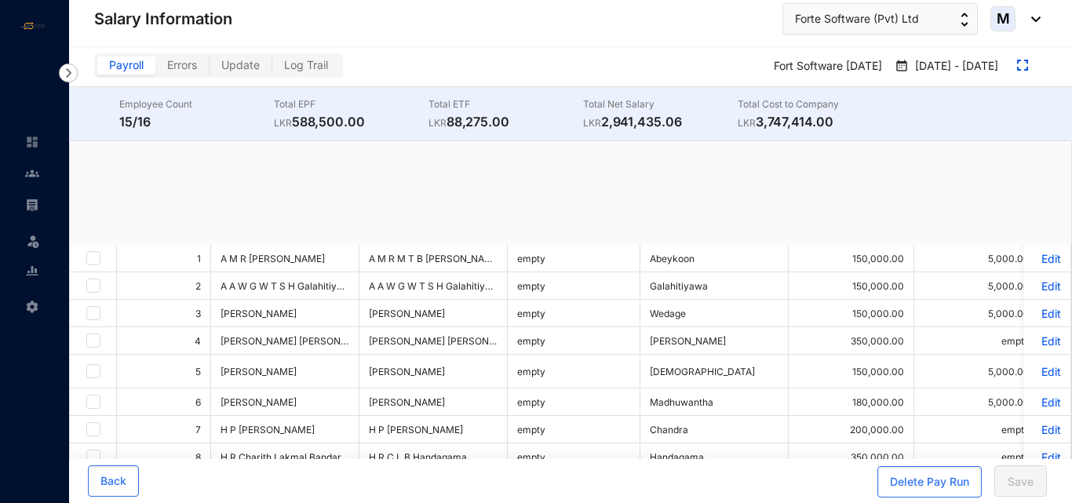
checkbox input "true"
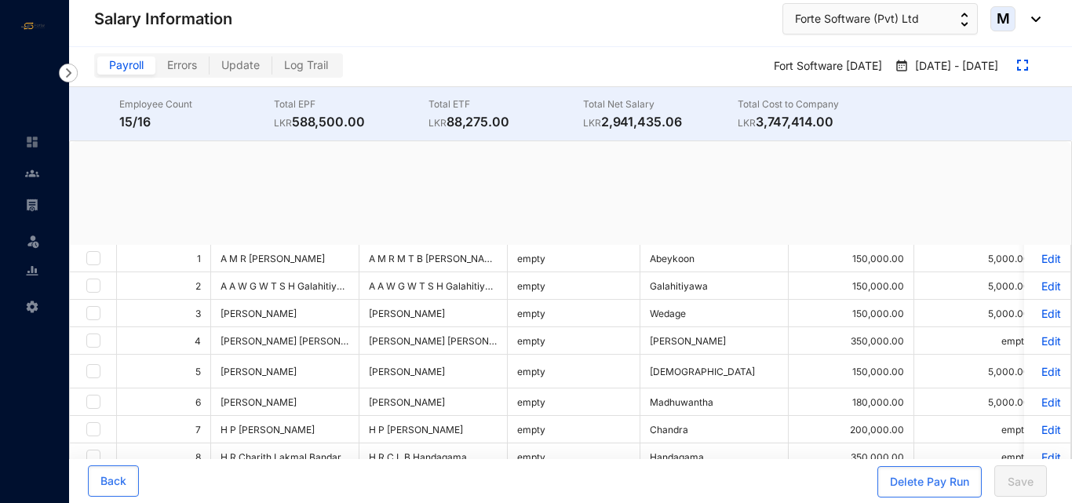
checkbox input "true"
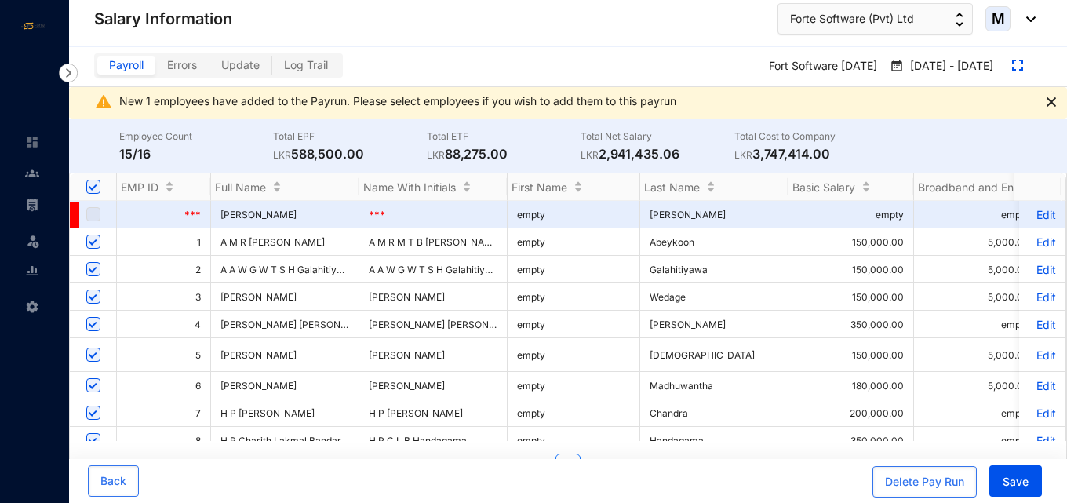
click at [237, 64] on span "Update" at bounding box center [240, 64] width 38 height 13
click at [209, 69] on input "Update" at bounding box center [209, 69] width 0 height 0
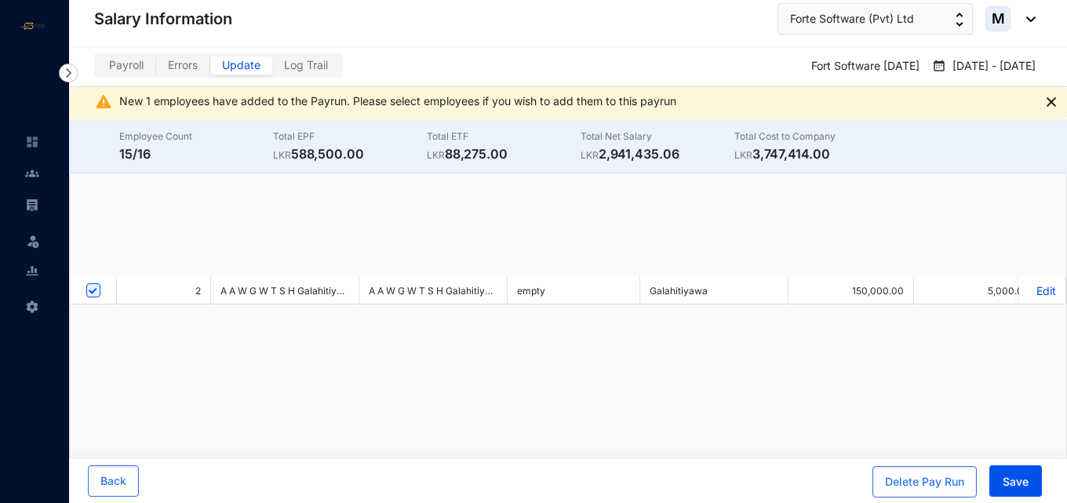
click at [190, 58] on span "Errors" at bounding box center [183, 64] width 30 height 13
click at [156, 69] on input "Errors" at bounding box center [156, 69] width 0 height 0
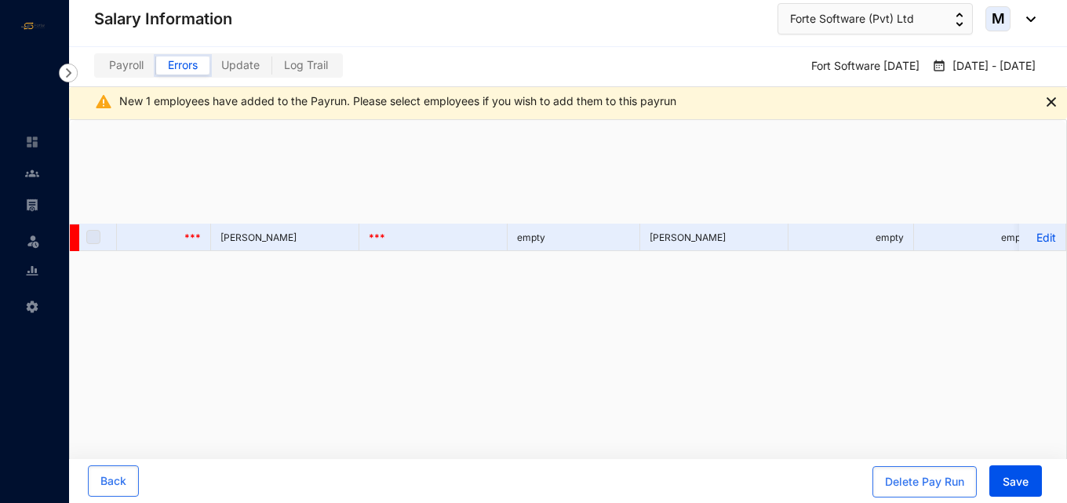
checkbox input "false"
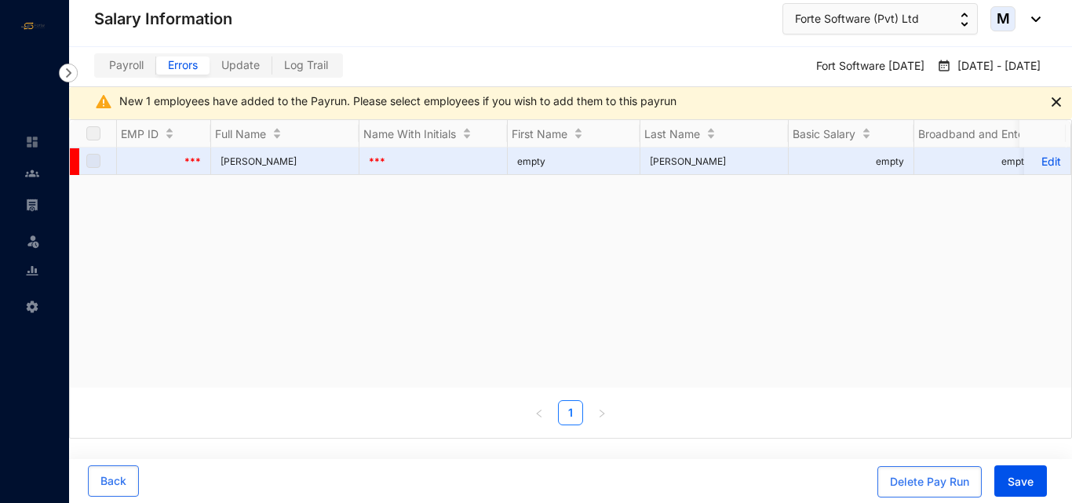
click at [303, 67] on span "Log Trail" at bounding box center [306, 64] width 44 height 13
click at [272, 69] on input "Log Trail" at bounding box center [272, 69] width 0 height 0
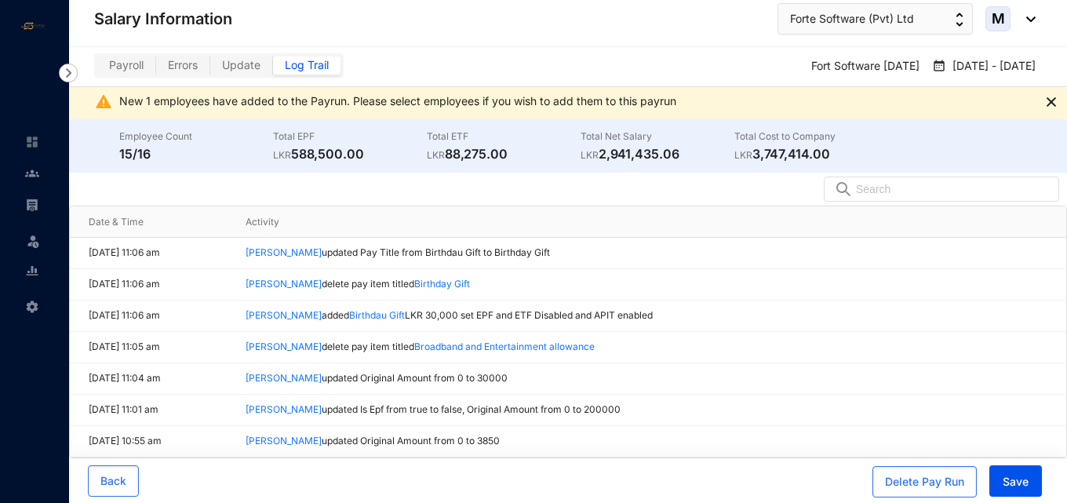
click at [238, 72] on label "Update" at bounding box center [241, 65] width 63 height 18
click at [210, 69] on input "Update" at bounding box center [210, 69] width 0 height 0
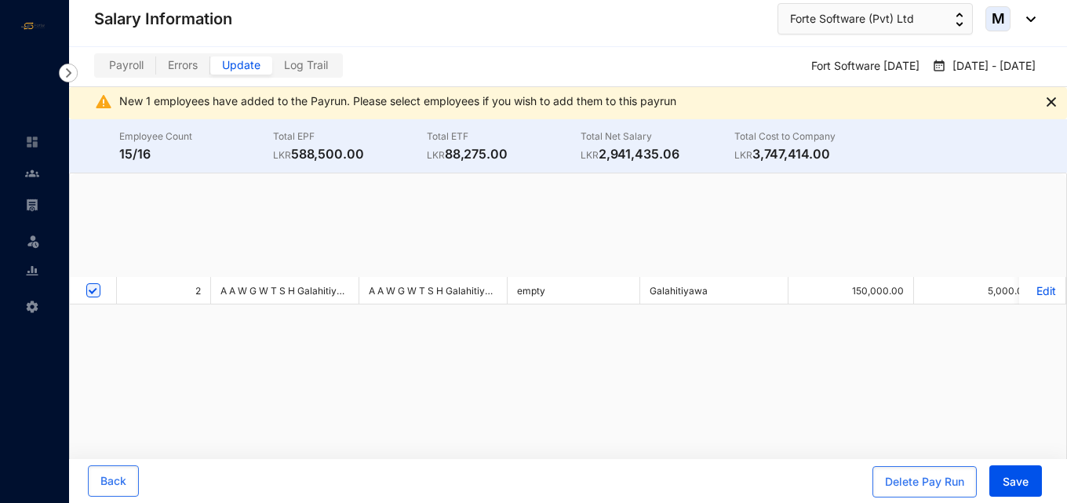
click at [126, 66] on span "Payroll" at bounding box center [126, 64] width 35 height 13
click at [97, 69] on input "Payroll" at bounding box center [97, 69] width 0 height 0
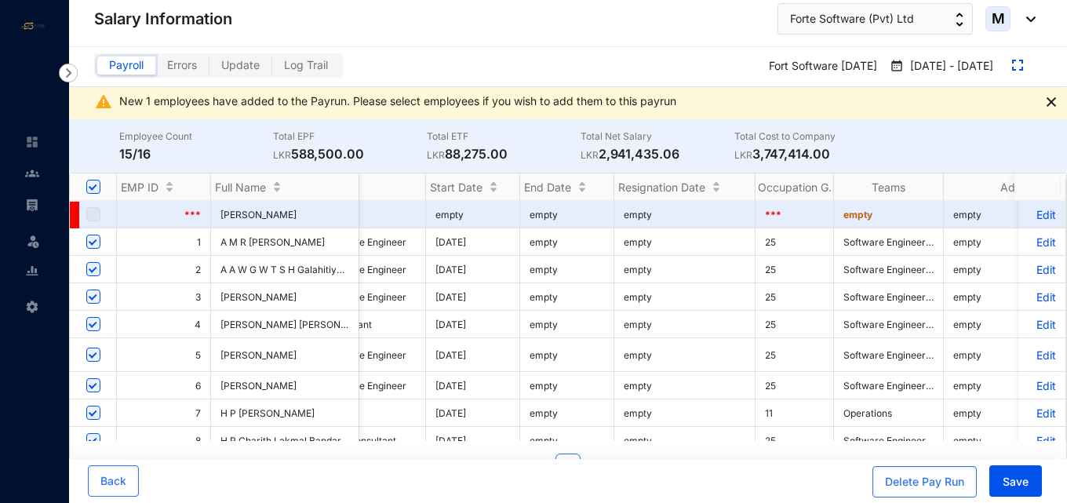
scroll to position [0, 4169]
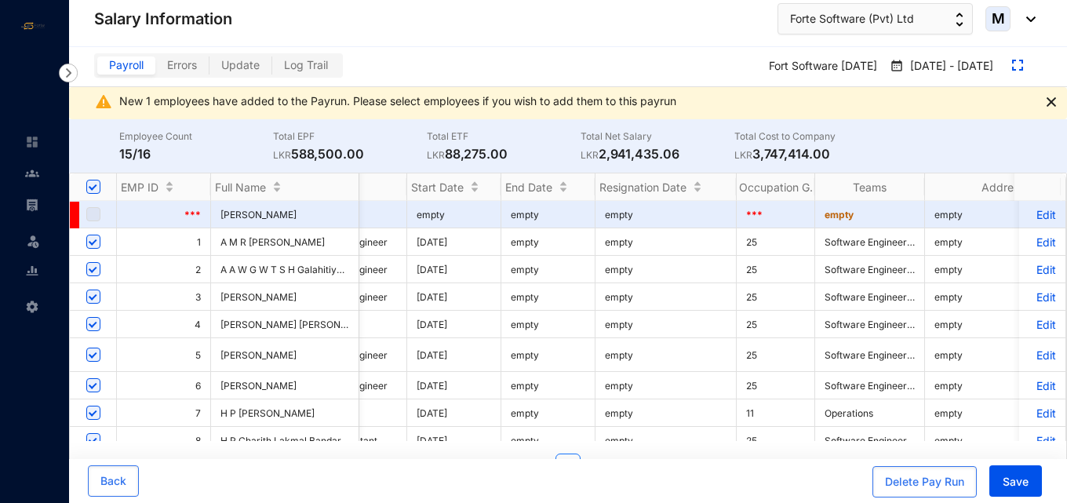
click at [1033, 276] on p "Edit" at bounding box center [1041, 269] width 27 height 13
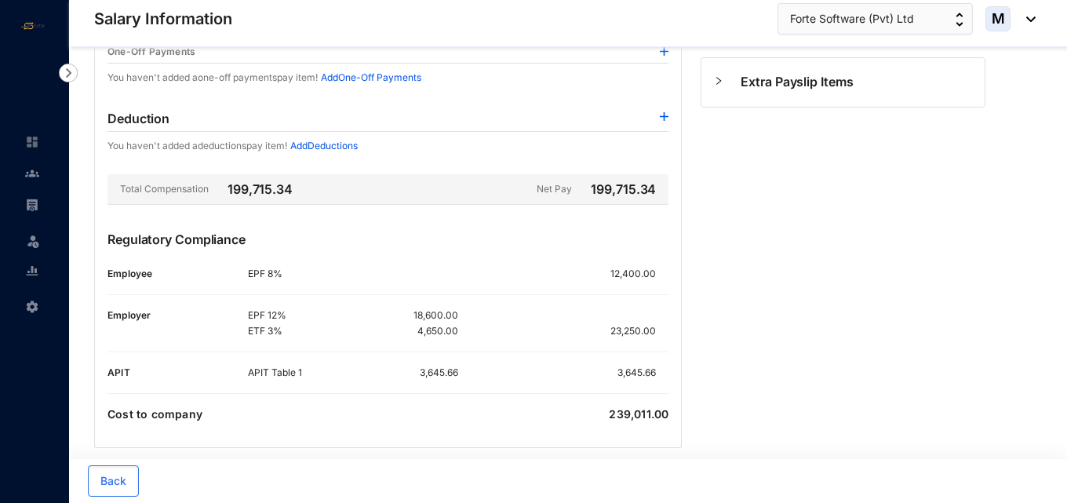
scroll to position [489, 0]
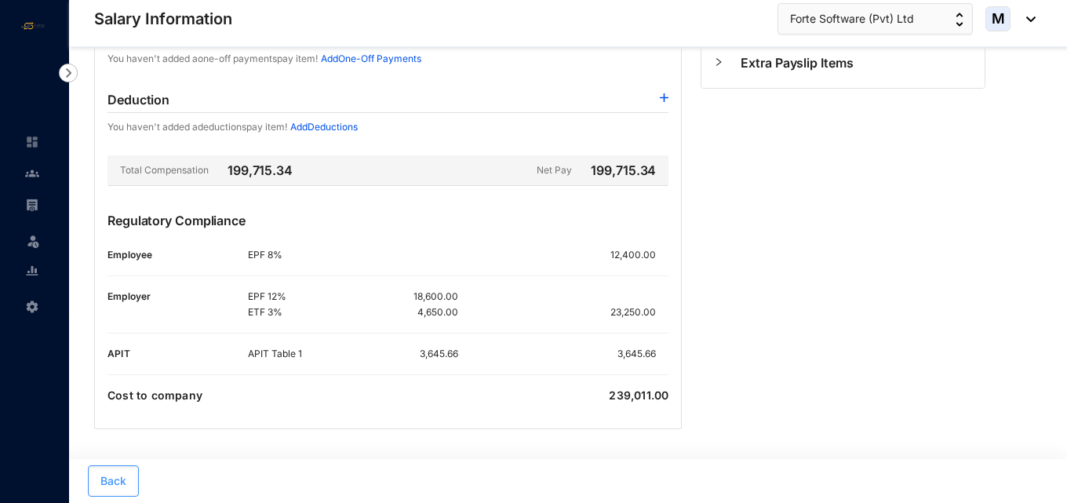
click at [107, 486] on span "Back" at bounding box center [113, 481] width 26 height 16
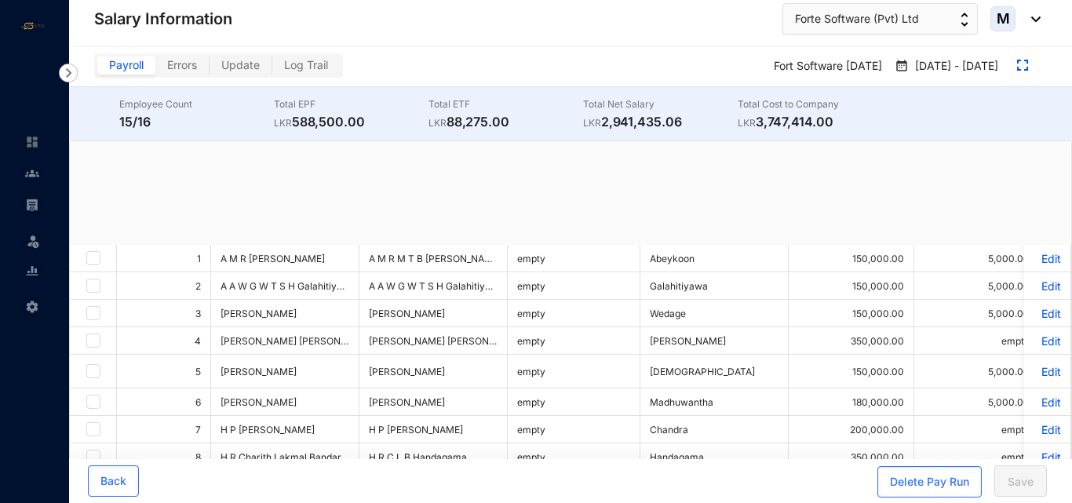
checkbox input "true"
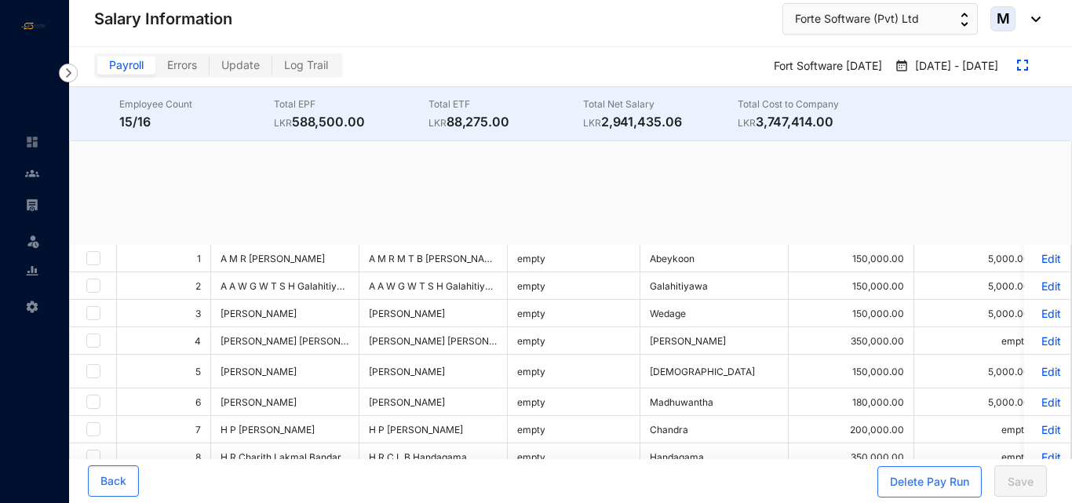
checkbox input "true"
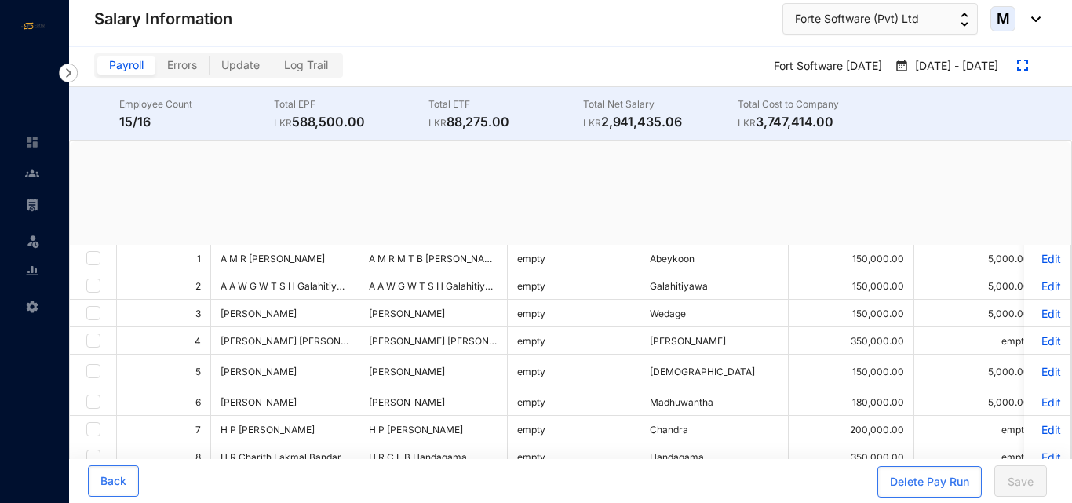
checkbox input "true"
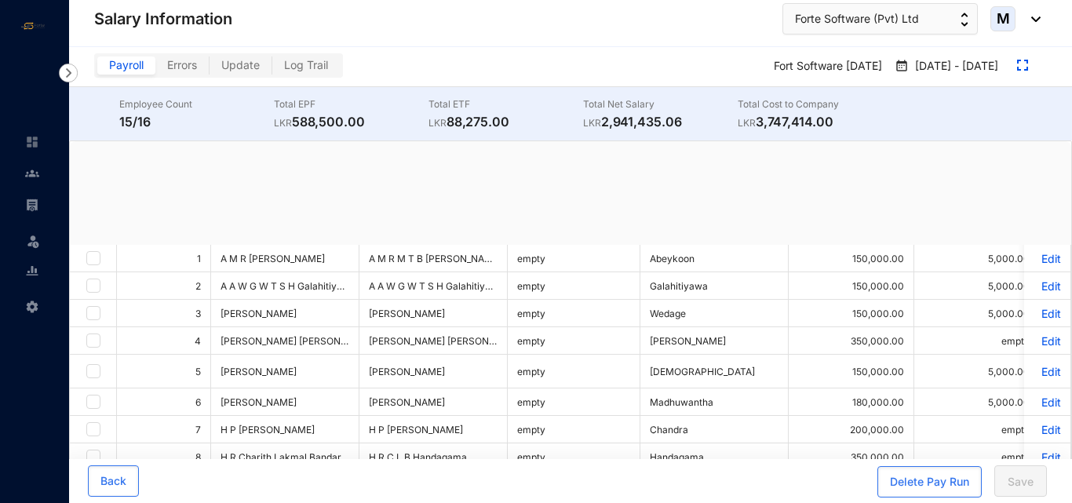
checkbox input "true"
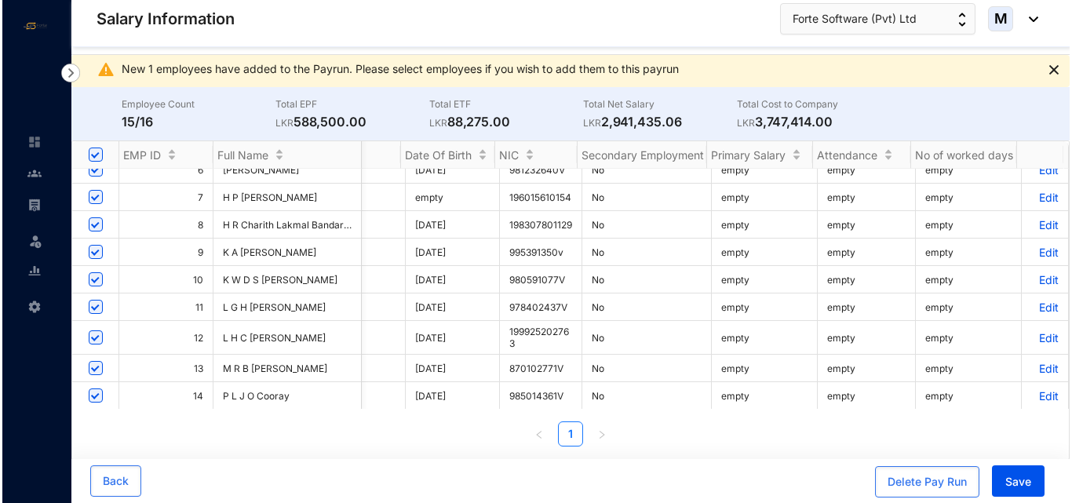
scroll to position [236, 4860]
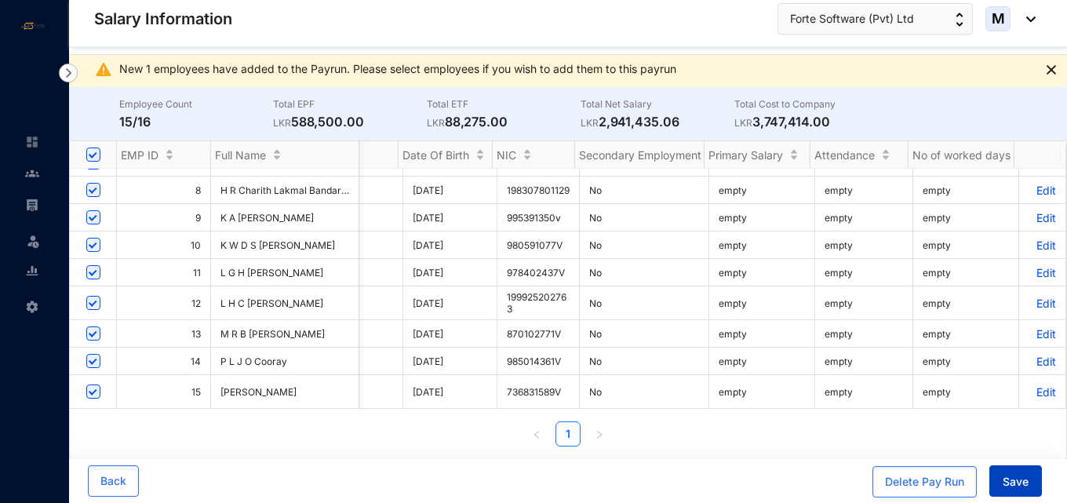
click at [1008, 481] on span "Save" at bounding box center [1016, 482] width 26 height 16
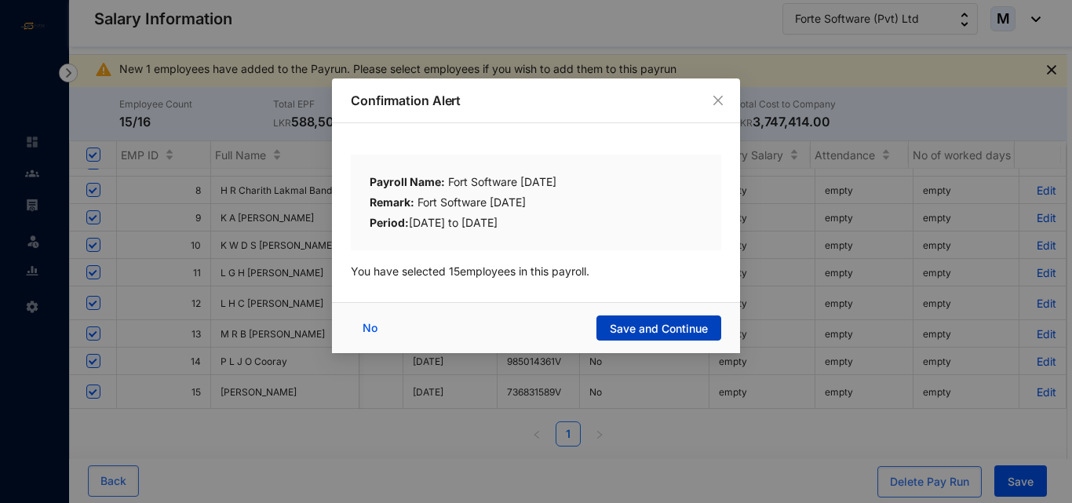
click at [701, 335] on span "Save and Continue" at bounding box center [659, 329] width 98 height 16
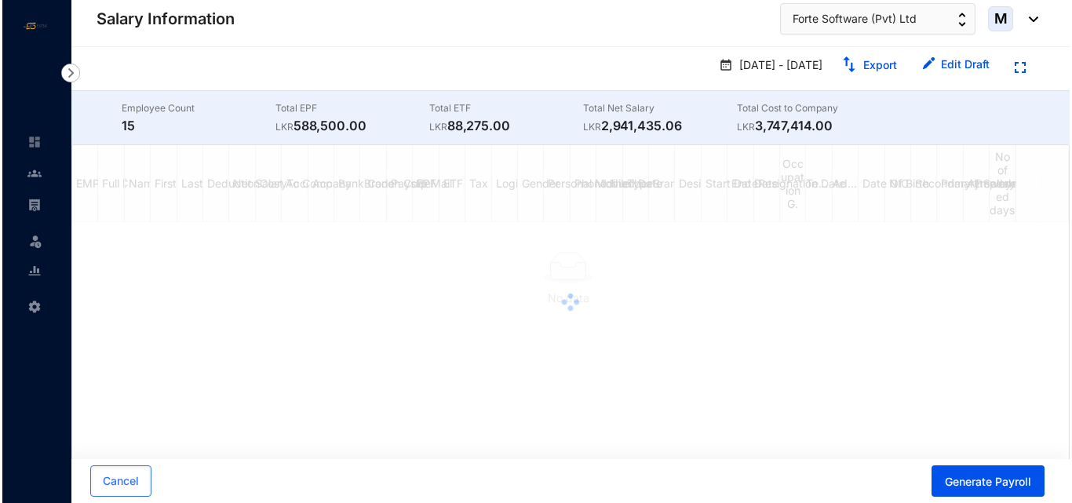
scroll to position [0, 0]
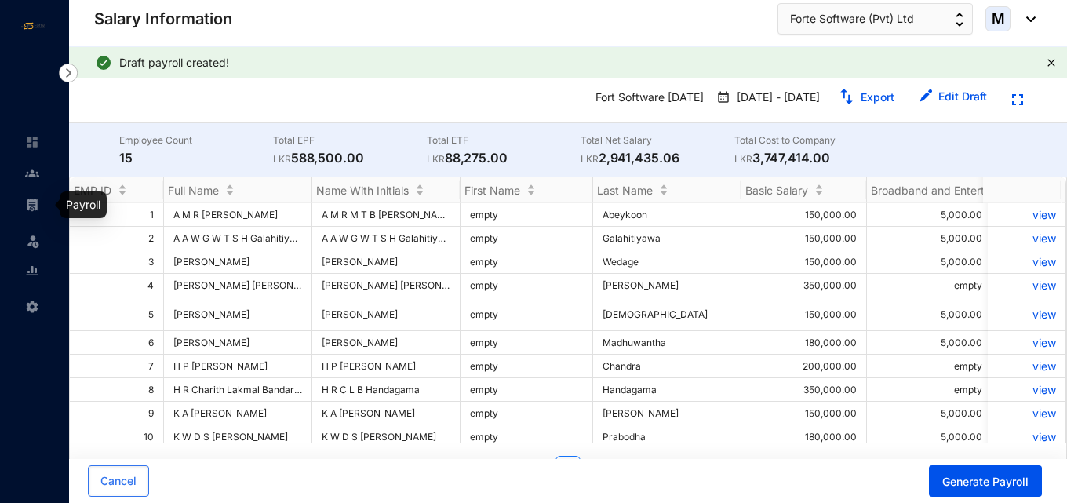
click at [27, 203] on img at bounding box center [32, 205] width 14 height 14
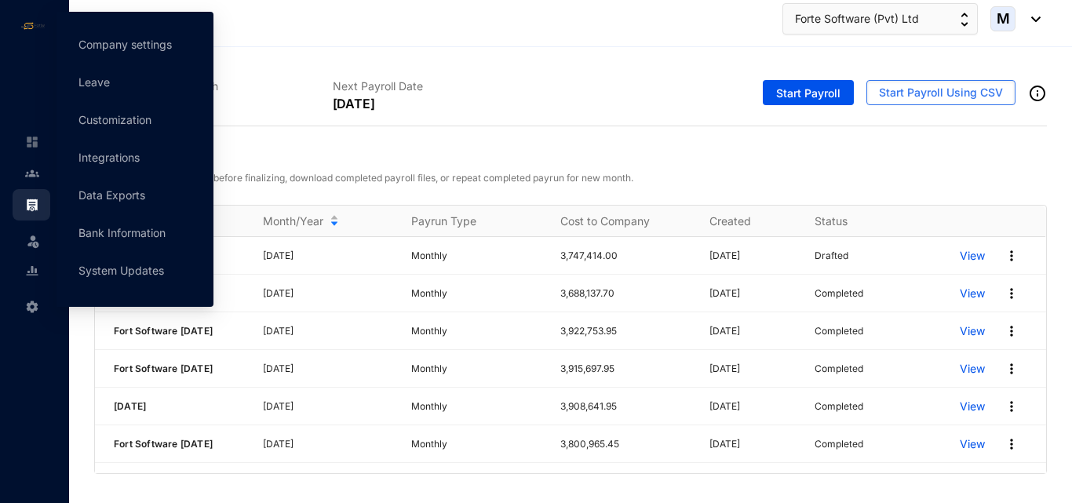
click at [36, 315] on span at bounding box center [32, 304] width 14 height 31
click at [95, 161] on link "Integrations" at bounding box center [108, 157] width 61 height 13
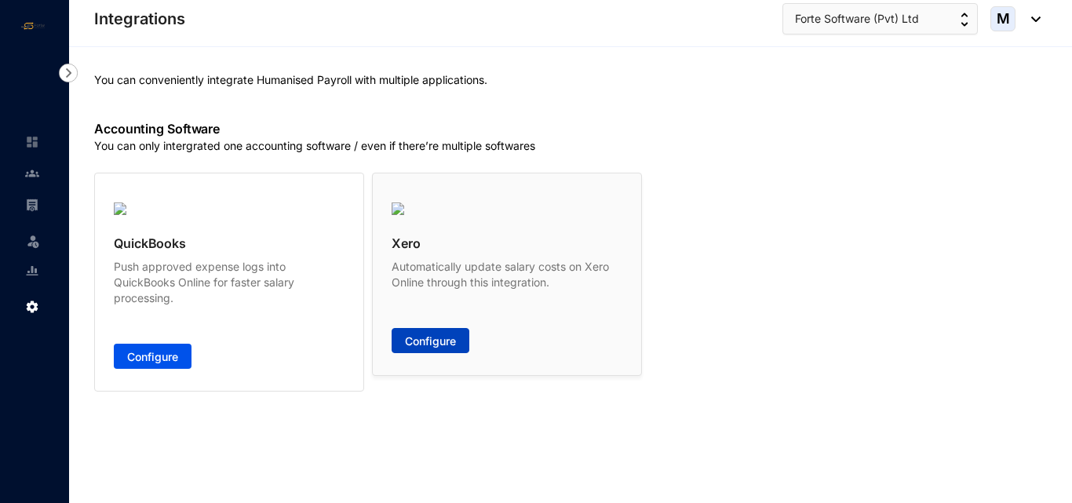
click at [453, 348] on span "Configure" at bounding box center [430, 341] width 51 height 16
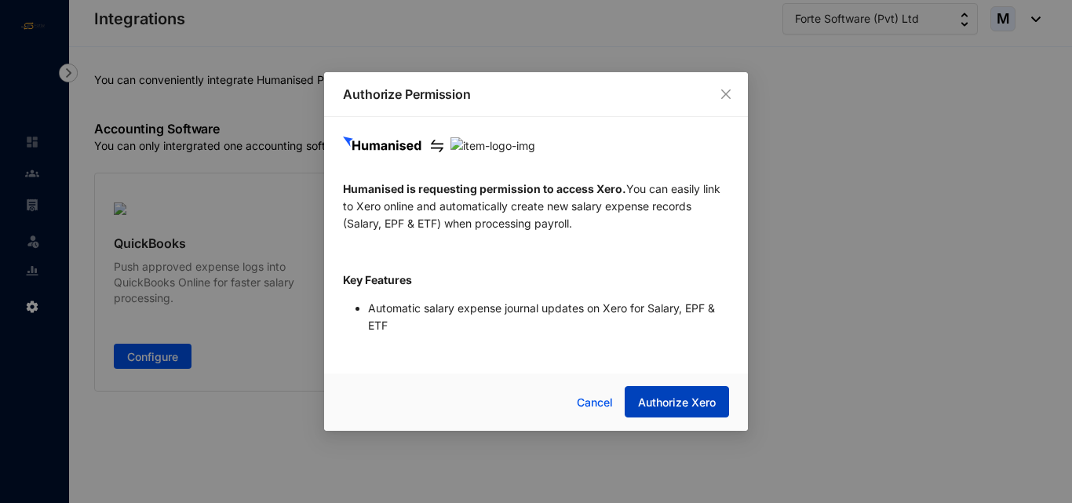
click at [686, 399] on span "Authorize Xero" at bounding box center [677, 403] width 78 height 16
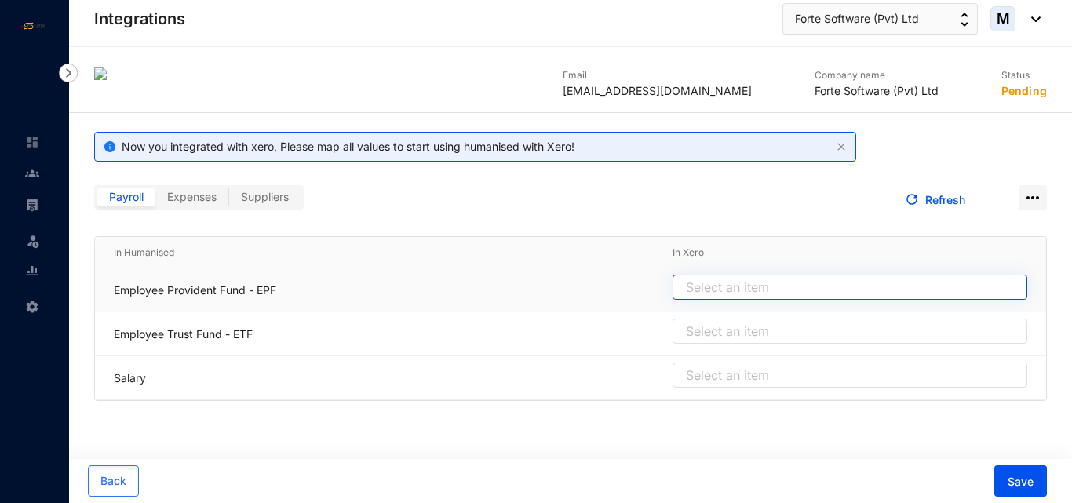
click at [730, 286] on input "search" at bounding box center [850, 287] width 336 height 24
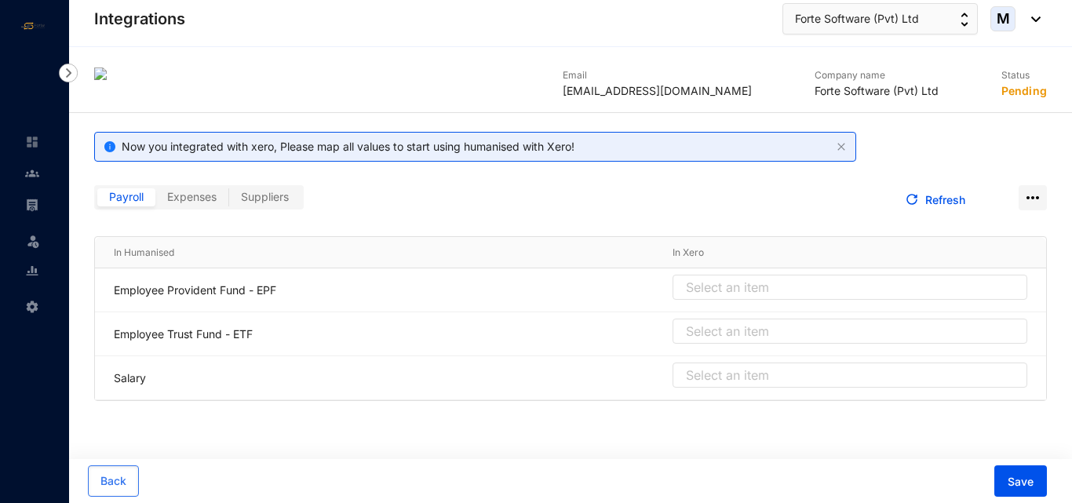
click at [587, 219] on div "Email paulmitchell1815@gmail.com Company name Forte Software (Pvt) Ltd Status P…" at bounding box center [570, 233] width 1003 height 373
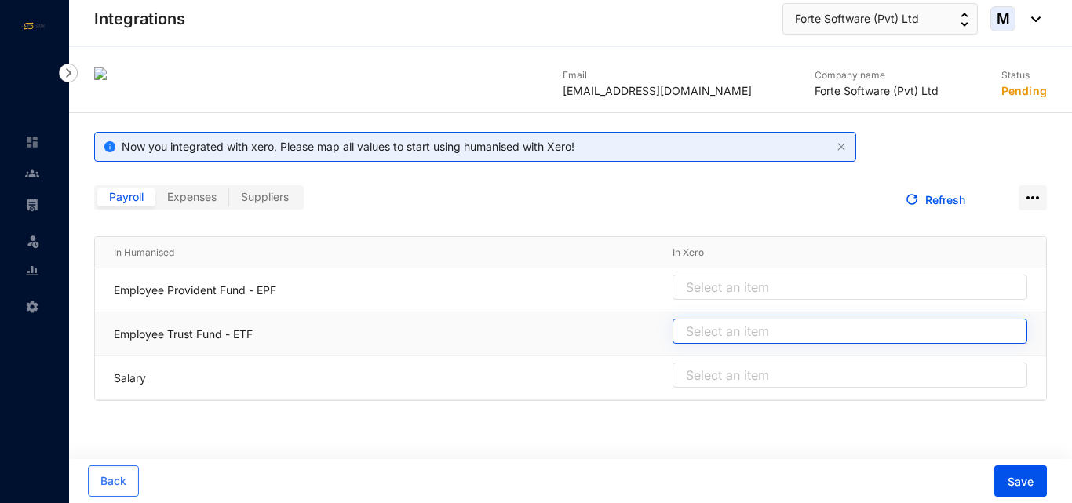
click at [726, 329] on input "search" at bounding box center [850, 331] width 336 height 24
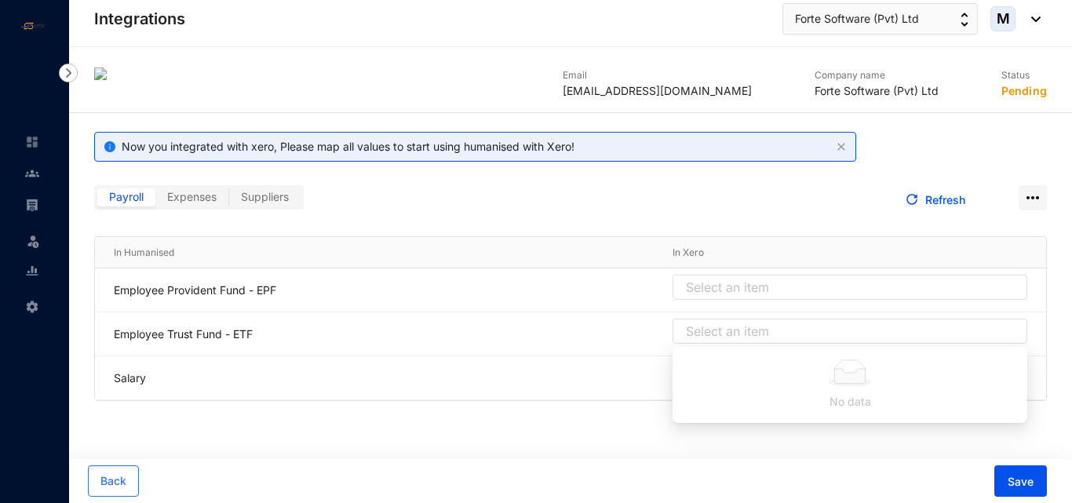
click at [598, 425] on main "Email paulmitchell1815@gmail.com Company name Forte Software (Pvt) Ltd Status P…" at bounding box center [570, 275] width 1003 height 456
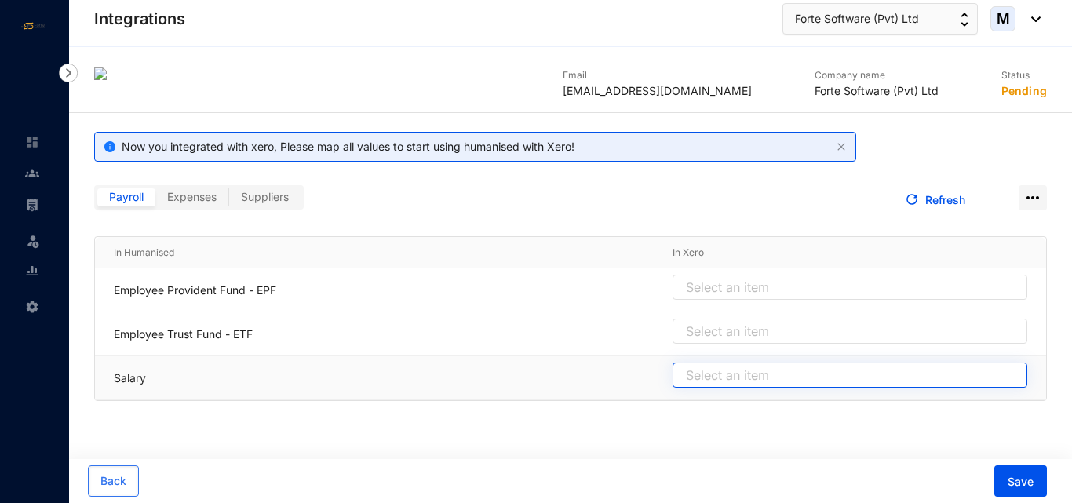
click at [730, 378] on input "search" at bounding box center [850, 375] width 336 height 24
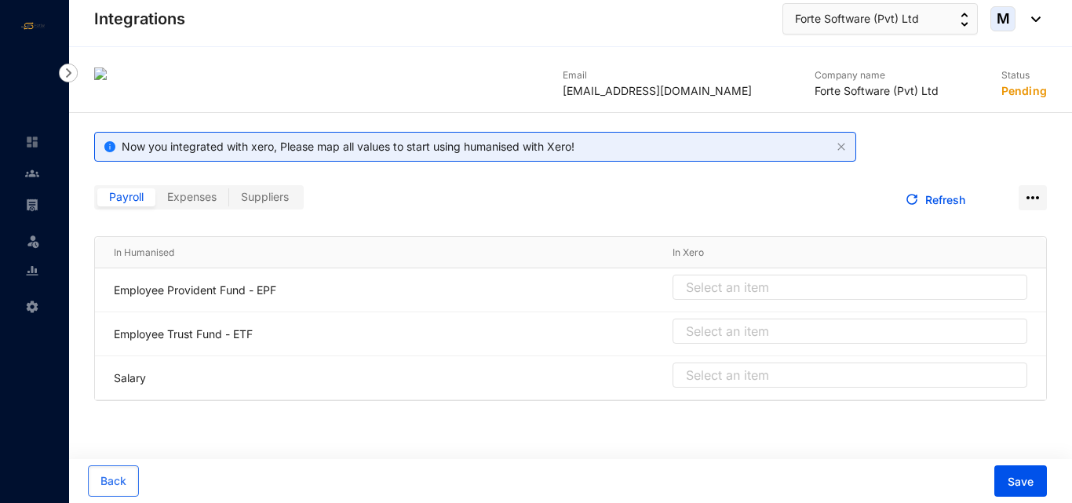
click at [591, 433] on main "Email paulmitchell1815@gmail.com Company name Forte Software (Pvt) Ltd Status P…" at bounding box center [570, 275] width 1003 height 456
click at [213, 197] on span "Expenses" at bounding box center [191, 196] width 49 height 13
click at [155, 201] on input "Expenses" at bounding box center [155, 201] width 0 height 0
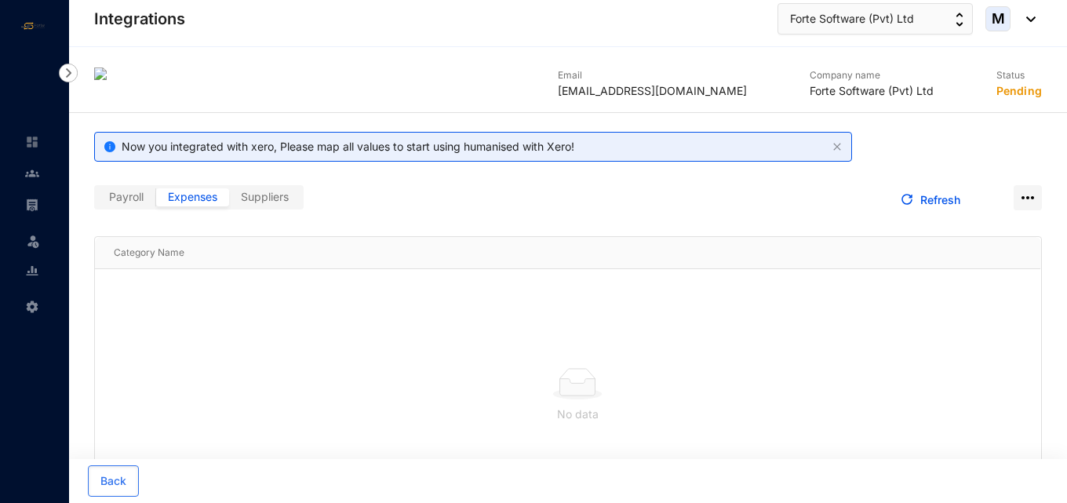
click at [251, 198] on span "Suppliers" at bounding box center [265, 196] width 48 height 13
click at [229, 201] on input "Suppliers" at bounding box center [229, 201] width 0 height 0
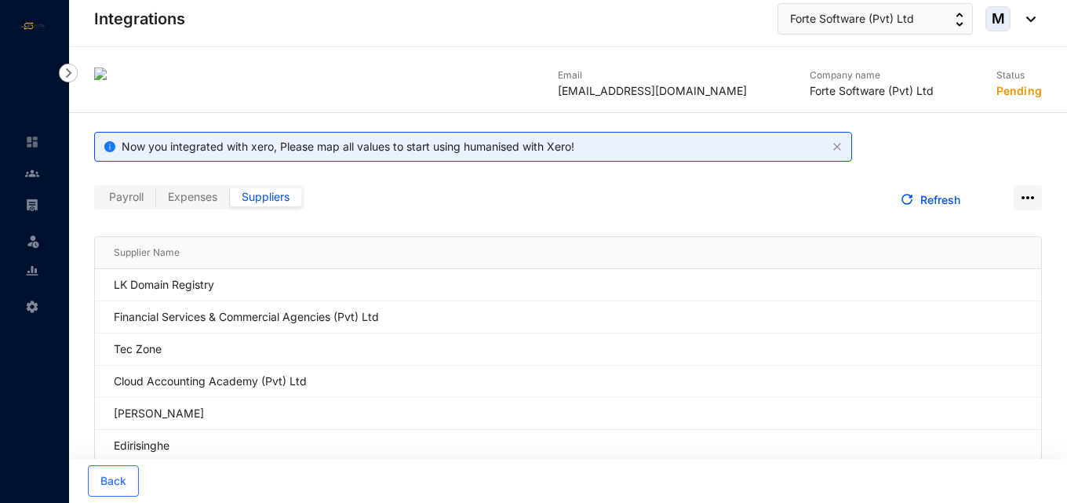
click at [115, 202] on span "Payroll" at bounding box center [126, 196] width 35 height 13
click at [97, 201] on input "Payroll" at bounding box center [97, 201] width 0 height 0
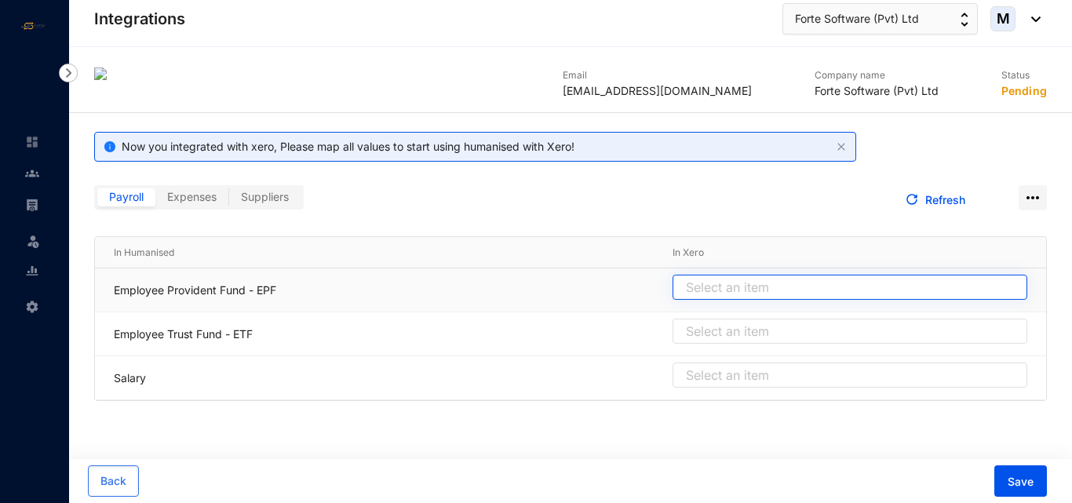
click at [708, 297] on input "search" at bounding box center [850, 287] width 336 height 24
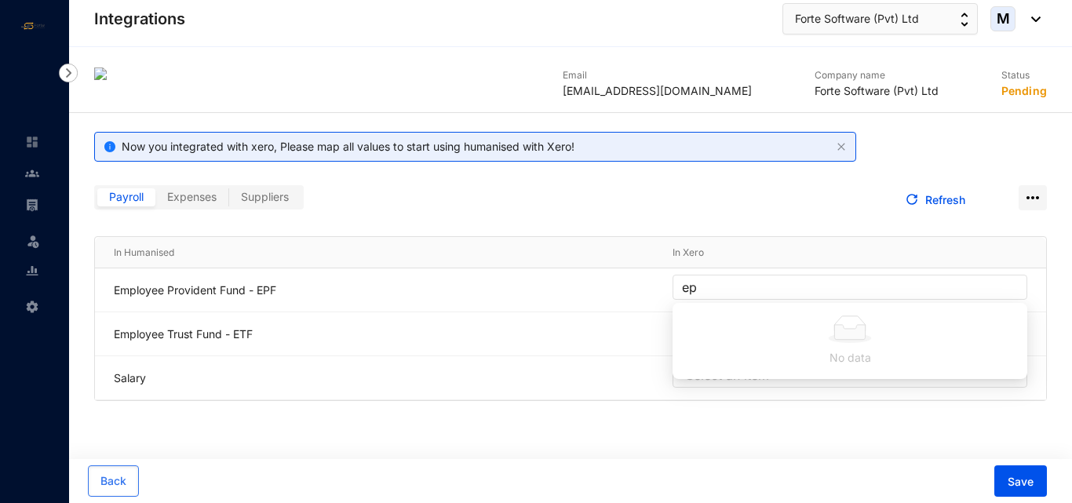
type input "e"
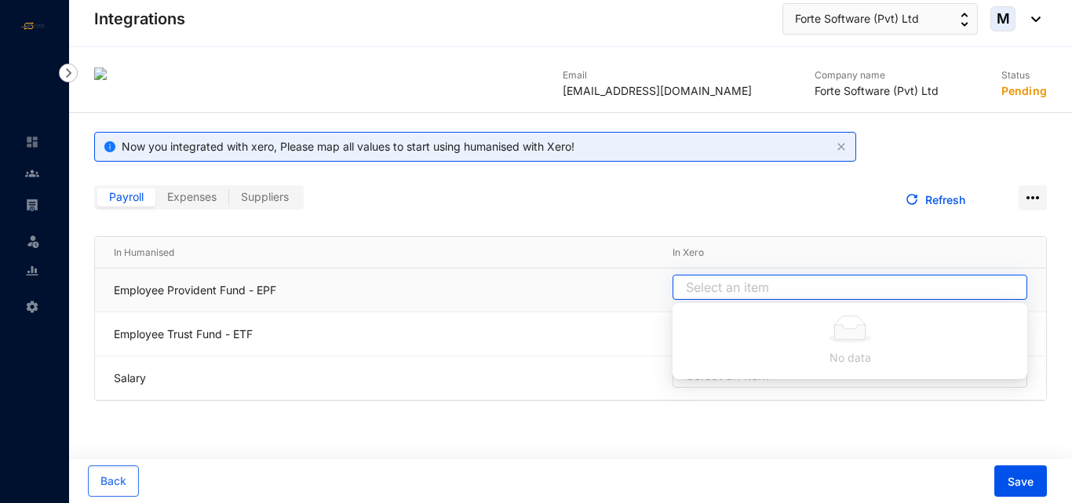
click at [697, 292] on input "search" at bounding box center [850, 287] width 336 height 24
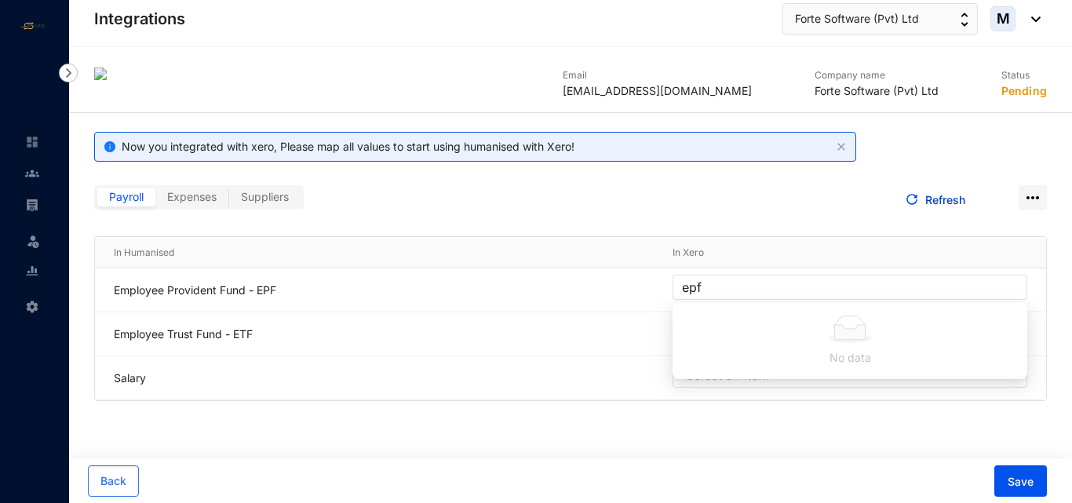
type input "epf"
click at [950, 193] on link "Refresh" at bounding box center [945, 199] width 40 height 13
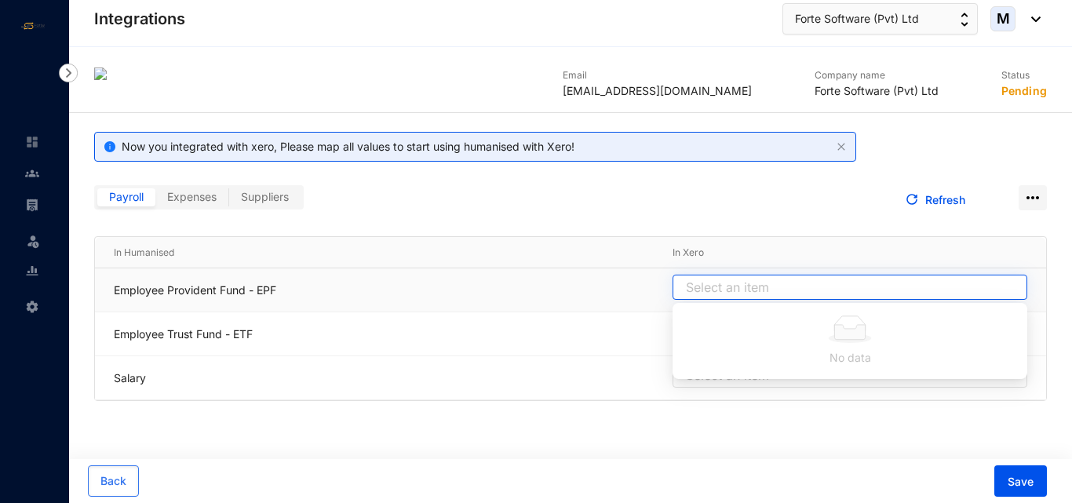
click at [761, 289] on input "search" at bounding box center [850, 287] width 336 height 24
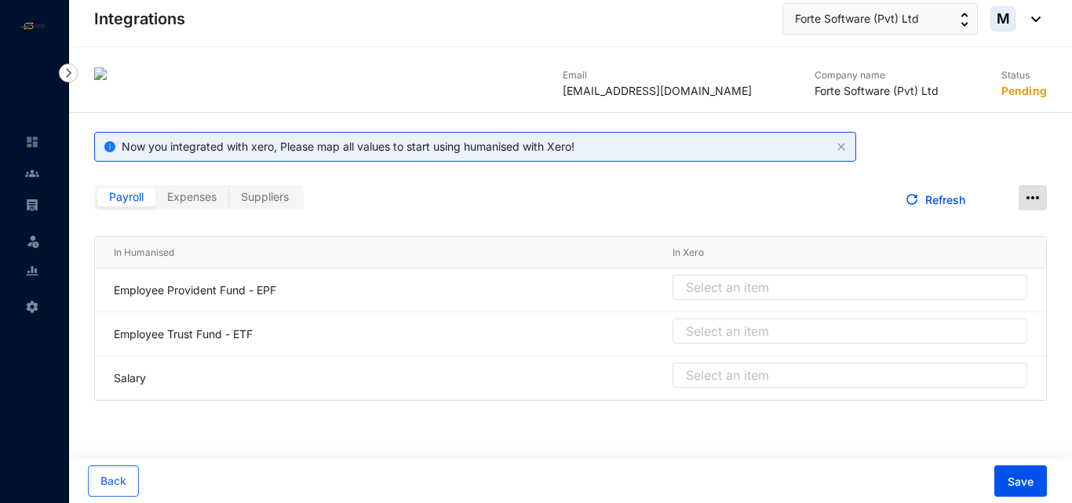
click at [1035, 193] on img at bounding box center [1032, 197] width 28 height 25
click at [931, 204] on link "Refresh" at bounding box center [945, 199] width 40 height 13
click at [189, 191] on span "Expenses" at bounding box center [191, 196] width 49 height 13
click at [155, 201] on input "Expenses" at bounding box center [155, 201] width 0 height 0
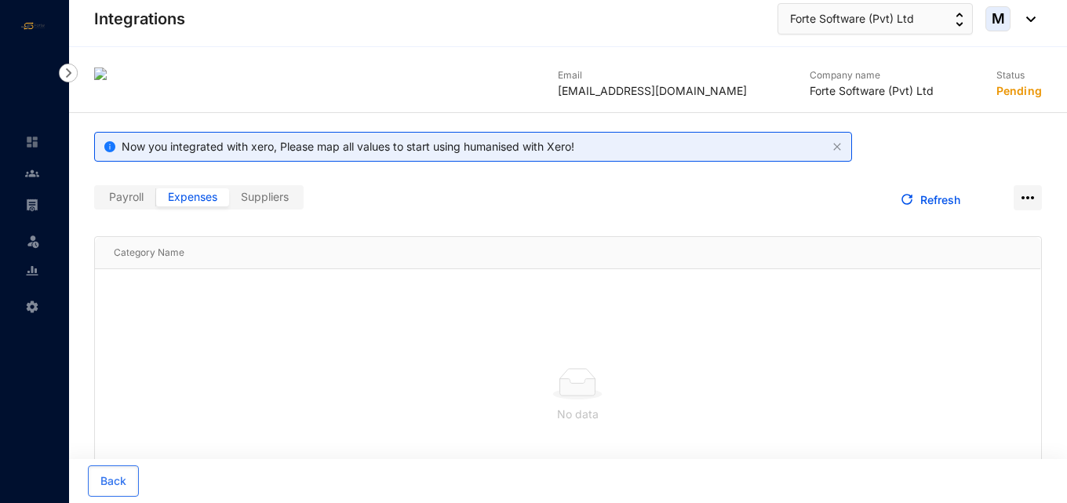
click at [675, 315] on div "No data" at bounding box center [568, 395] width 946 height 252
click at [128, 194] on span "Payroll" at bounding box center [126, 196] width 35 height 13
click at [97, 201] on input "Payroll" at bounding box center [97, 201] width 0 height 0
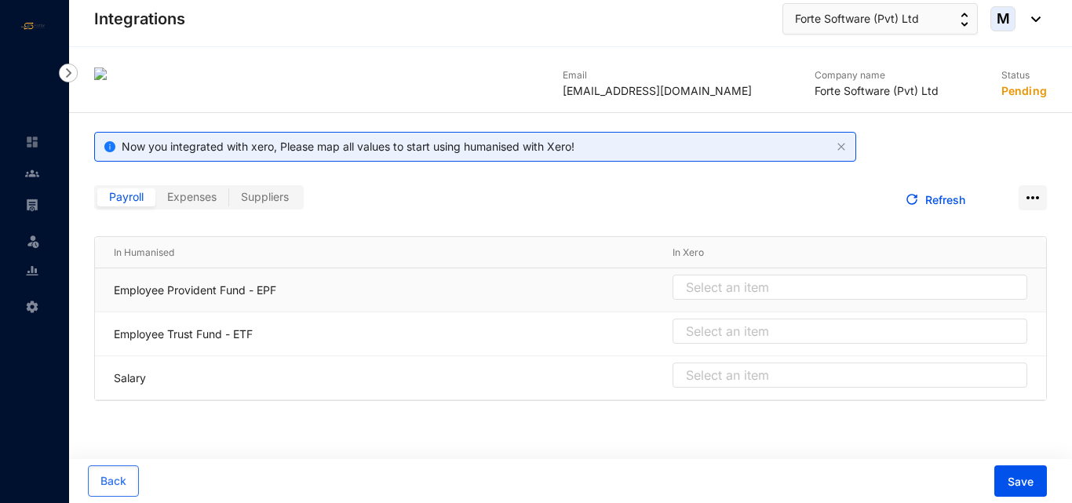
click at [754, 304] on div "Select an item" at bounding box center [849, 290] width 355 height 31
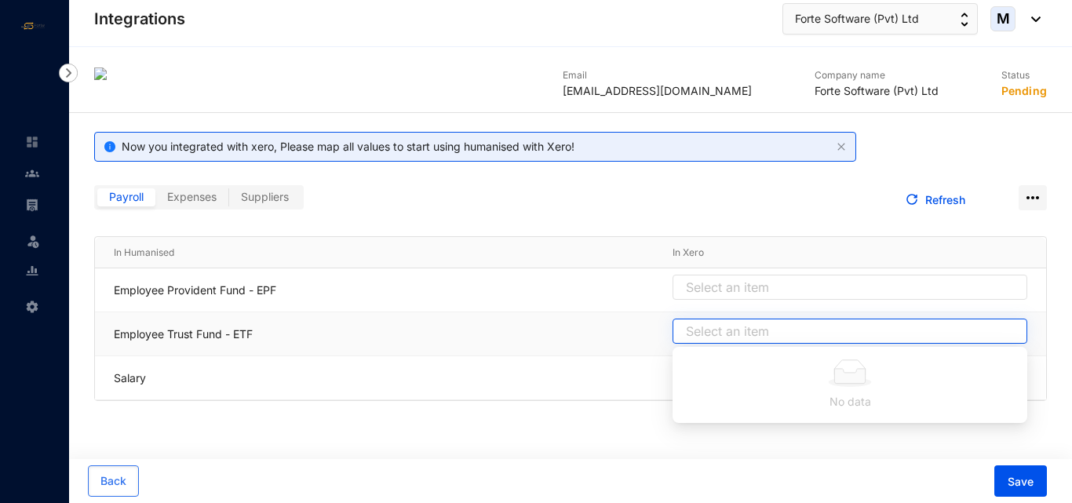
click at [746, 326] on input "search" at bounding box center [850, 331] width 336 height 24
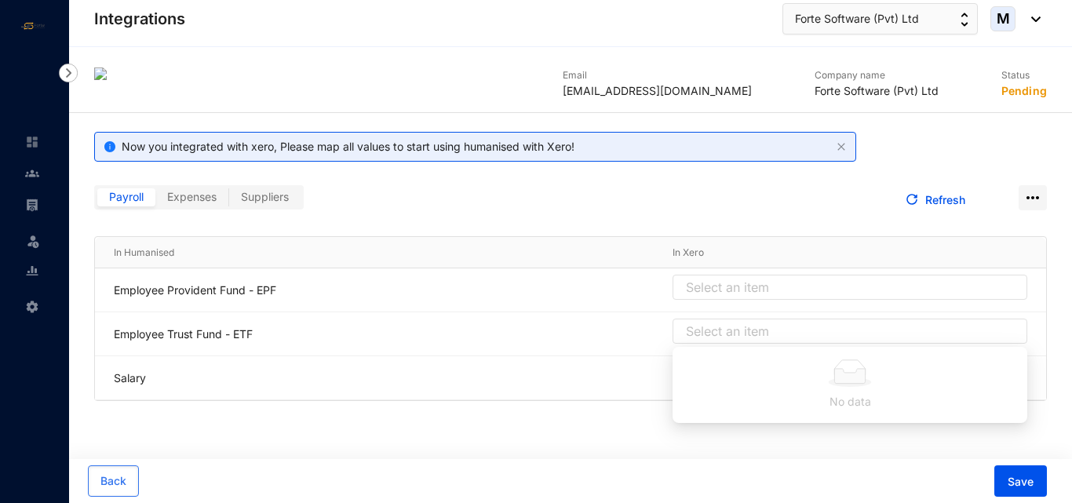
click at [631, 402] on div "Email paulmitchell1815@gmail.com Company name Forte Software (Pvt) Ltd Status P…" at bounding box center [570, 233] width 1003 height 373
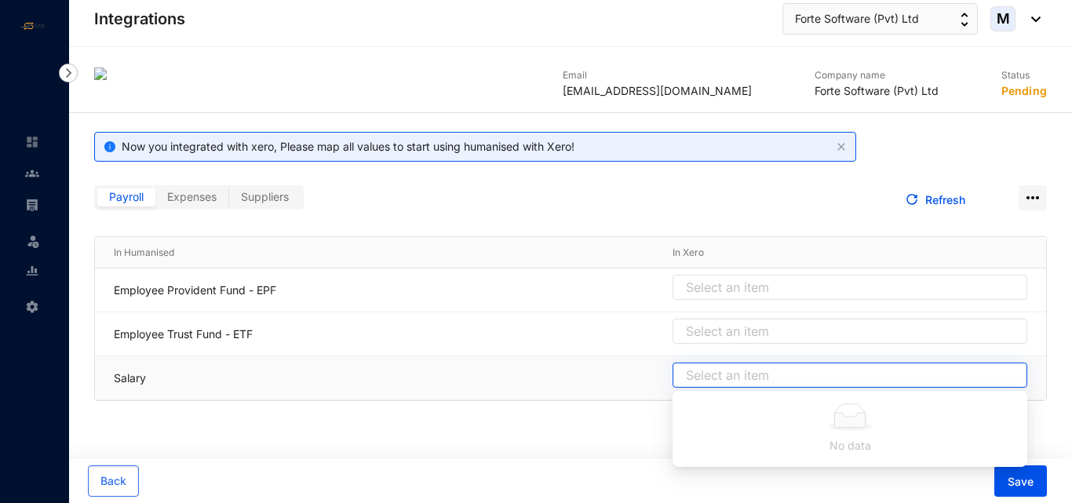
click at [705, 386] on div "Select an item" at bounding box center [849, 374] width 355 height 25
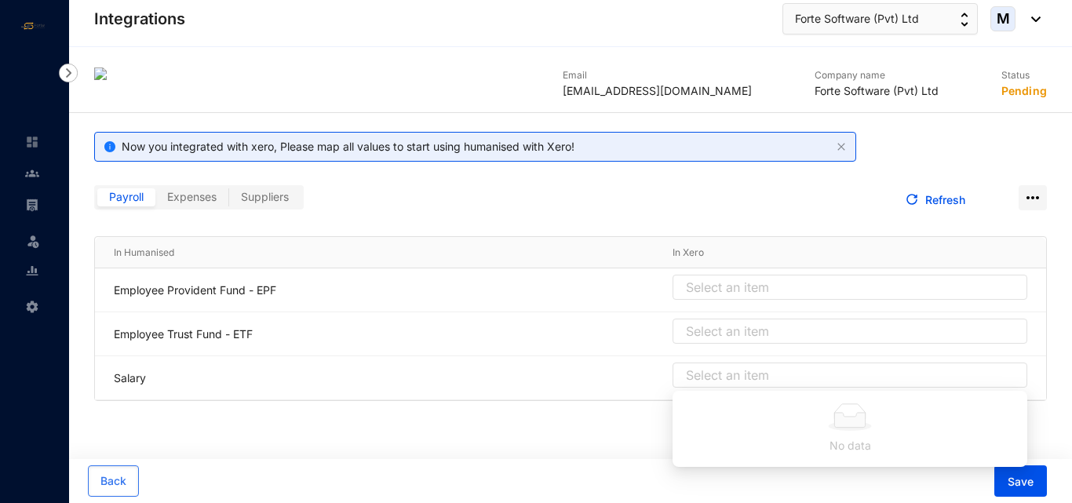
click at [598, 432] on main "Email paulmitchell1815@gmail.com Company name Forte Software (Pvt) Ltd Status P…" at bounding box center [570, 275] width 1003 height 456
click at [1019, 482] on span "Save" at bounding box center [1020, 482] width 26 height 16
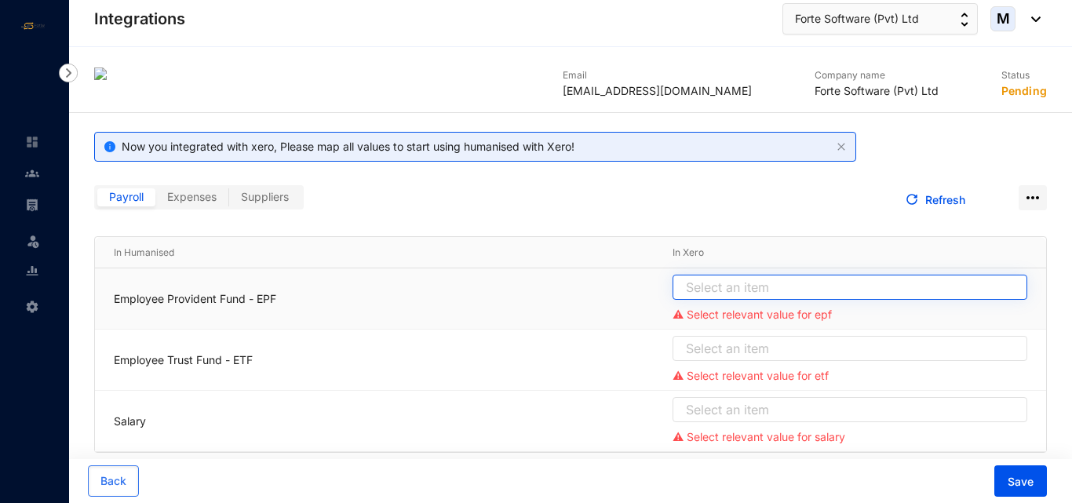
click at [717, 285] on input "search" at bounding box center [850, 287] width 336 height 24
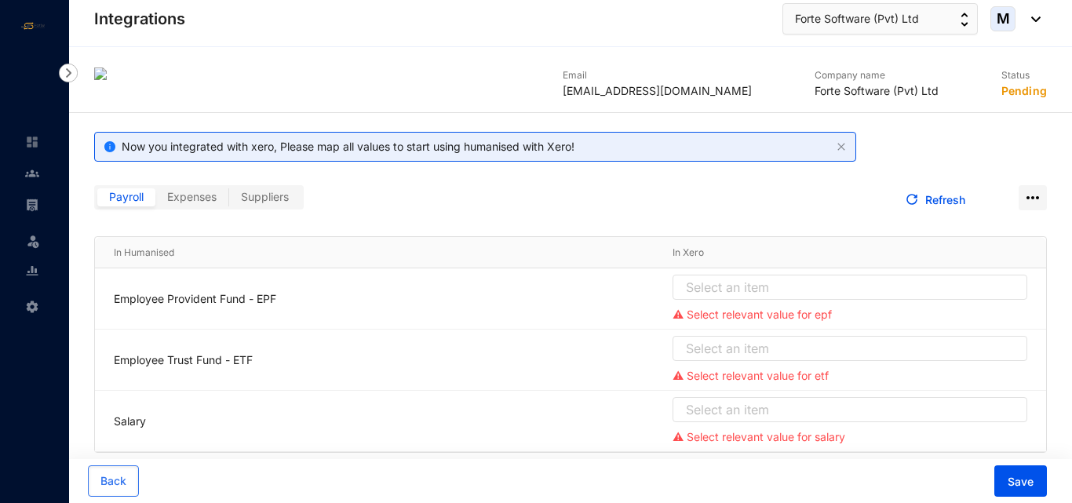
click at [522, 209] on div "Payroll Expenses Suppliers" at bounding box center [332, 200] width 476 height 31
click at [734, 301] on div "Select an item" at bounding box center [849, 290] width 355 height 31
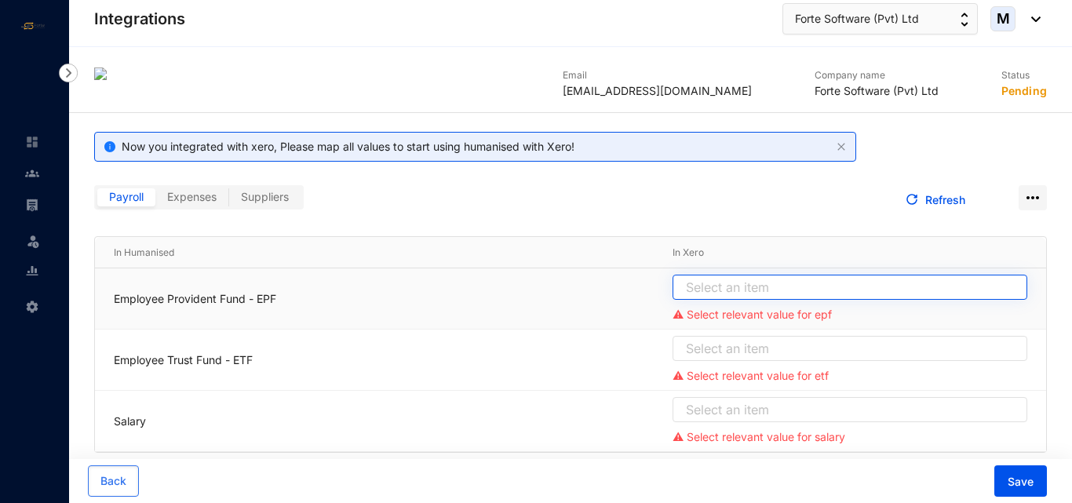
click at [734, 297] on input "search" at bounding box center [850, 287] width 336 height 24
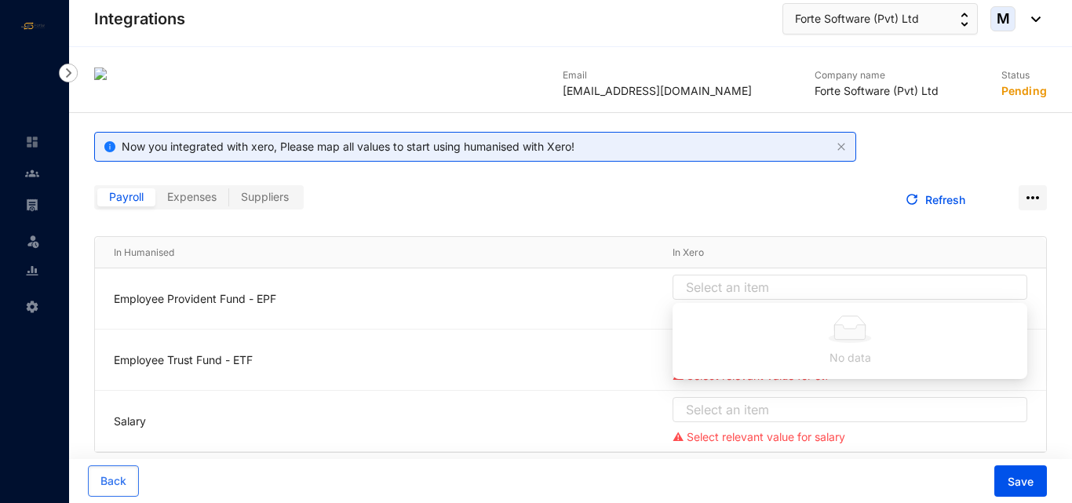
click at [190, 215] on div "Payroll Expenses Suppliers" at bounding box center [332, 200] width 476 height 31
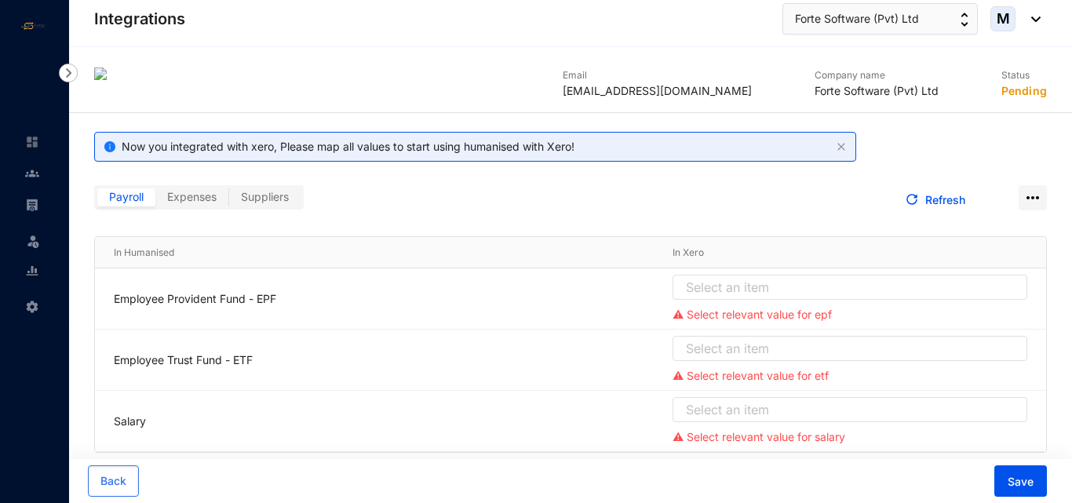
click at [187, 203] on label "Expenses" at bounding box center [192, 197] width 74 height 18
click at [155, 201] on input "Expenses" at bounding box center [155, 201] width 0 height 0
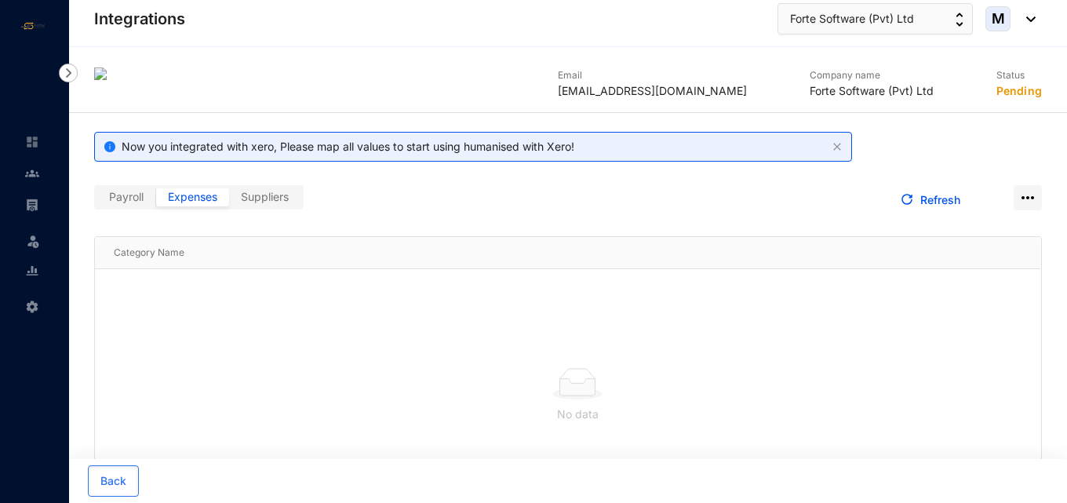
click at [143, 206] on label "Payroll" at bounding box center [126, 197] width 59 height 18
click at [97, 201] on input "Payroll" at bounding box center [97, 201] width 0 height 0
